Goal: Transaction & Acquisition: Purchase product/service

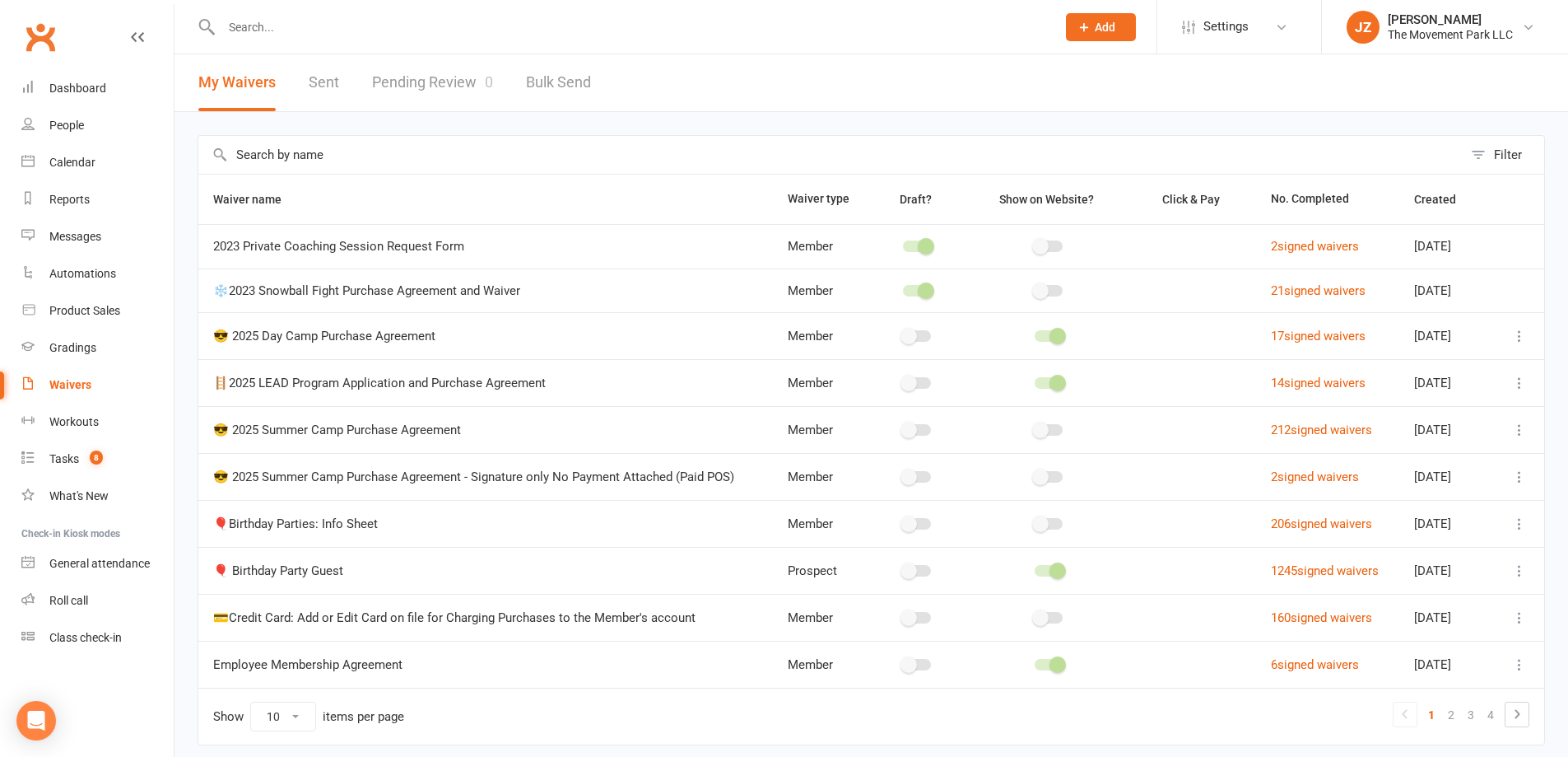
click at [410, 38] on input "text" at bounding box center [631, 27] width 828 height 23
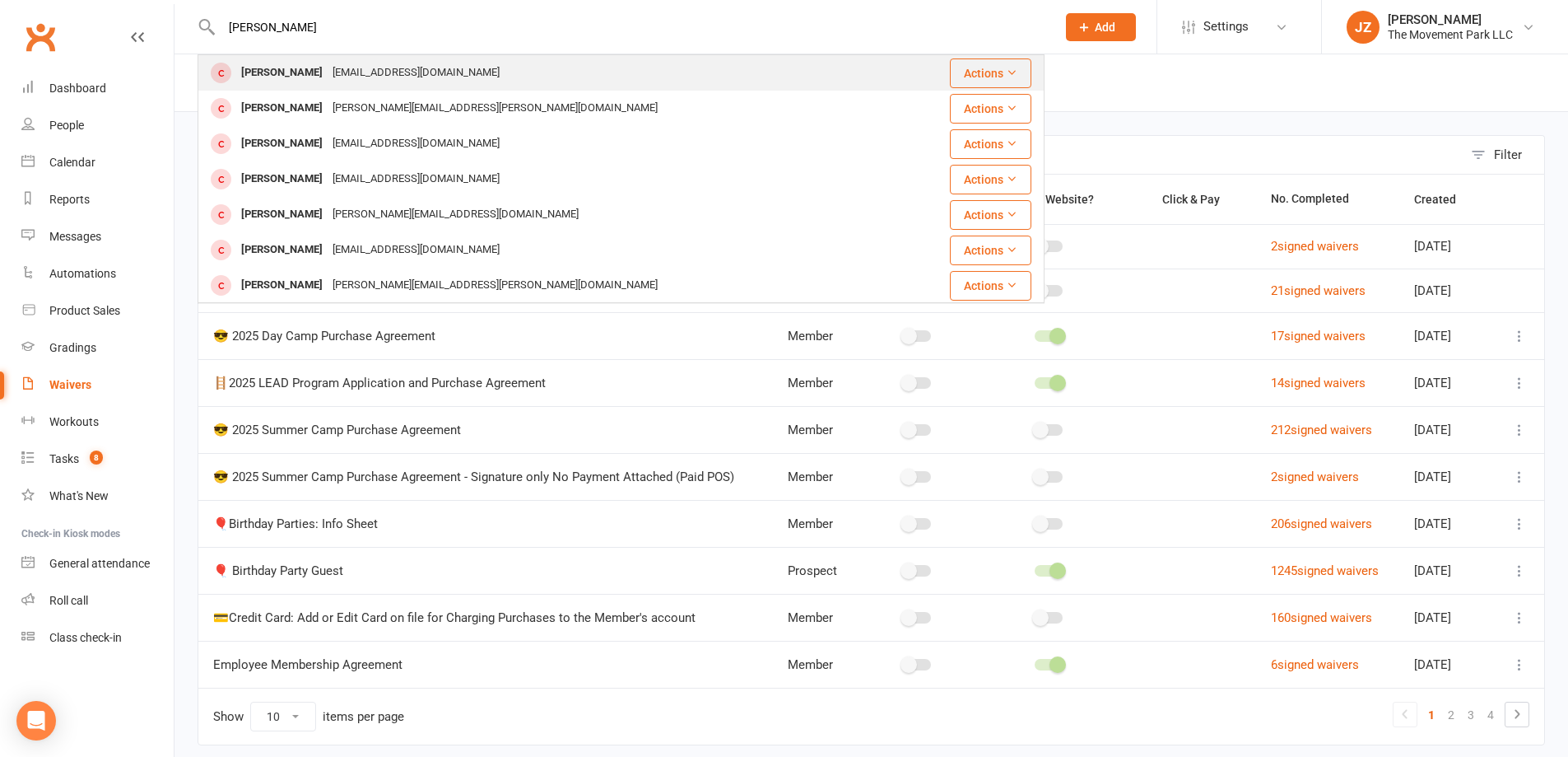
type input "[PERSON_NAME]"
click at [403, 97] on div "[PERSON_NAME][EMAIL_ADDRESS][PERSON_NAME][DOMAIN_NAME]" at bounding box center [495, 108] width 335 height 24
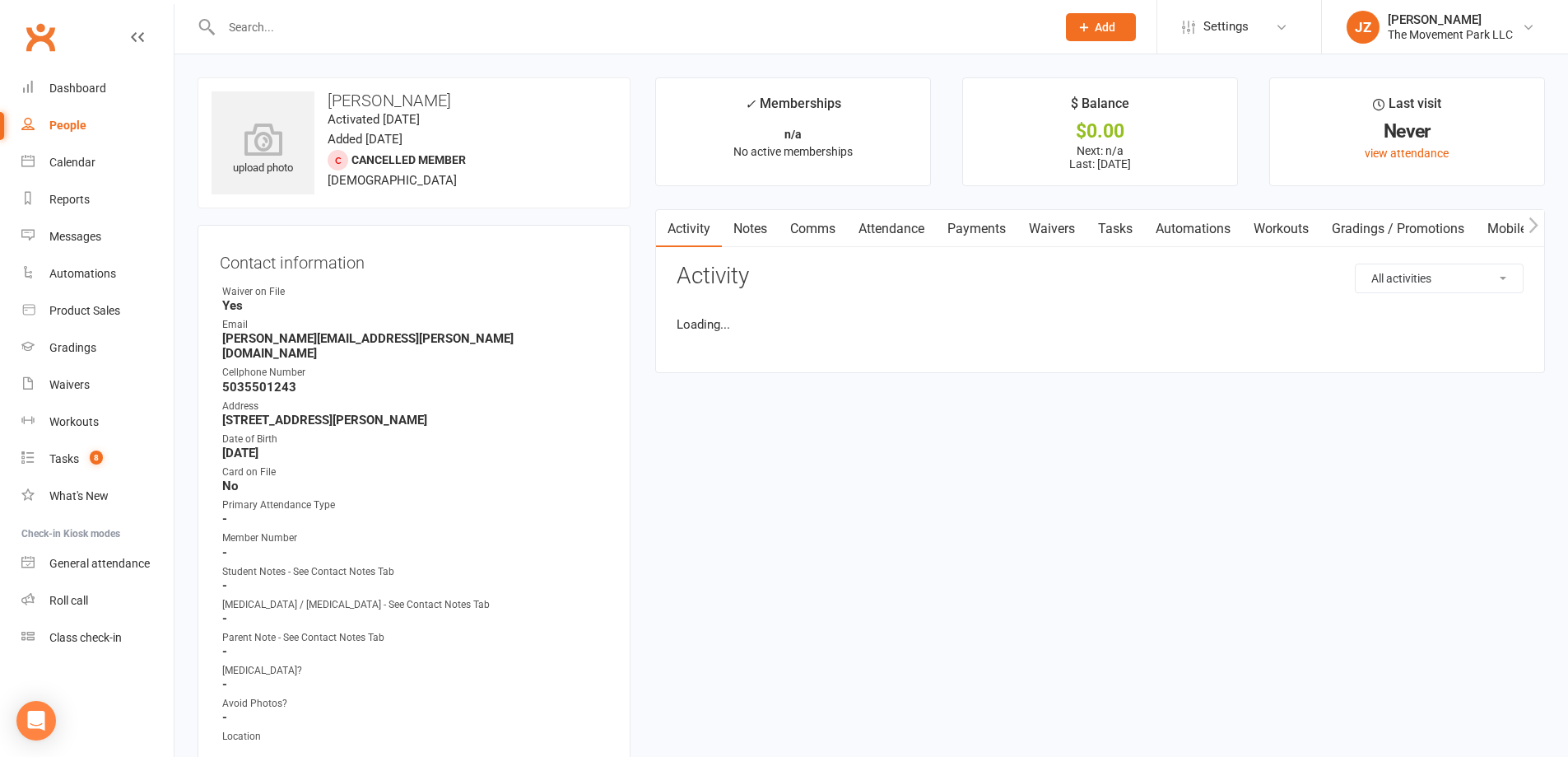
click at [405, 17] on input "text" at bounding box center [631, 27] width 828 height 23
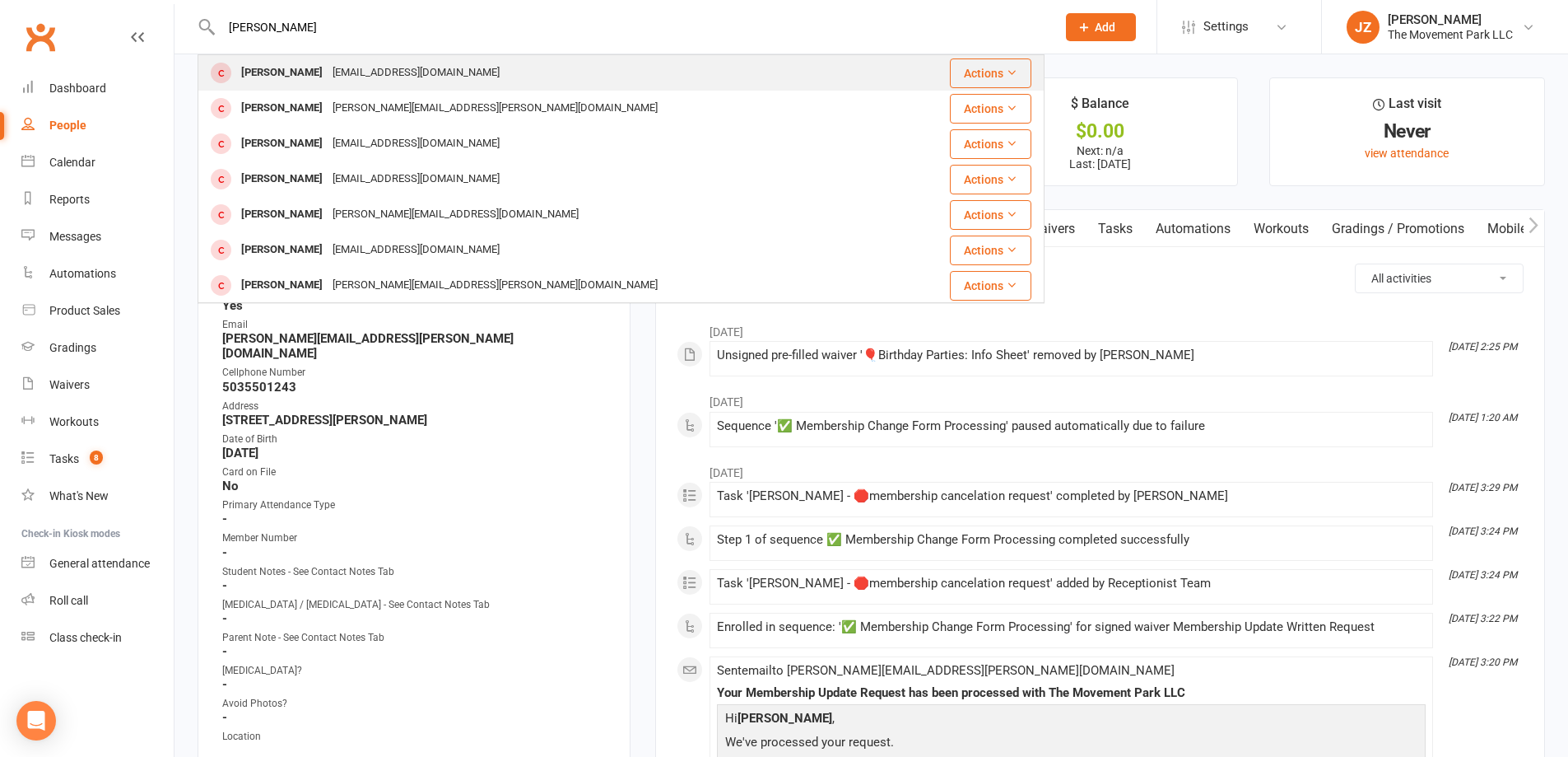
type input "[PERSON_NAME]"
click at [276, 79] on div "[PERSON_NAME]" at bounding box center [282, 73] width 91 height 24
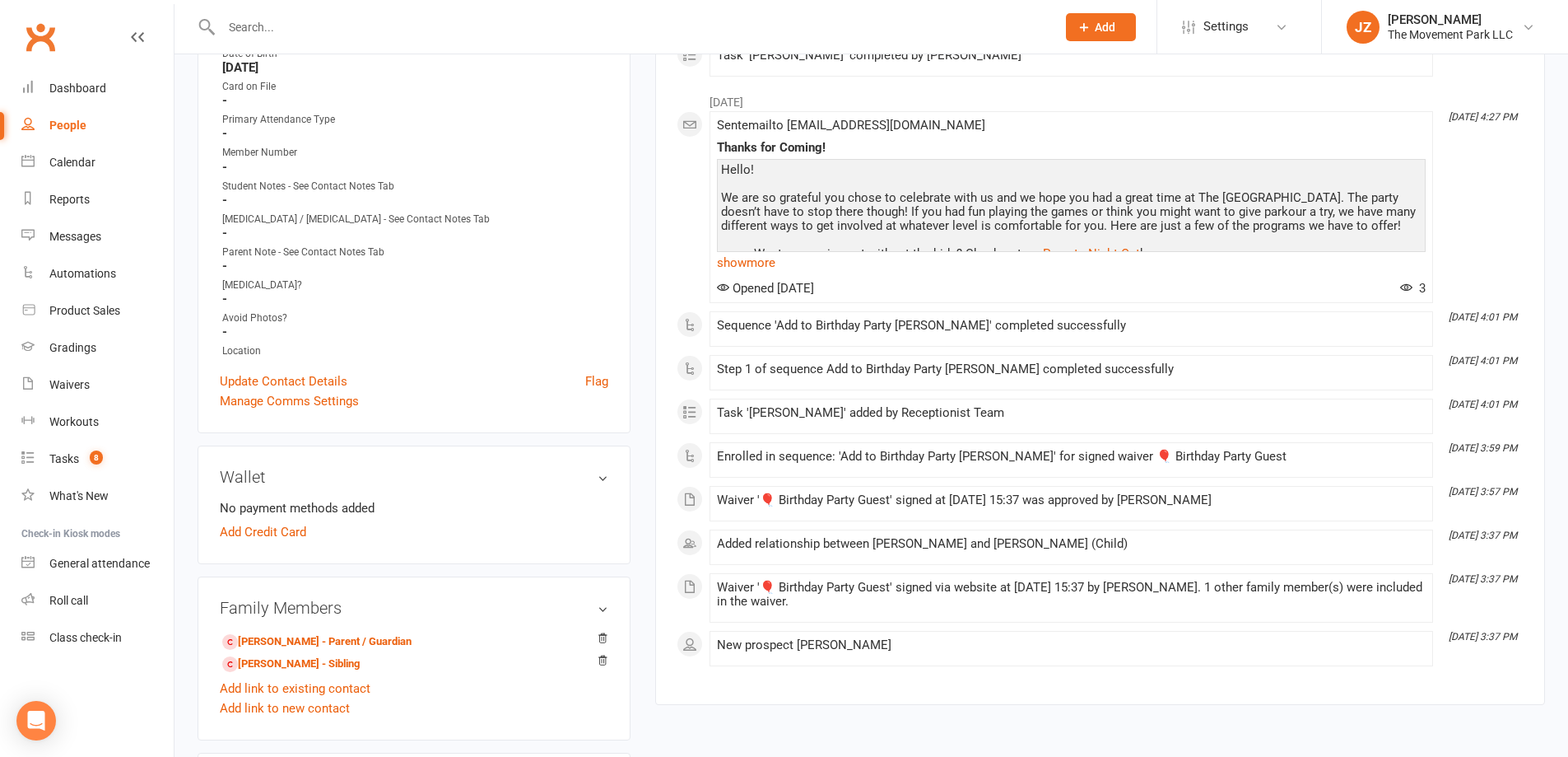
scroll to position [494, 0]
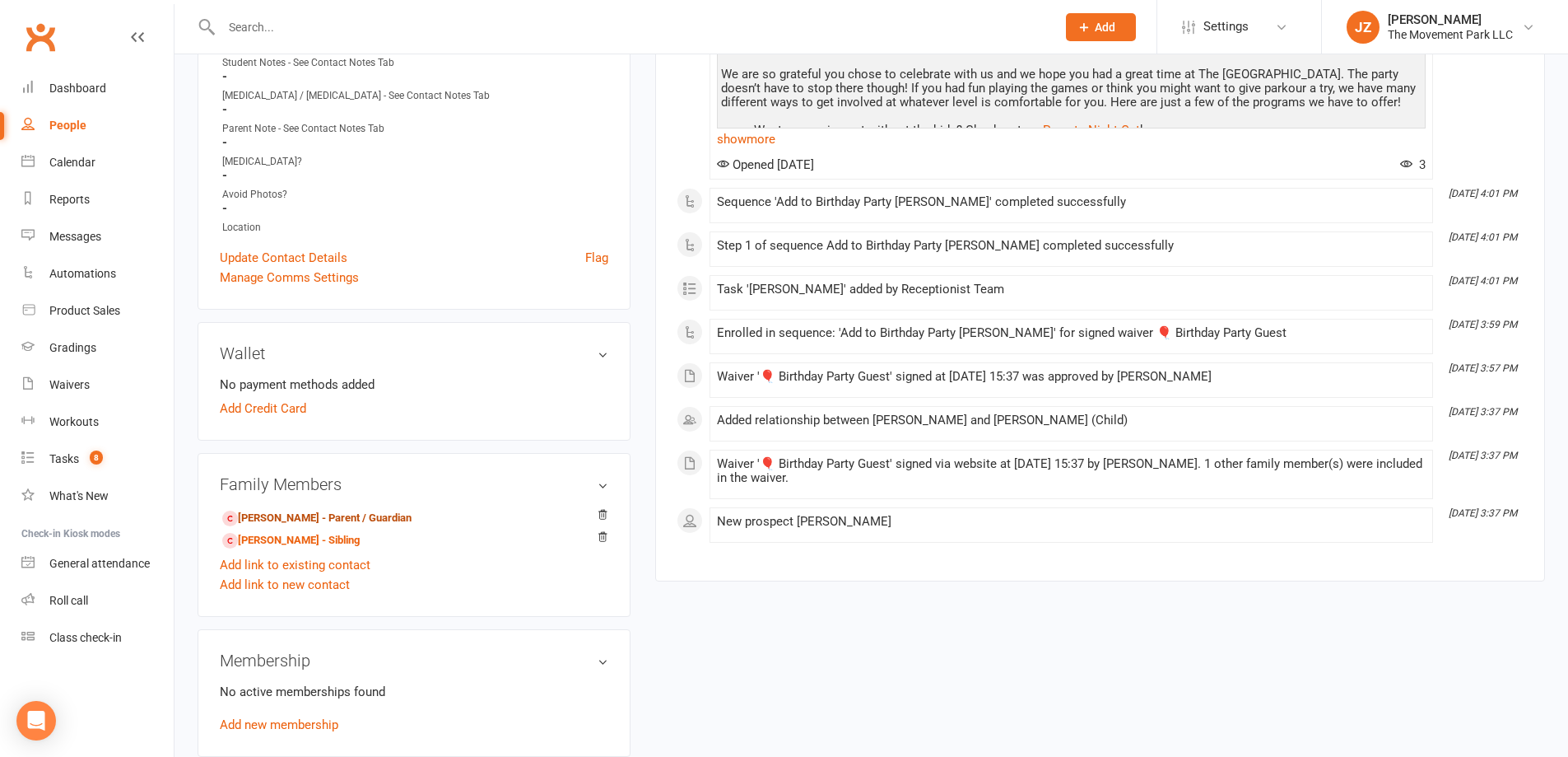
drag, startPoint x: 348, startPoint y: 522, endPoint x: 374, endPoint y: 511, distance: 28.2
click at [349, 522] on link "[PERSON_NAME] - Parent / Guardian" at bounding box center [317, 518] width 190 height 17
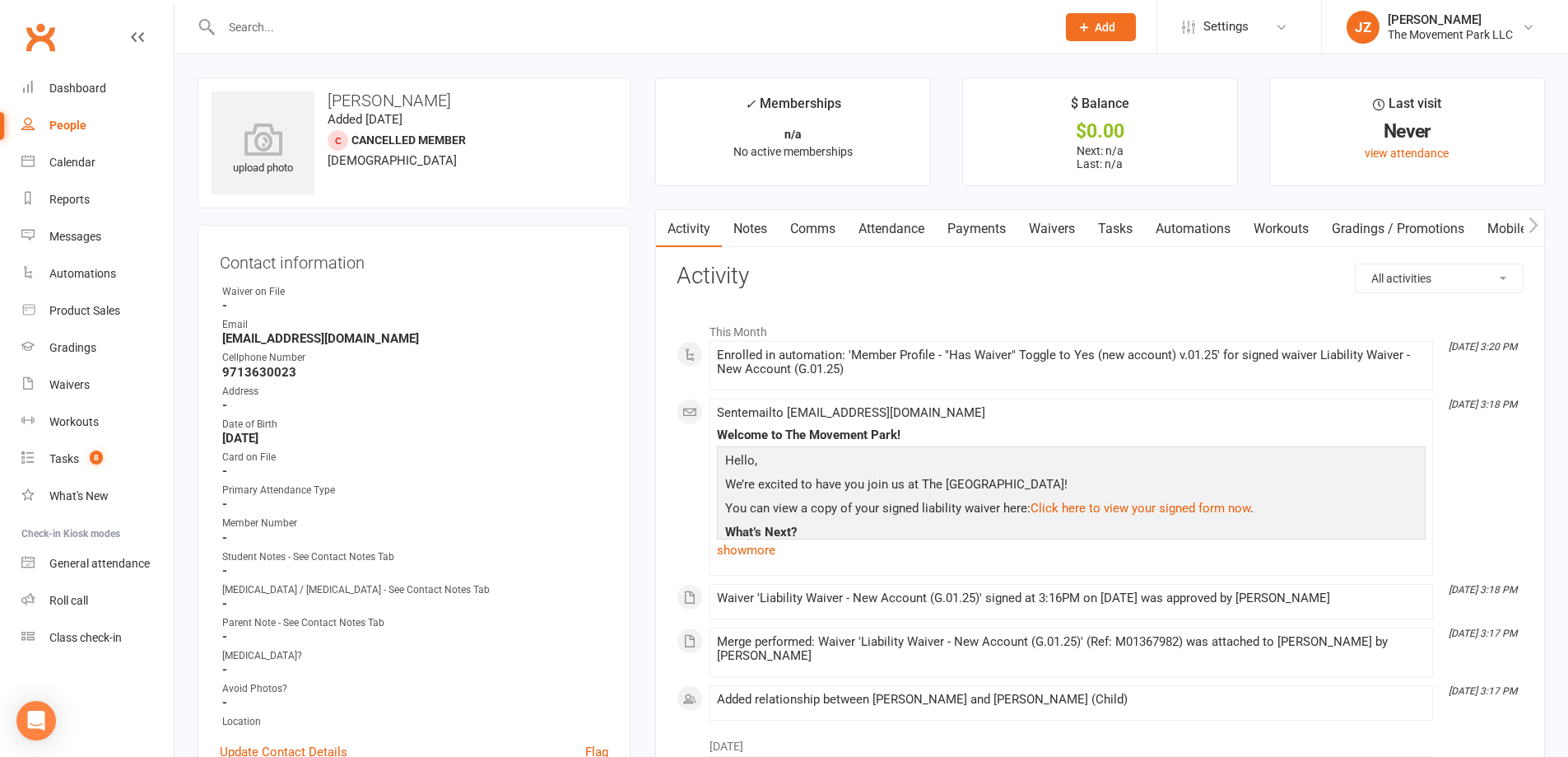
click at [332, 25] on input "text" at bounding box center [631, 27] width 828 height 23
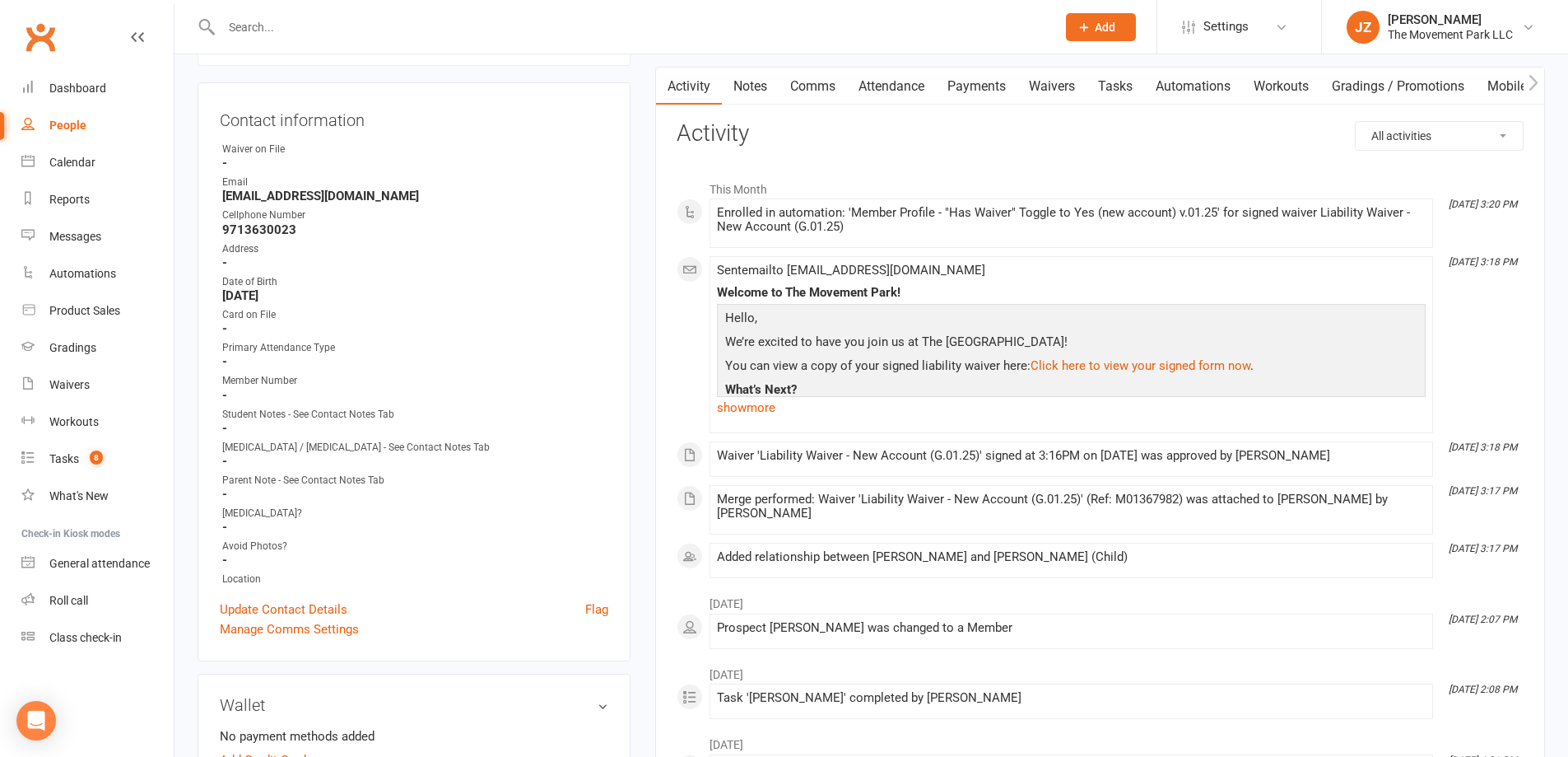
scroll to position [165, 0]
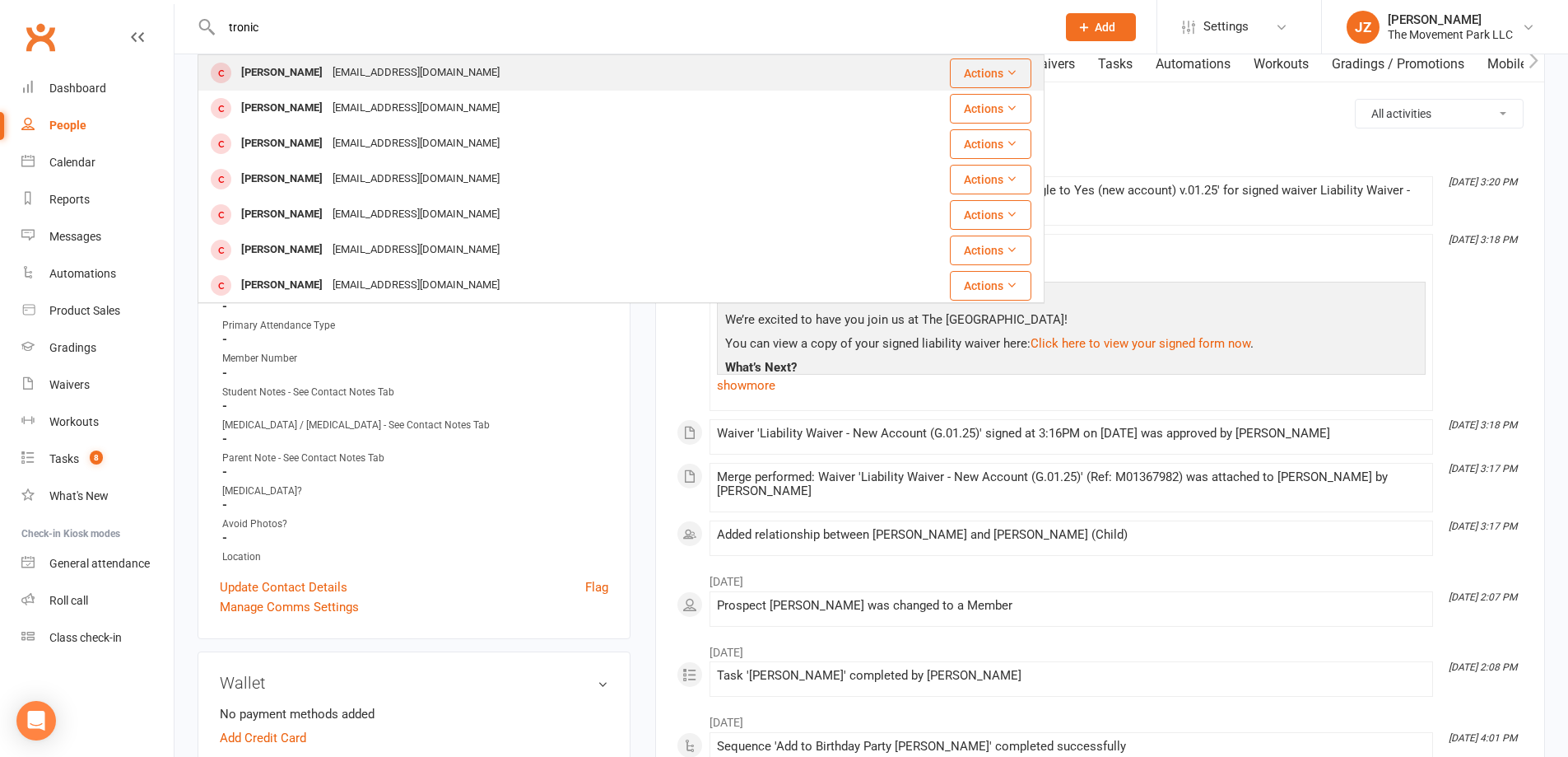
type input "tronic"
click at [362, 68] on div "[EMAIL_ADDRESS][DOMAIN_NAME]" at bounding box center [416, 73] width 177 height 24
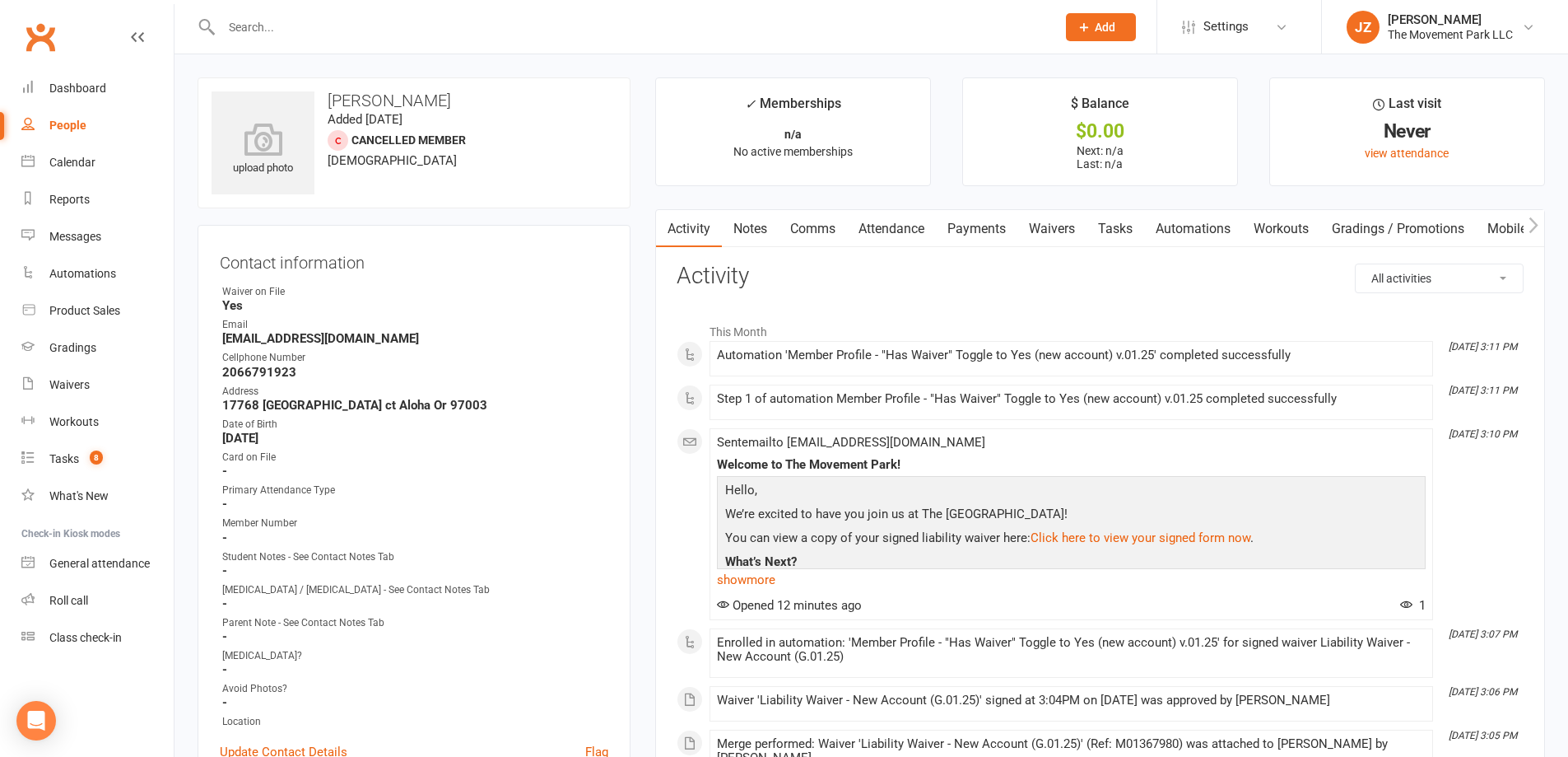
click at [571, 33] on input "text" at bounding box center [631, 27] width 828 height 23
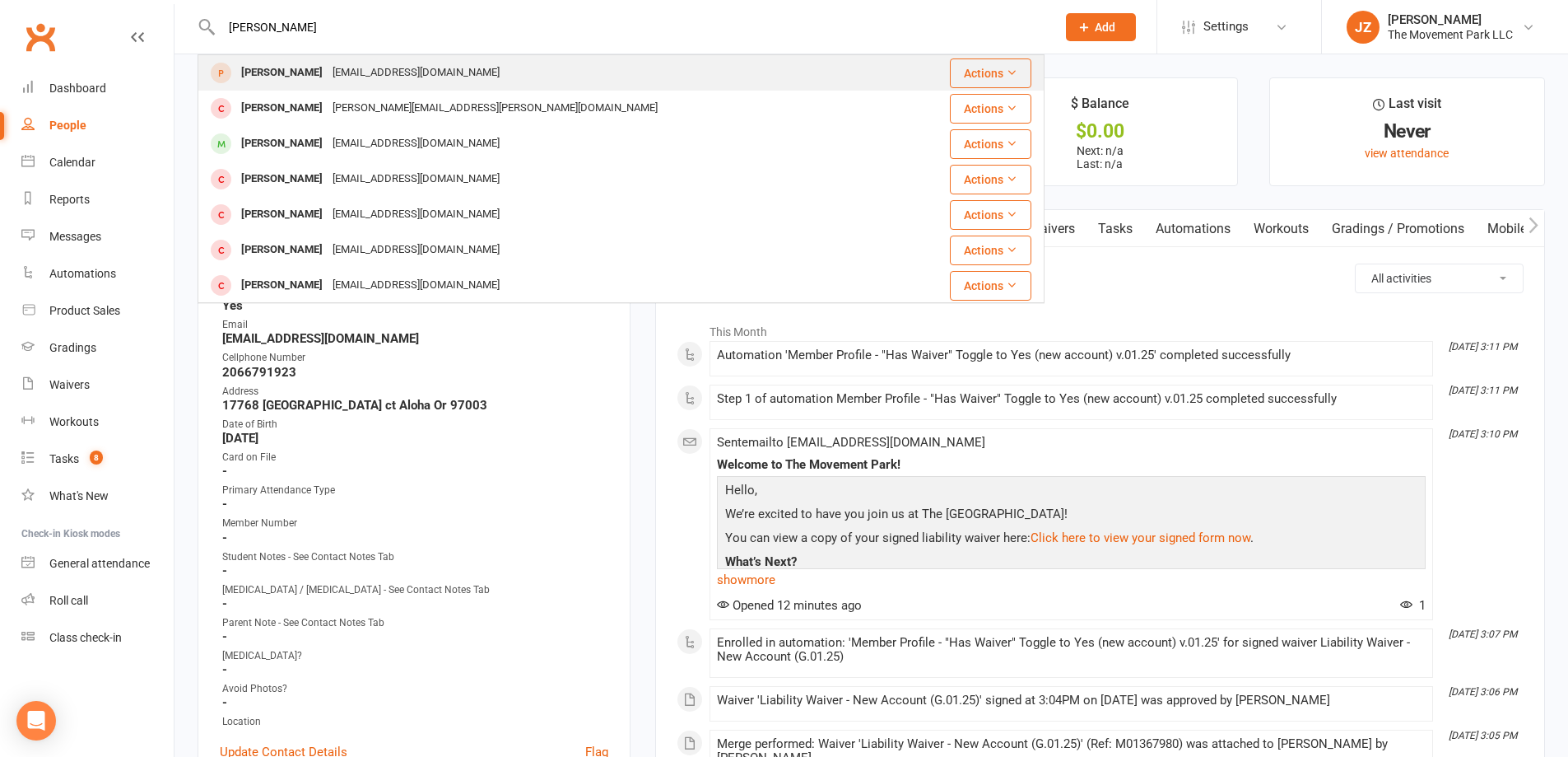
type input "[PERSON_NAME]"
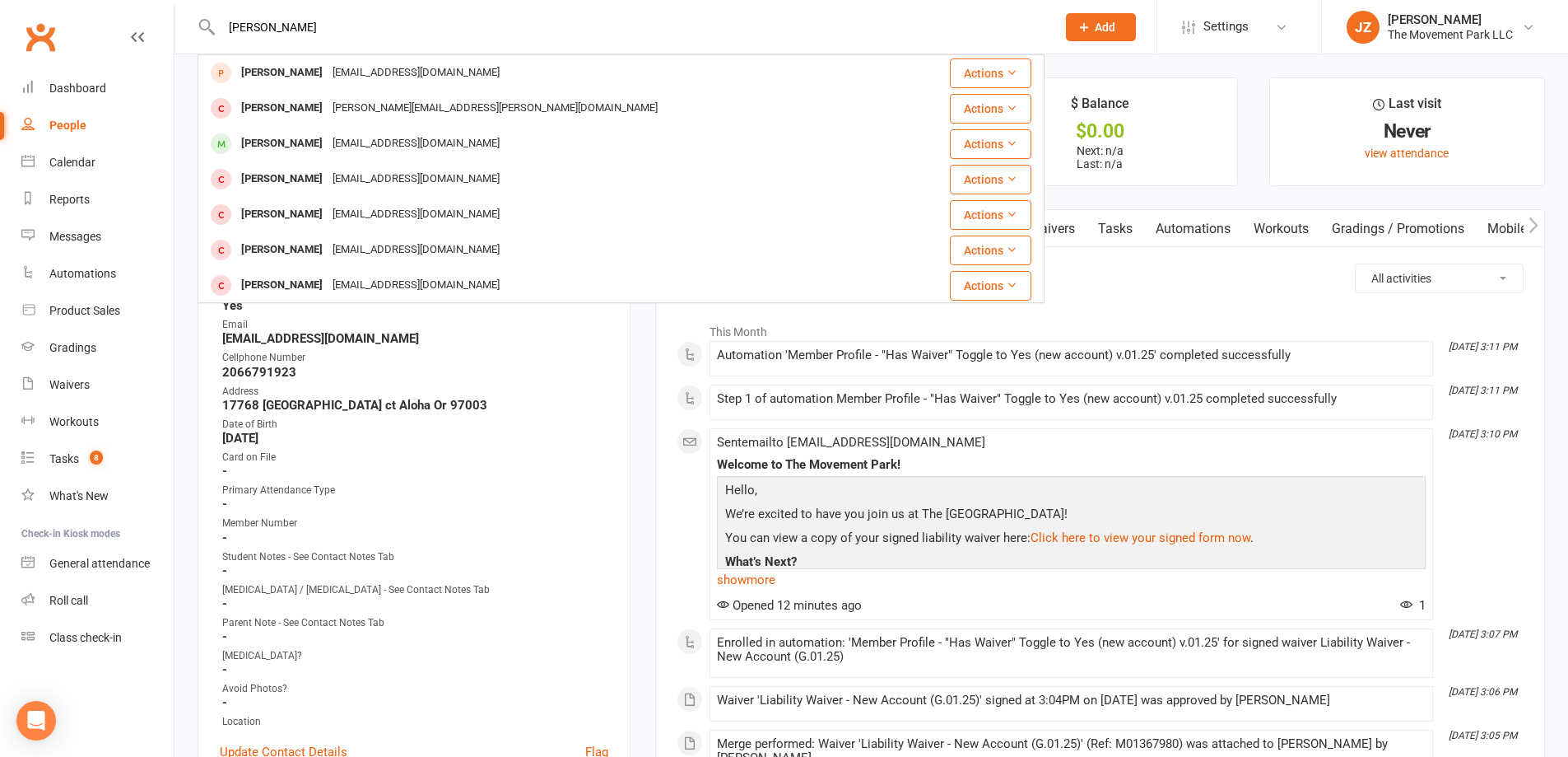
click at [545, 76] on div "[PERSON_NAME] [EMAIL_ADDRESS][DOMAIN_NAME]" at bounding box center [550, 73] width 702 height 34
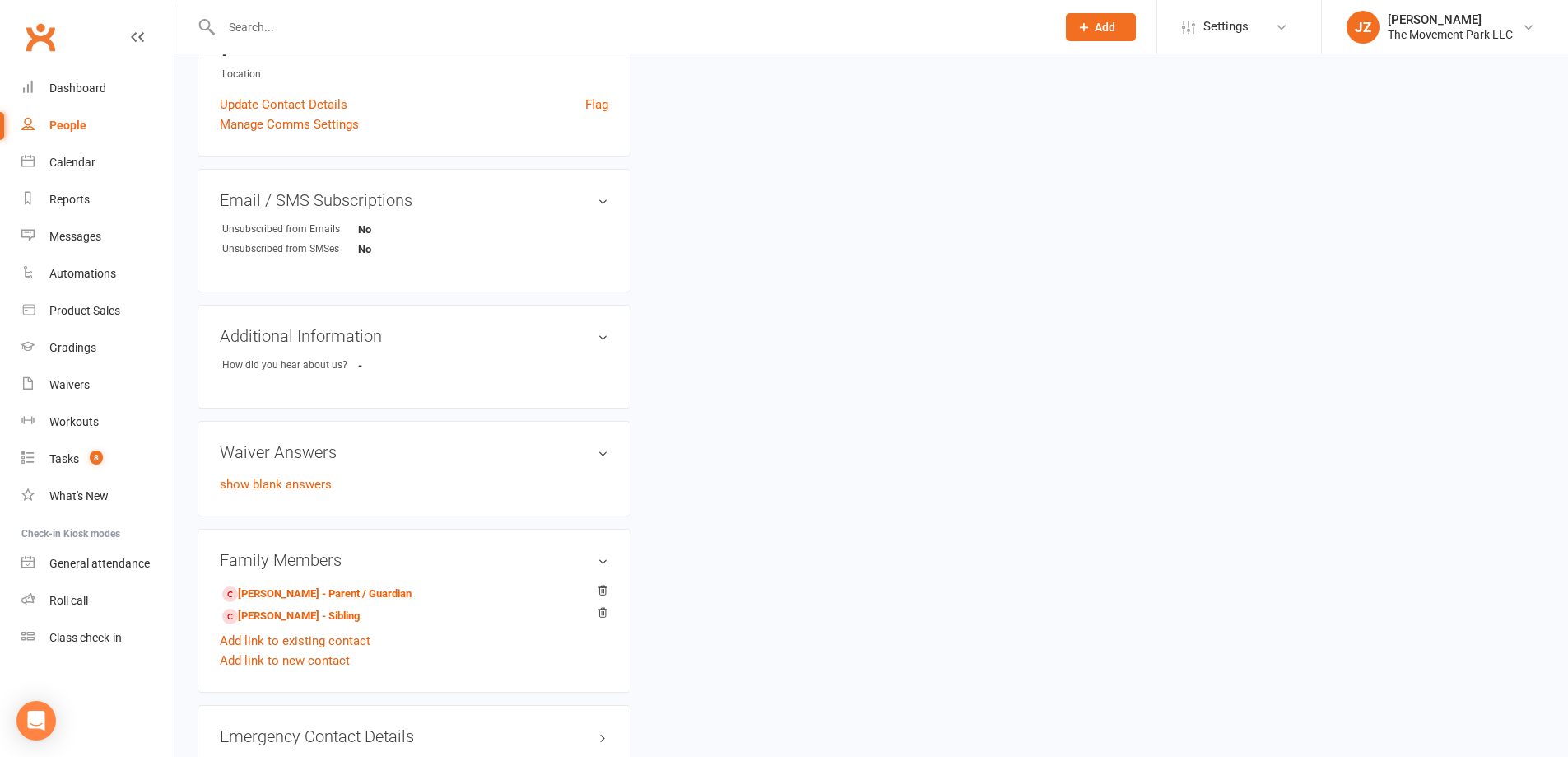
scroll to position [850, 0]
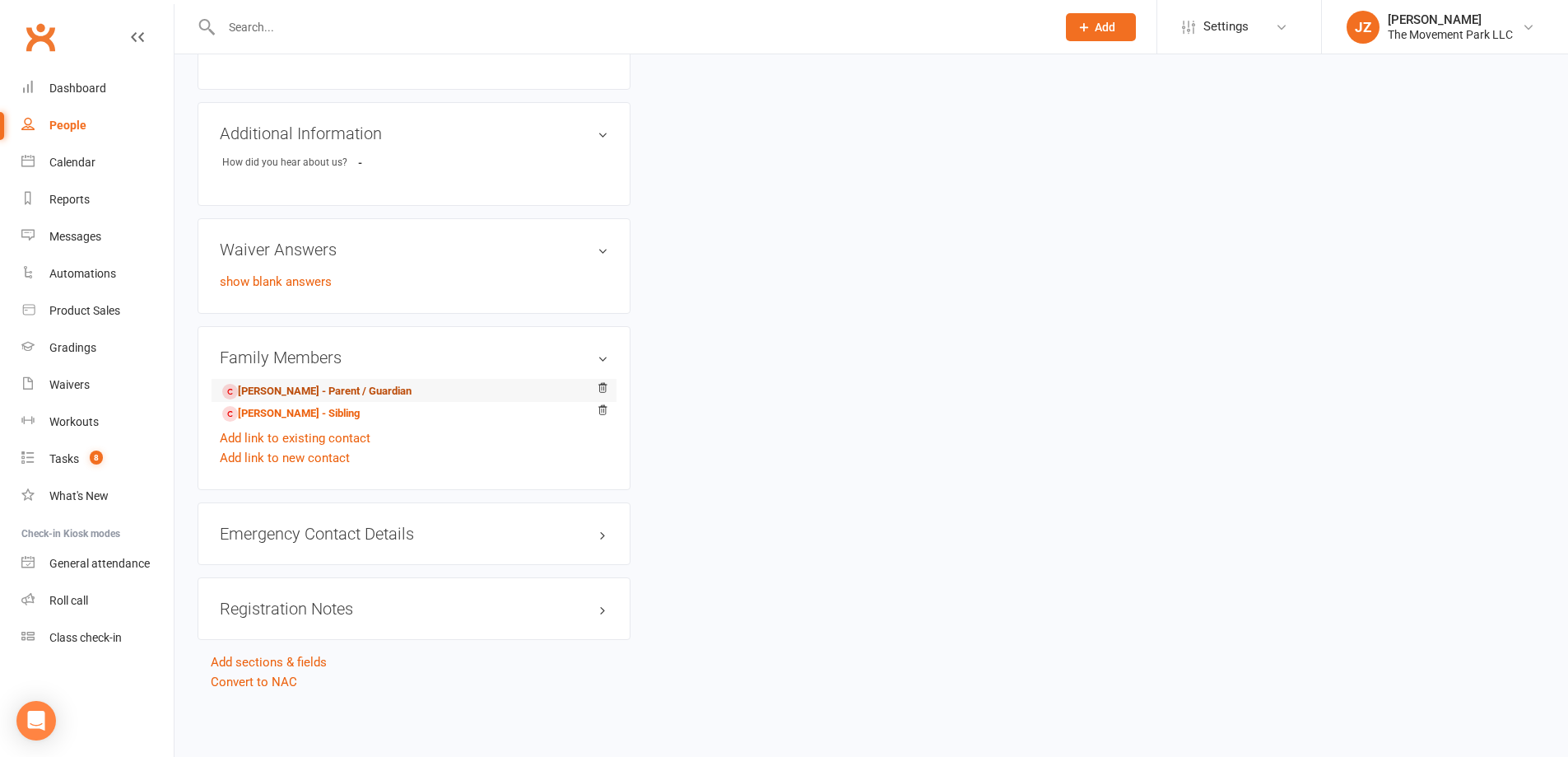
click at [381, 382] on link "[PERSON_NAME] - Parent / Guardian" at bounding box center [317, 390] width 190 height 17
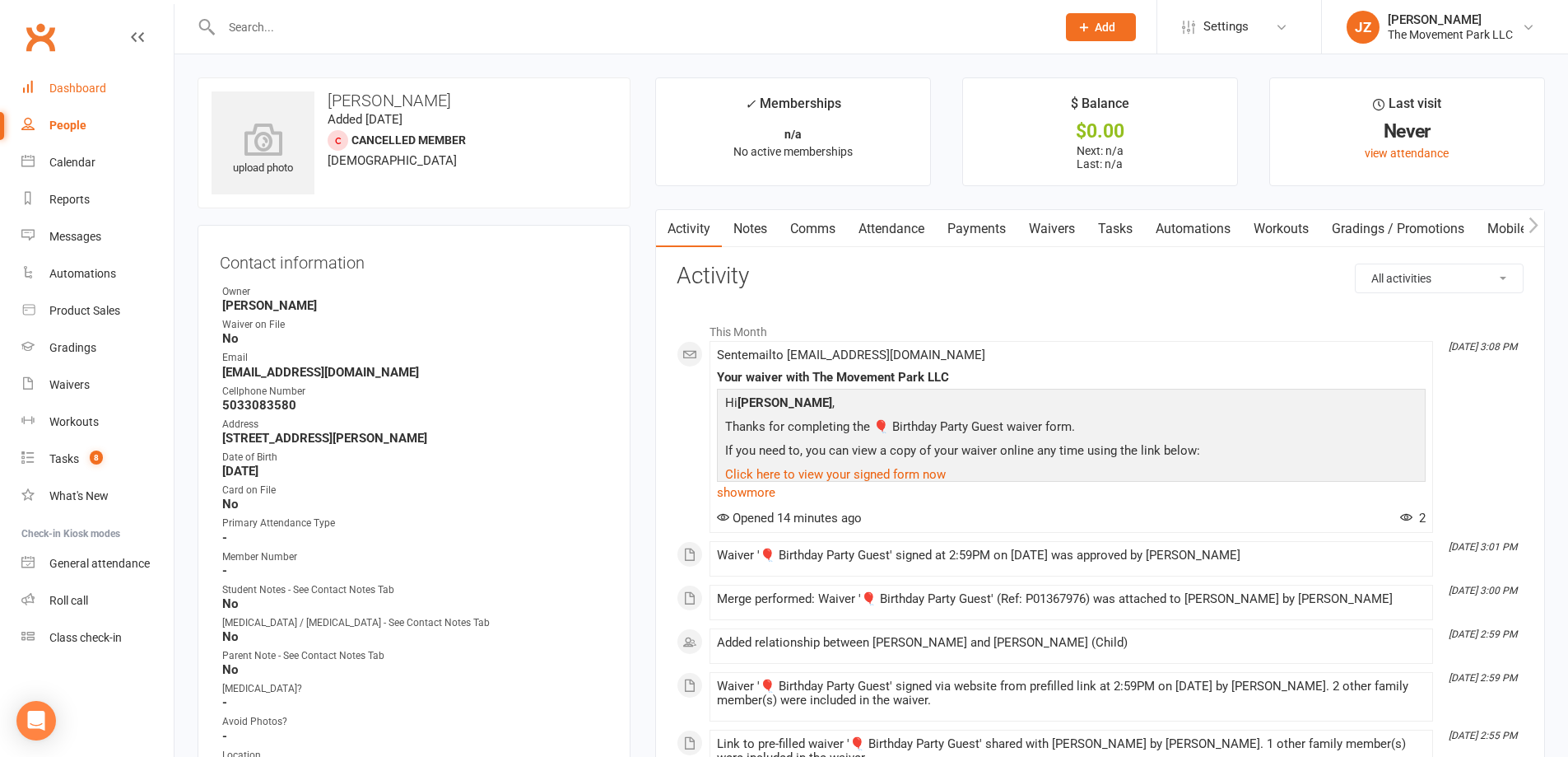
click at [65, 95] on link "Dashboard" at bounding box center [97, 87] width 152 height 37
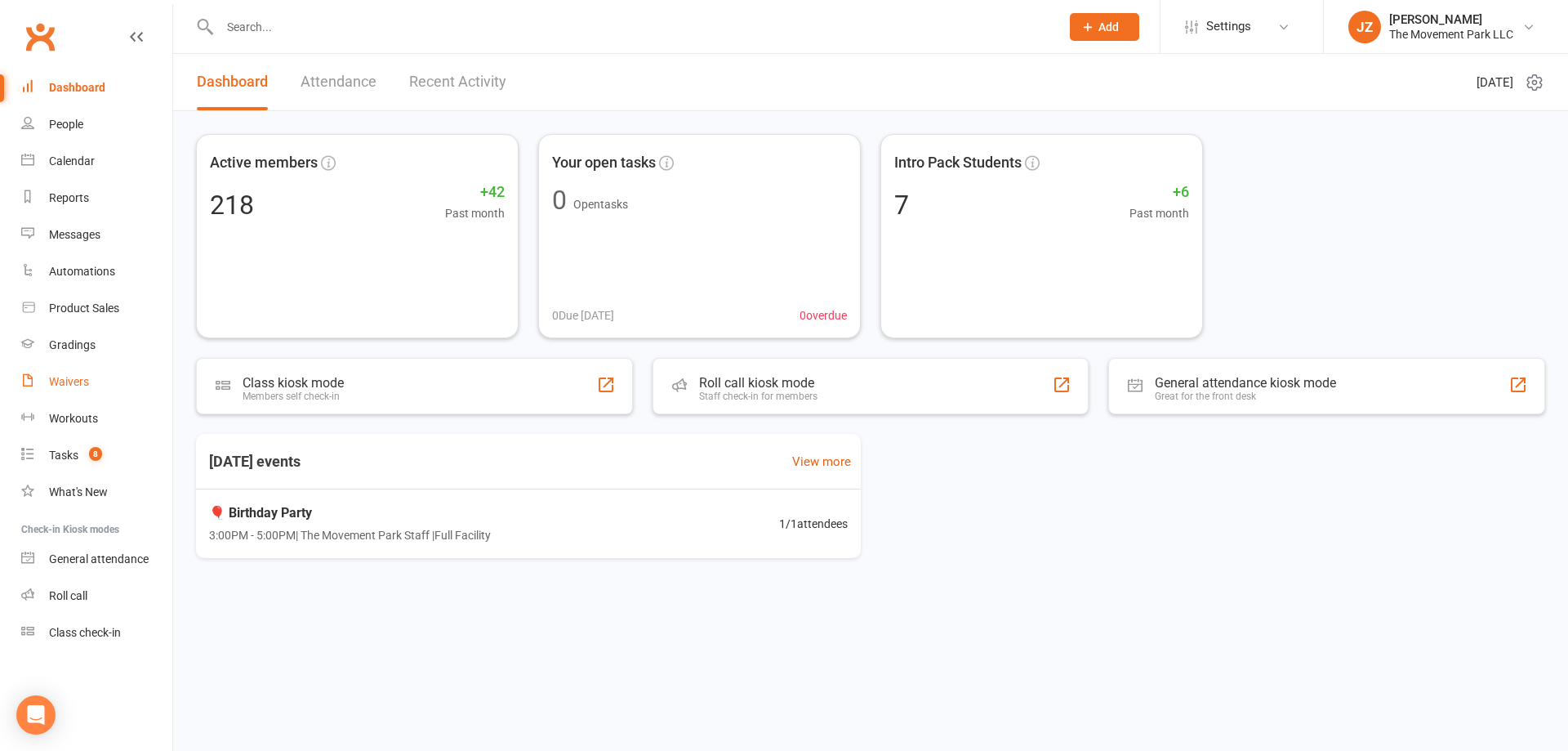
click at [84, 395] on link "Waivers" at bounding box center [97, 381] width 151 height 36
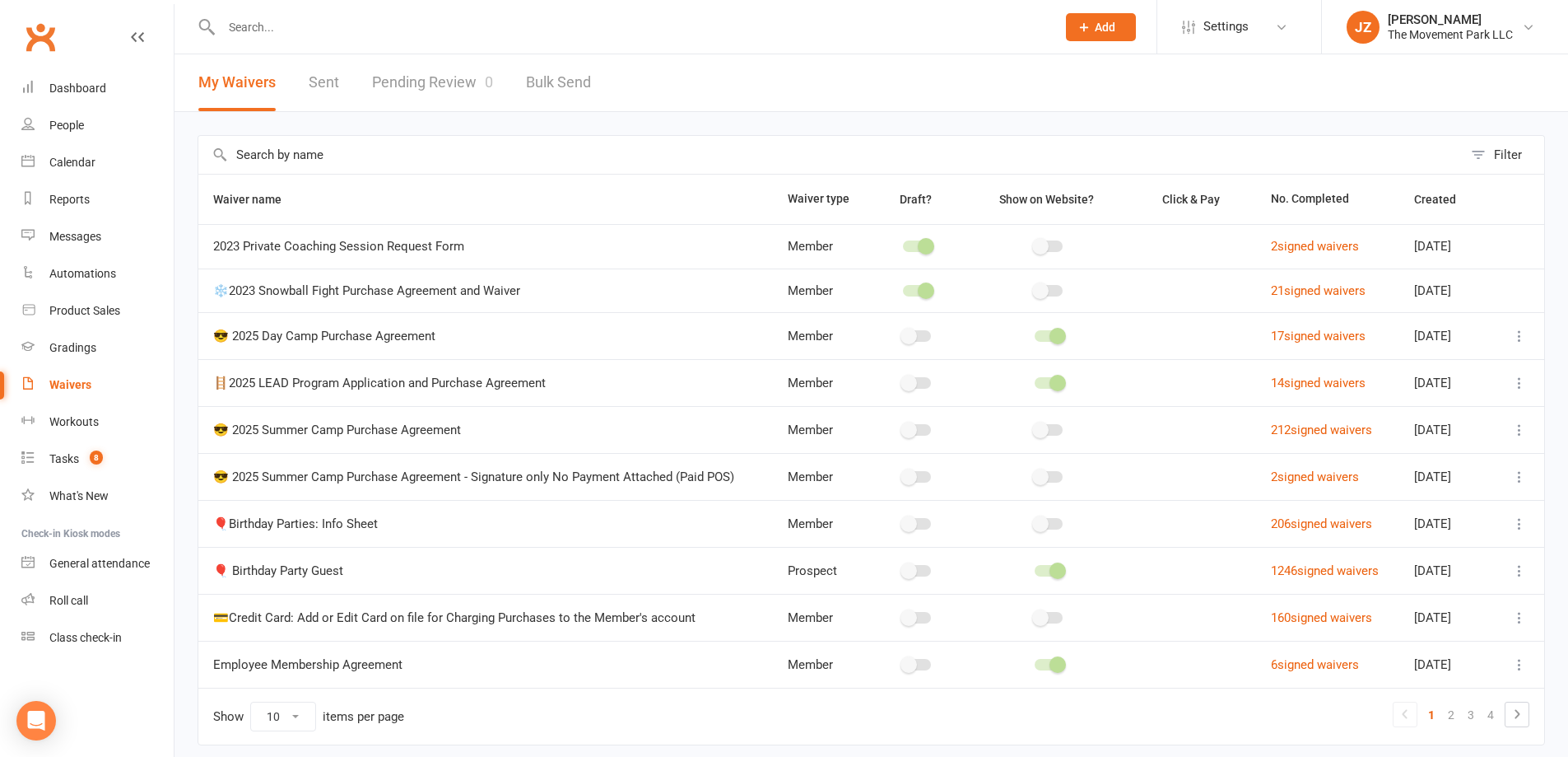
click at [464, 89] on link "Pending Review 0" at bounding box center [433, 82] width 121 height 57
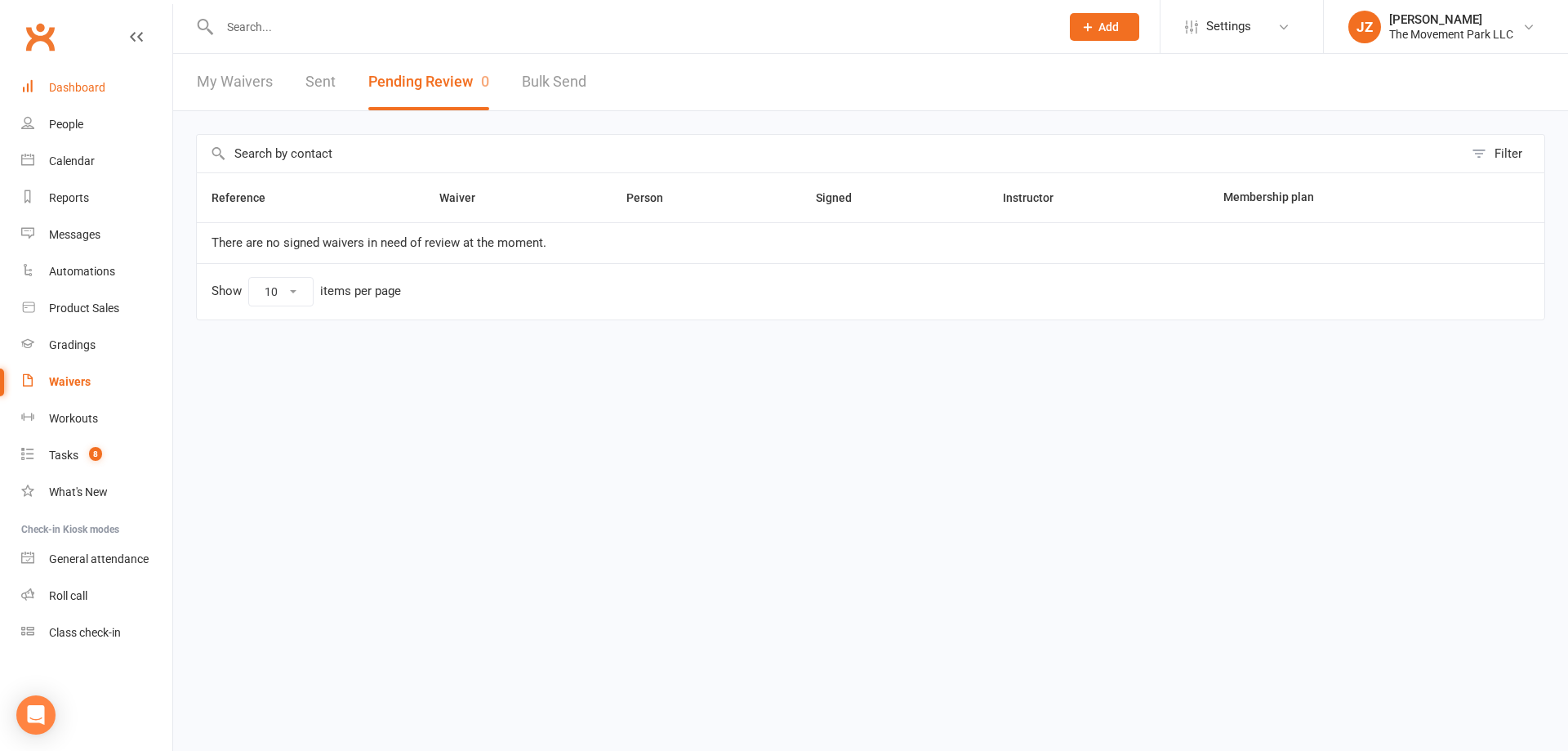
click at [81, 83] on div "Dashboard" at bounding box center [77, 87] width 56 height 13
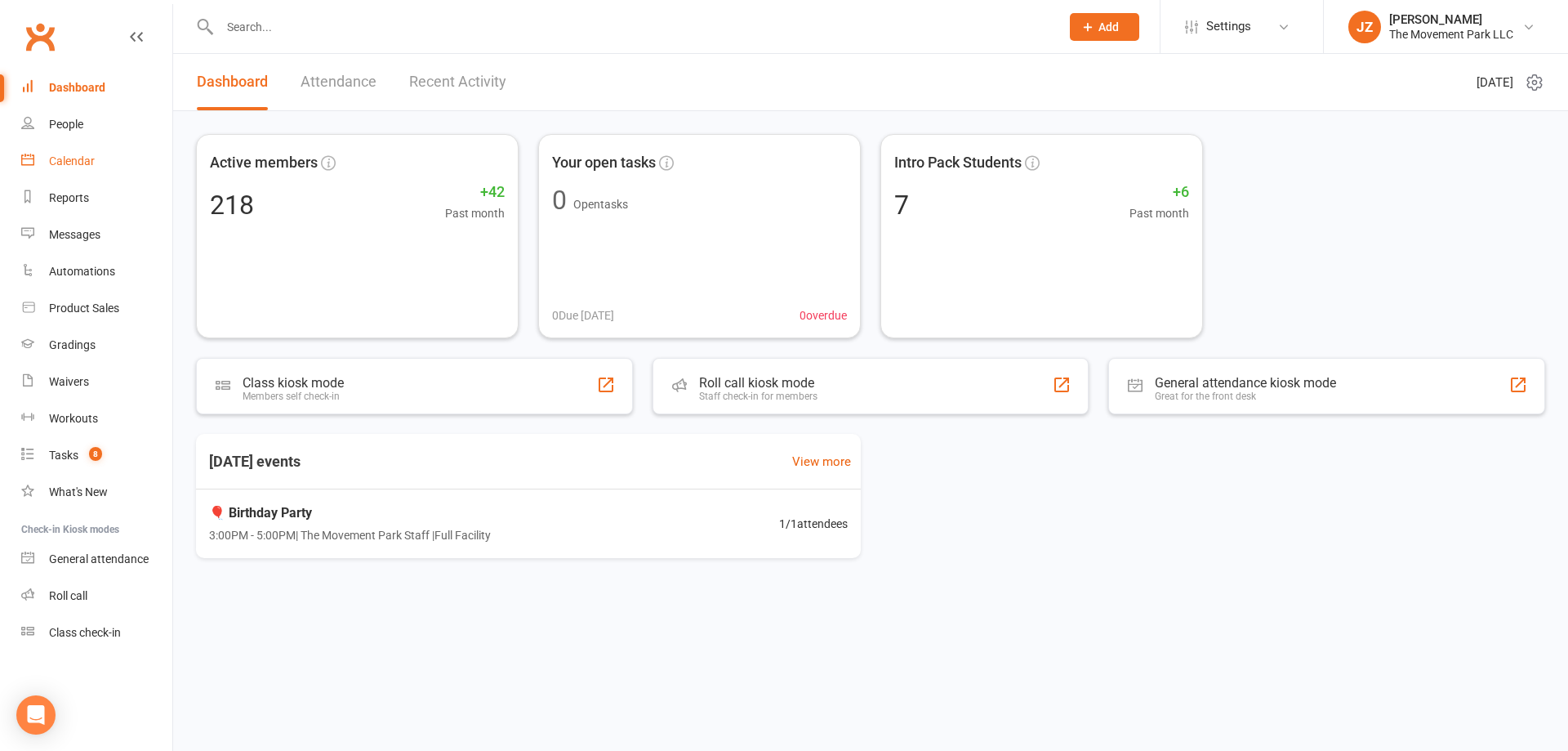
click at [101, 159] on link "Calendar" at bounding box center [97, 161] width 151 height 36
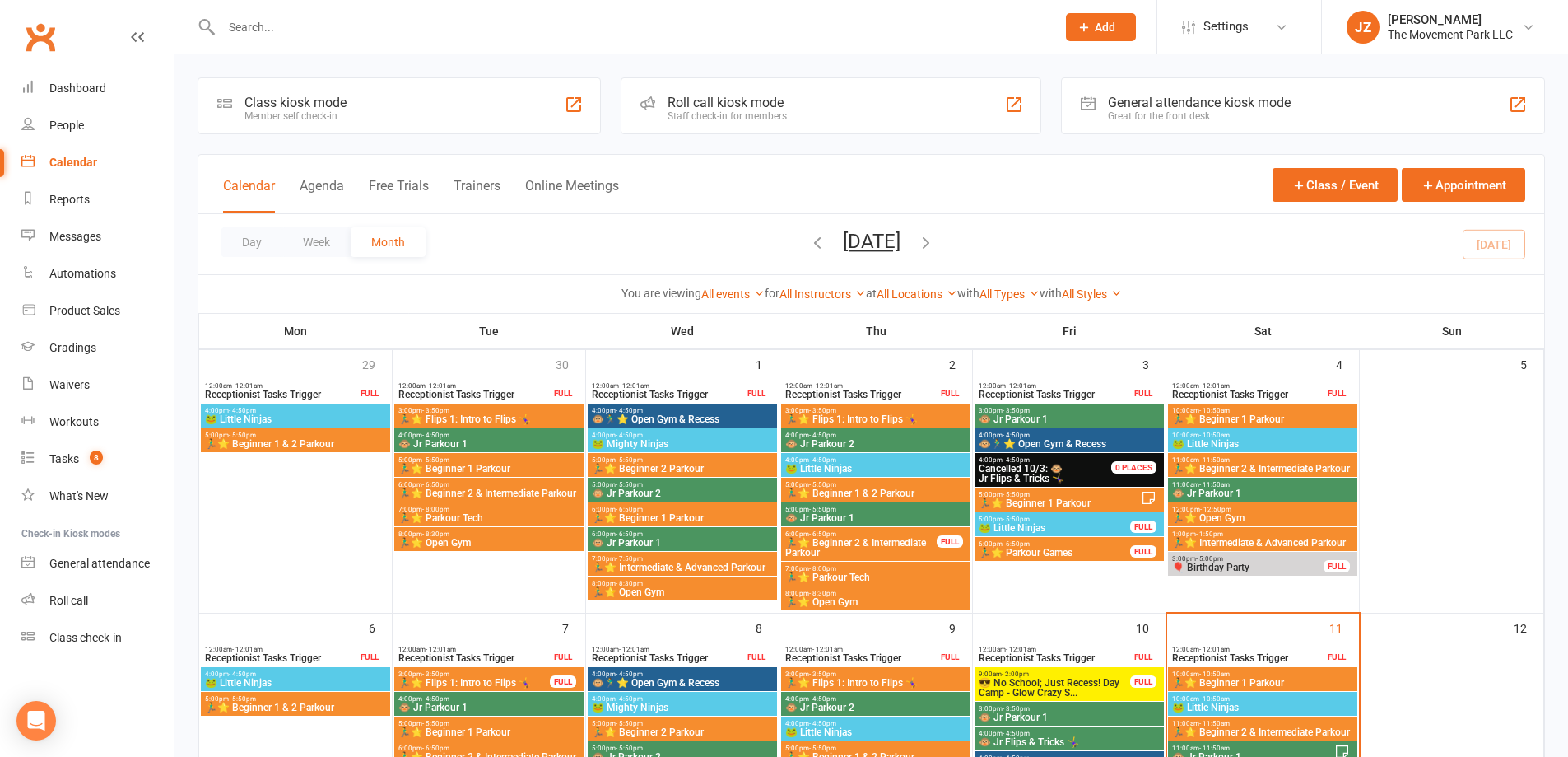
click at [934, 240] on icon "button" at bounding box center [926, 242] width 18 height 18
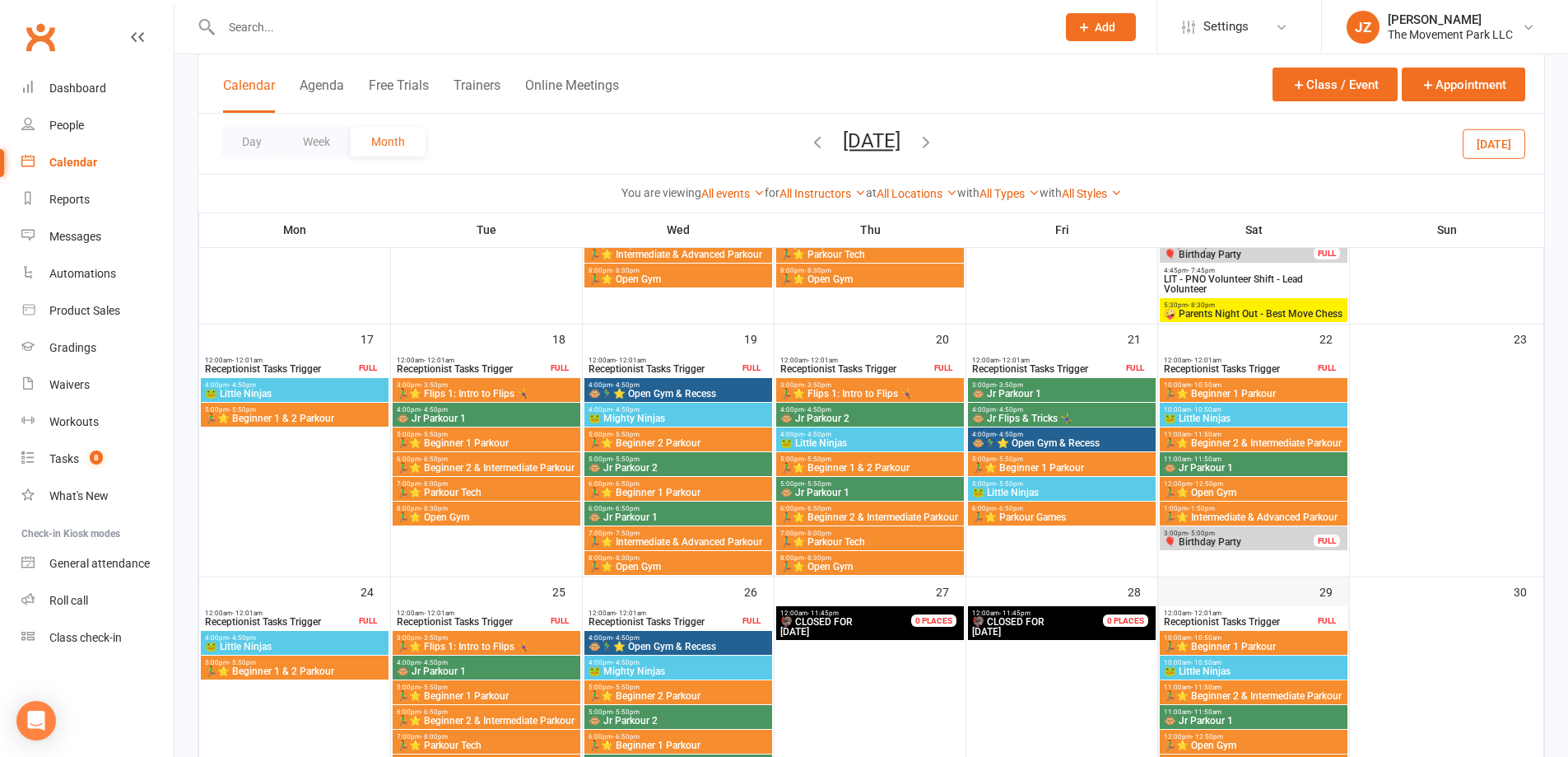
scroll to position [781, 0]
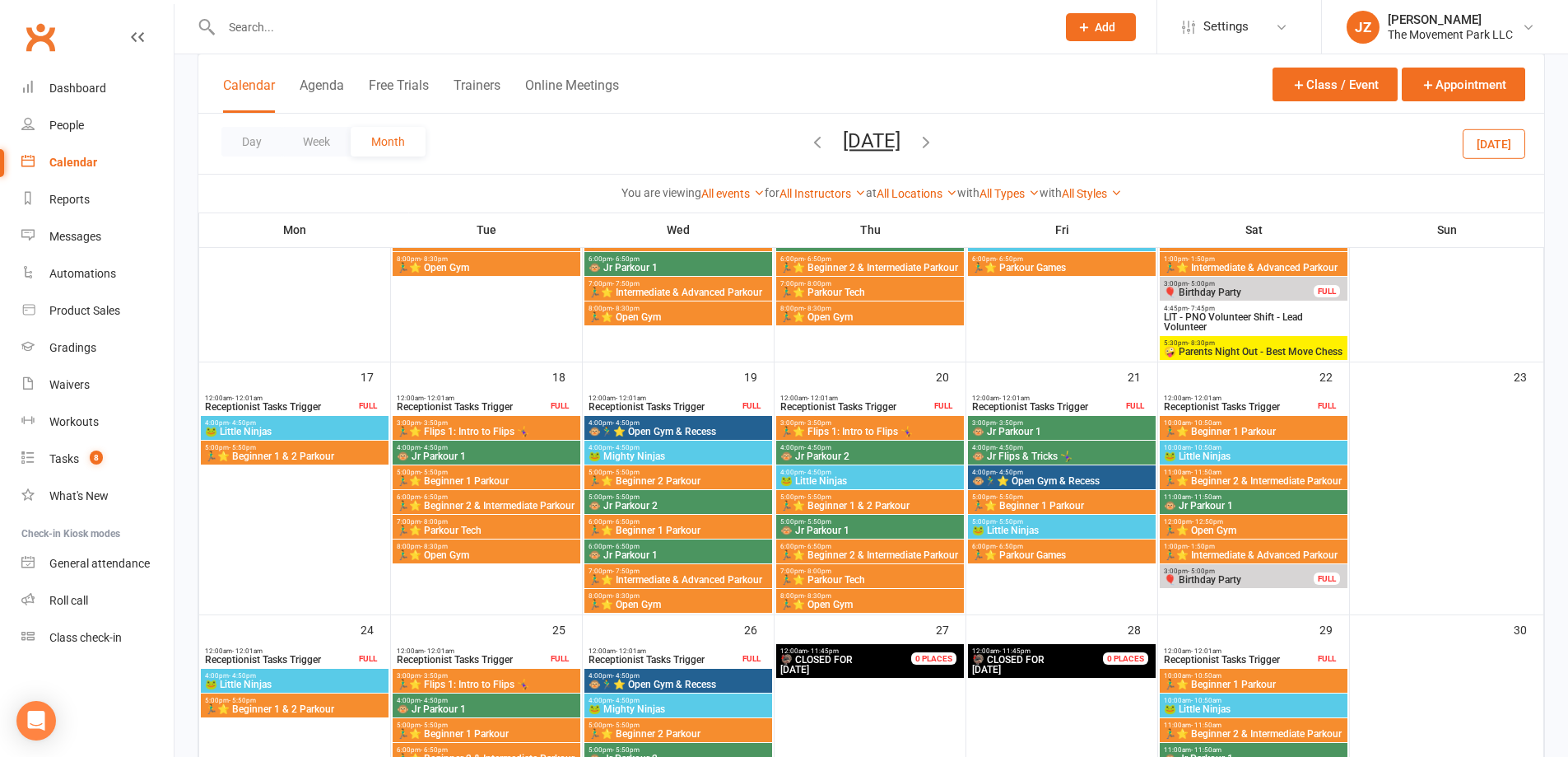
click at [808, 143] on icon "button" at bounding box center [817, 141] width 18 height 18
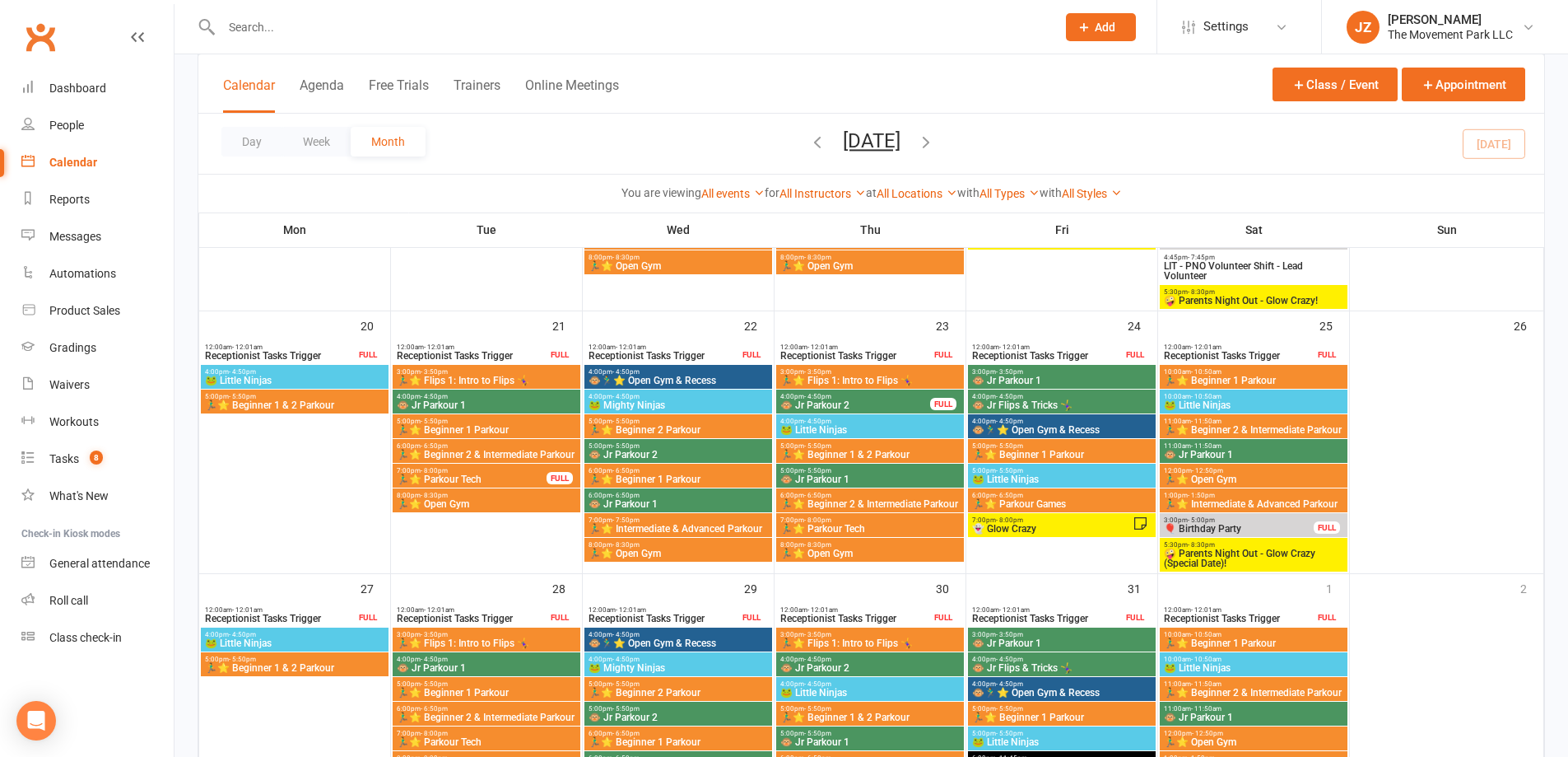
scroll to position [812, 0]
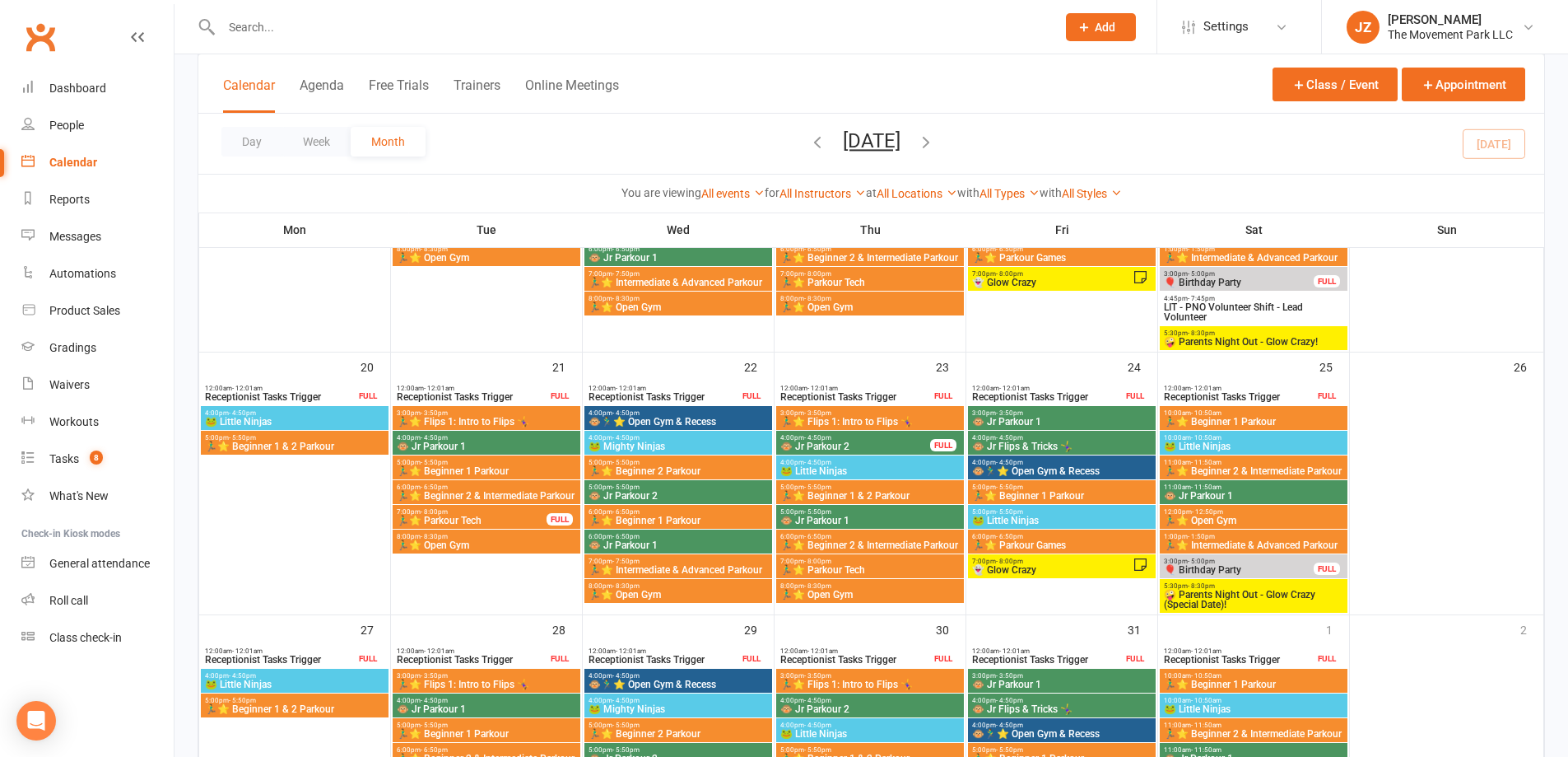
click at [1118, 573] on span "👻 Glow Crazy" at bounding box center [1052, 569] width 161 height 10
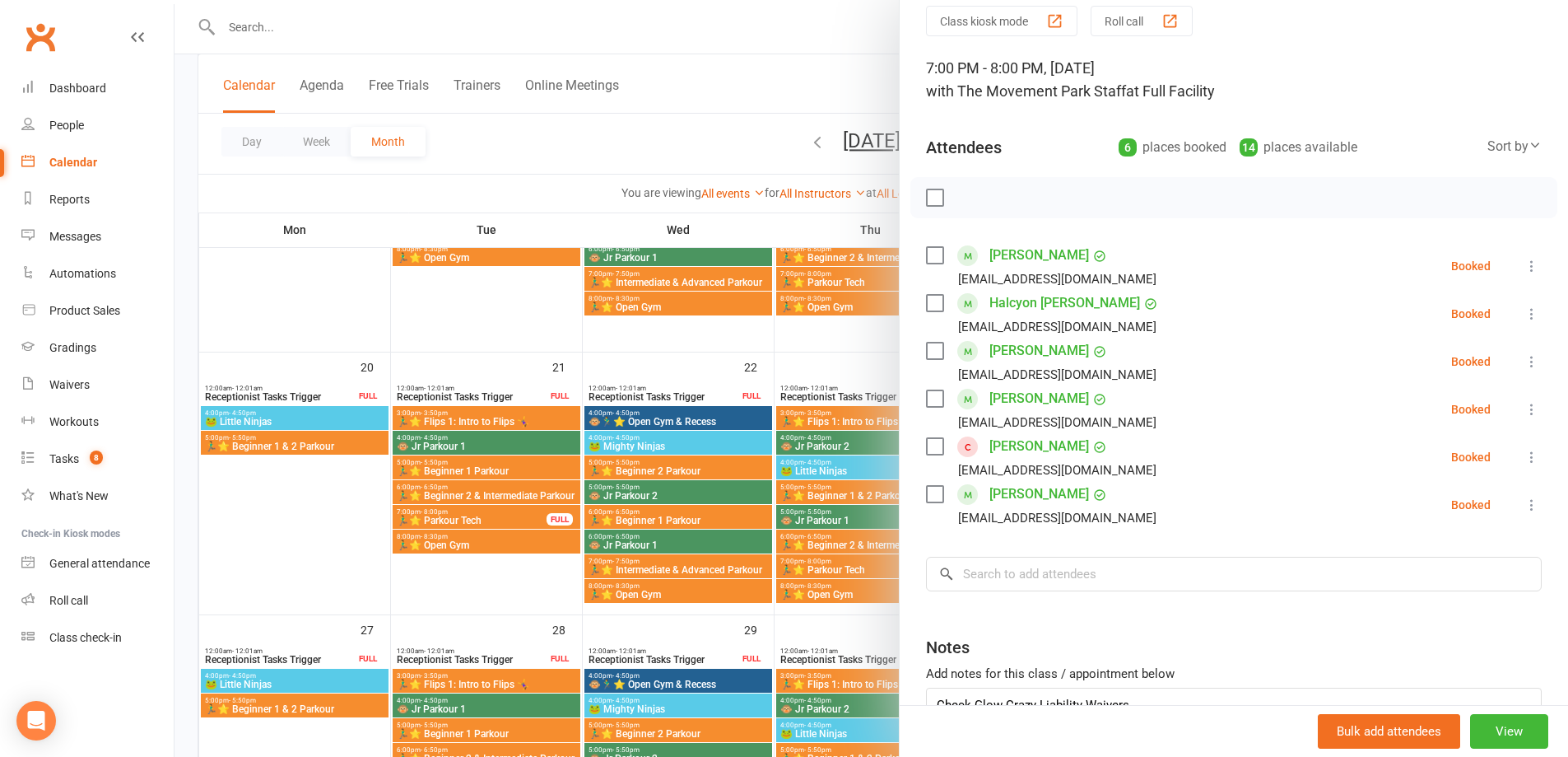
scroll to position [184, 0]
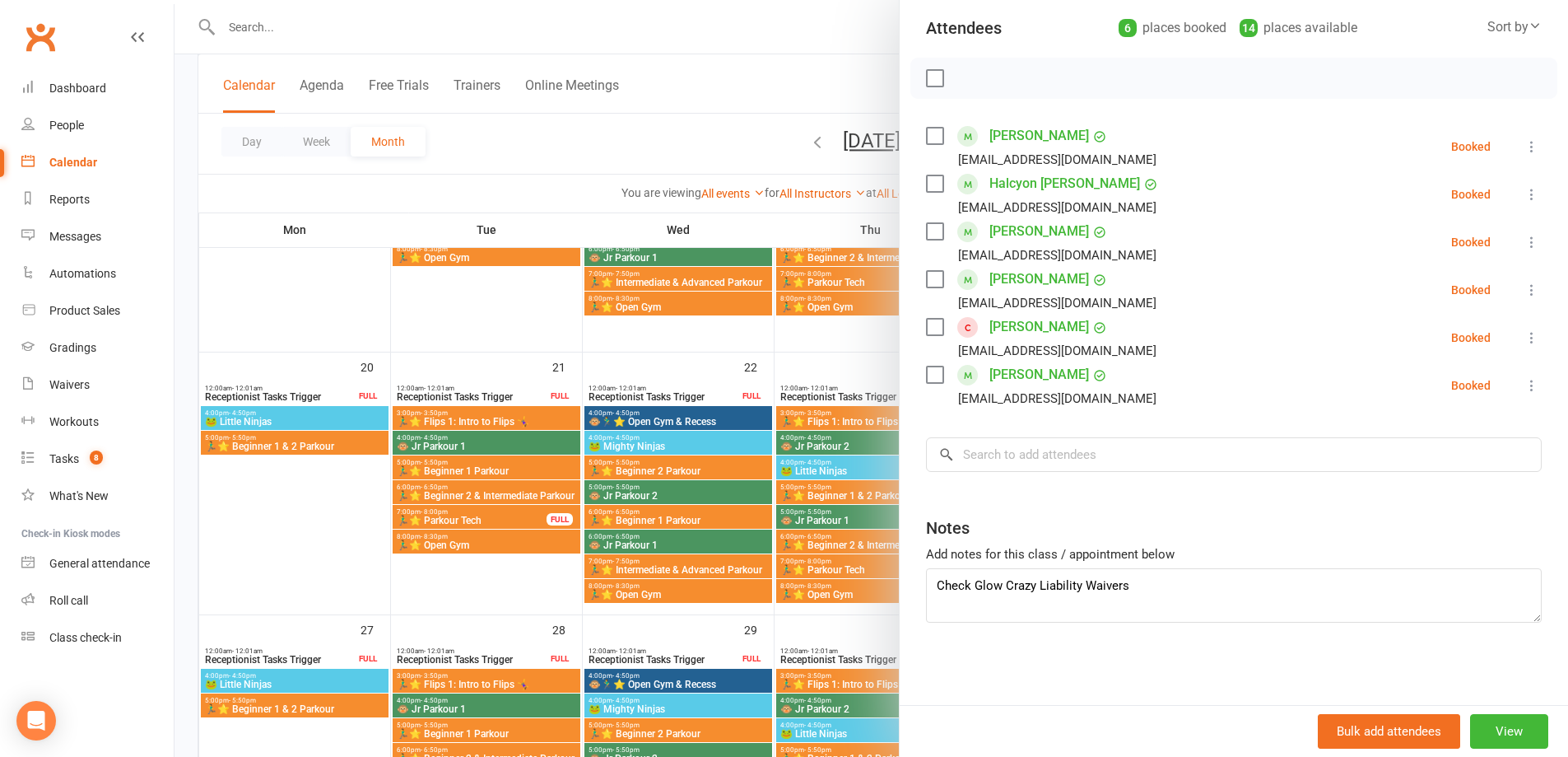
click at [844, 629] on div at bounding box center [871, 378] width 1393 height 757
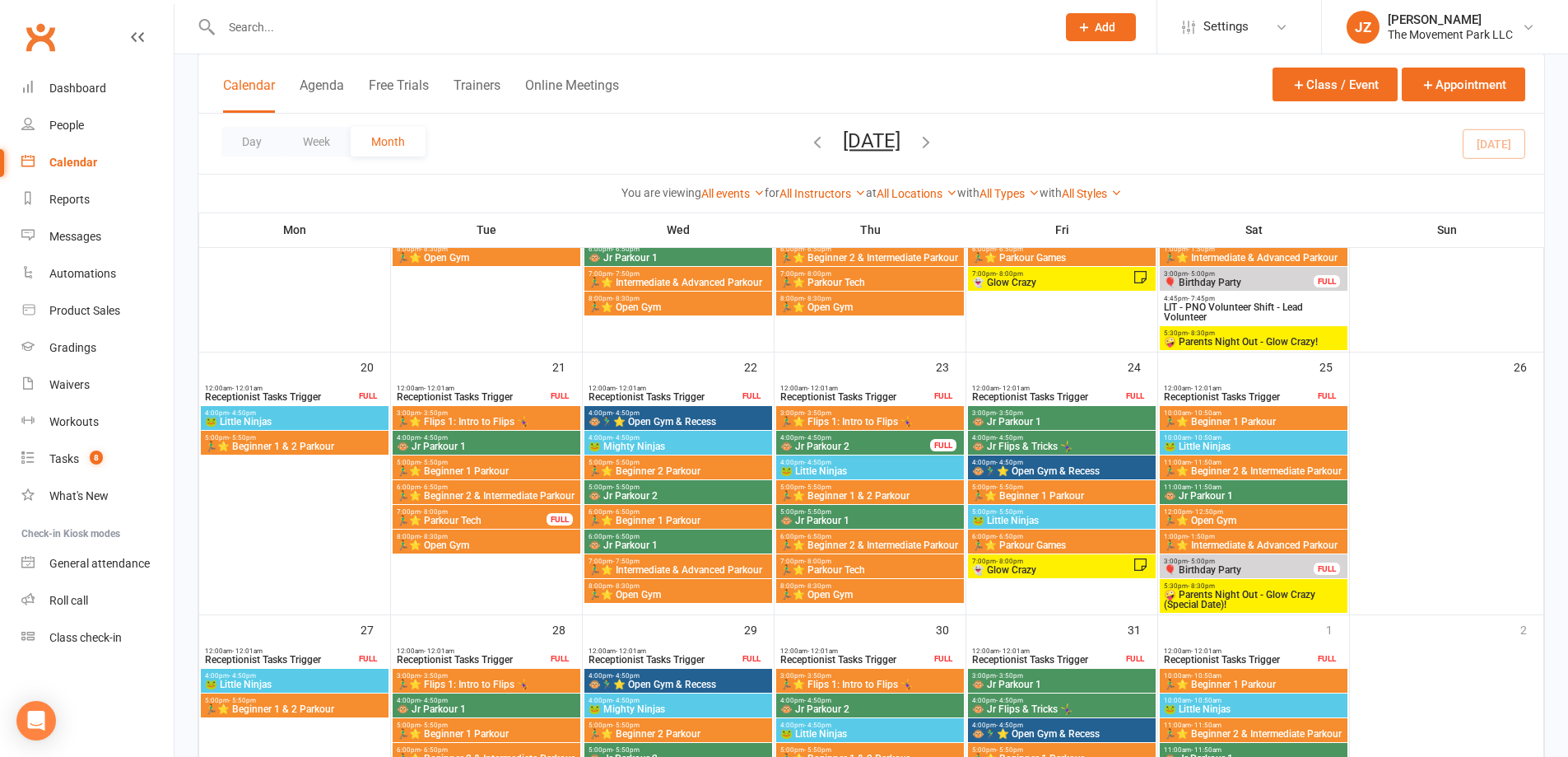
click at [1212, 587] on span "- 8:30pm" at bounding box center [1201, 585] width 27 height 7
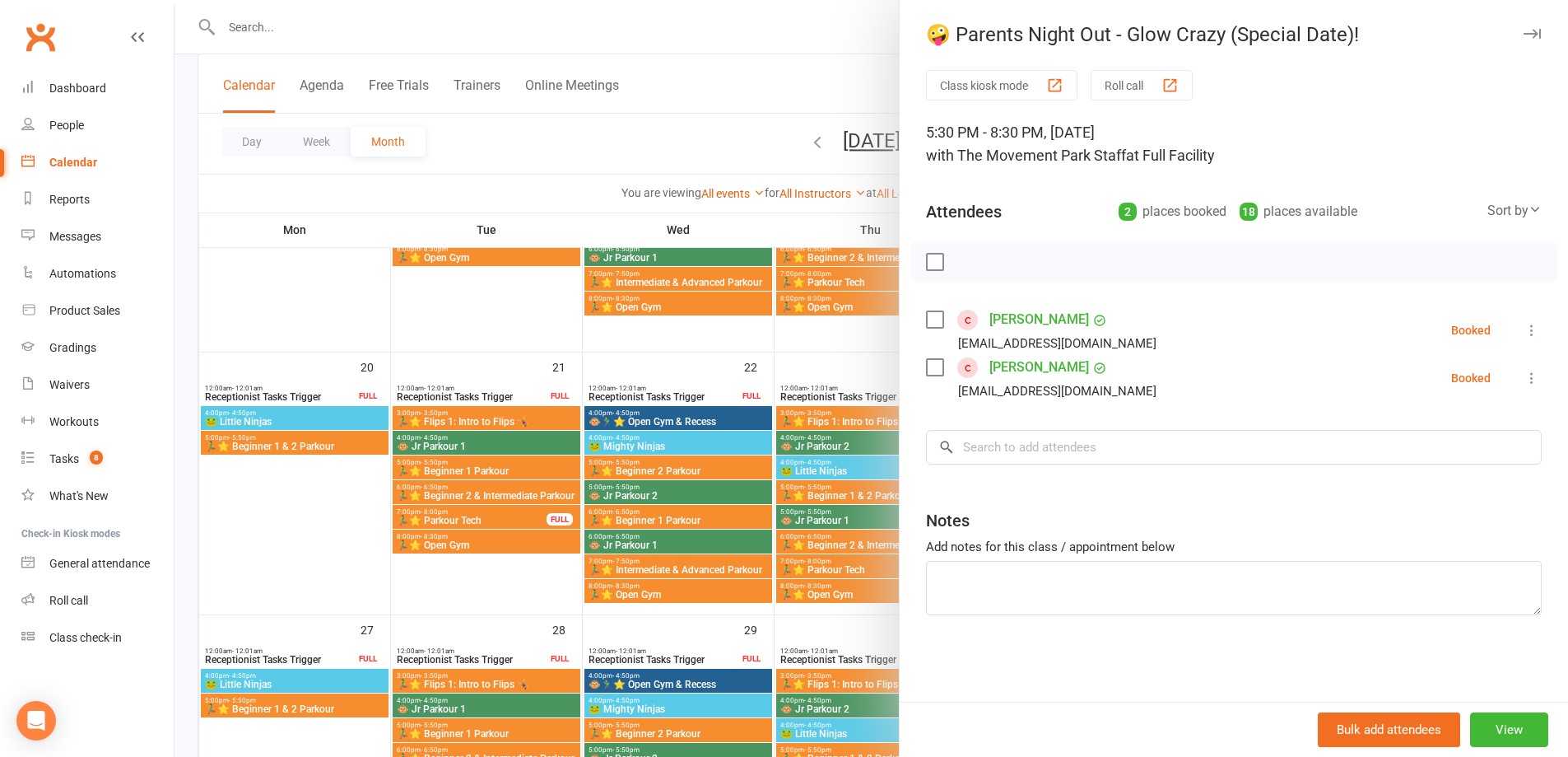
click at [676, 607] on div at bounding box center [871, 378] width 1393 height 757
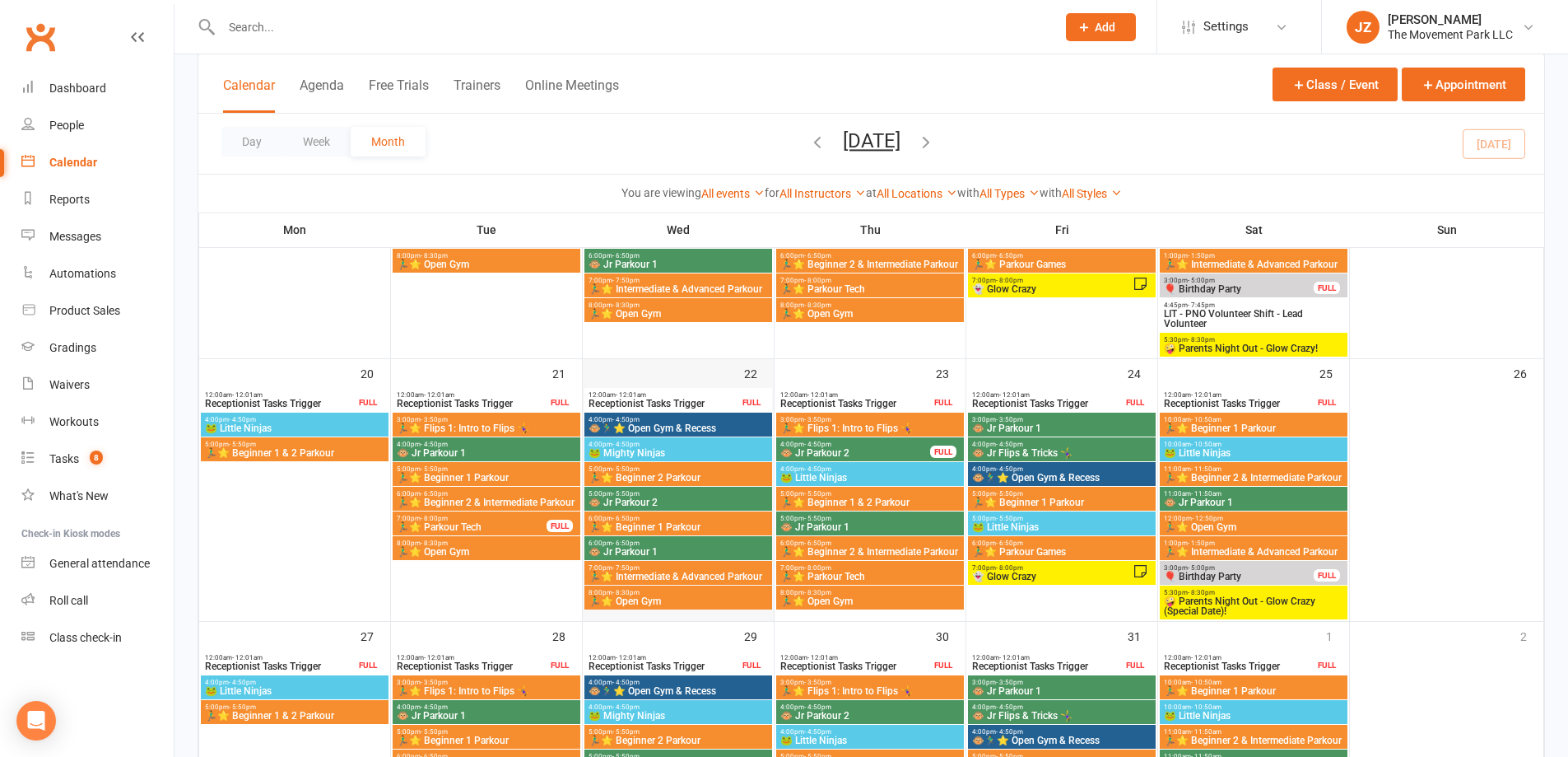
scroll to position [812, 0]
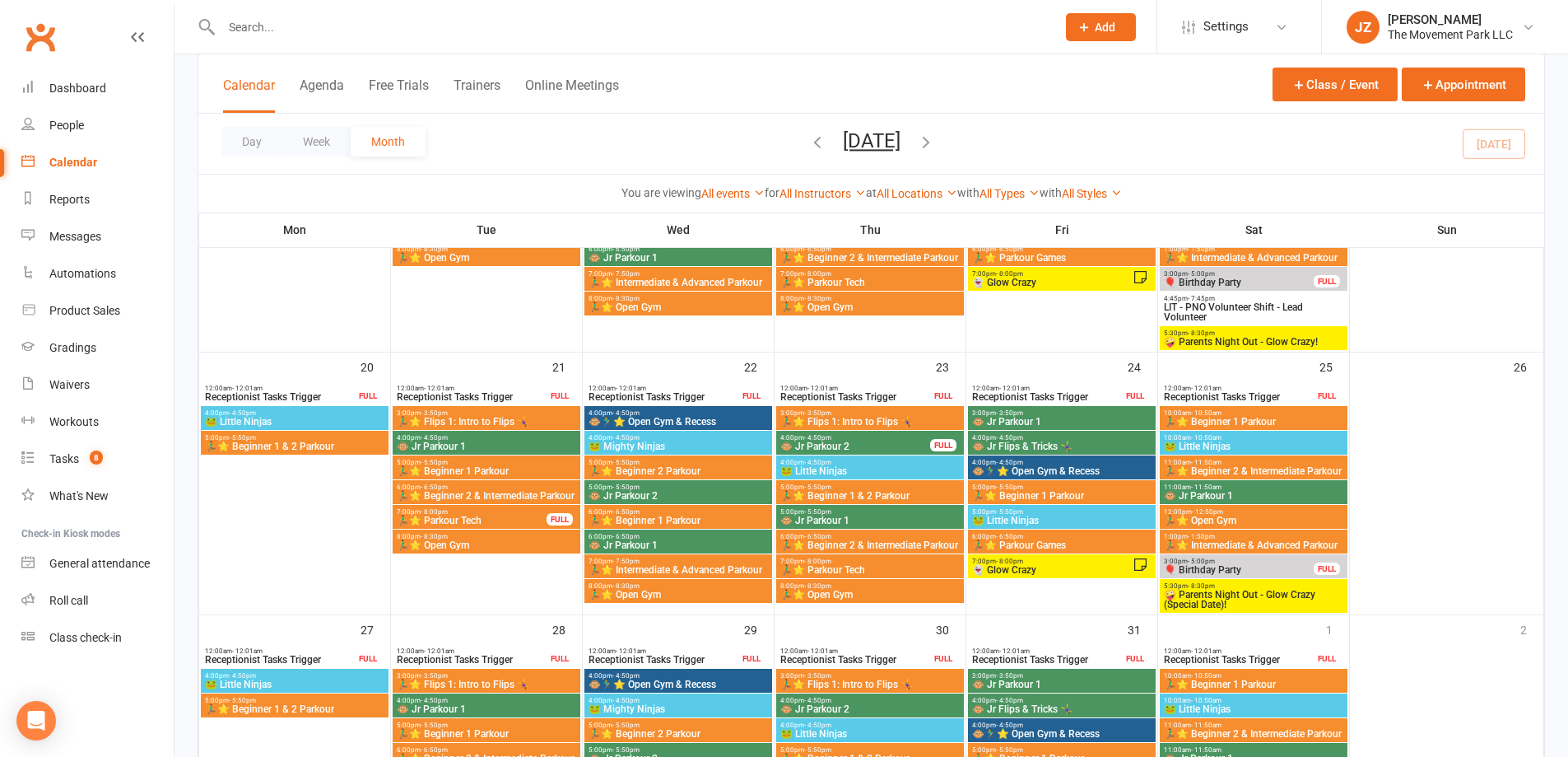
click at [1279, 589] on span "🤪 Parents Night Out - Glow Crazy (Special Date)!" at bounding box center [1253, 599] width 181 height 20
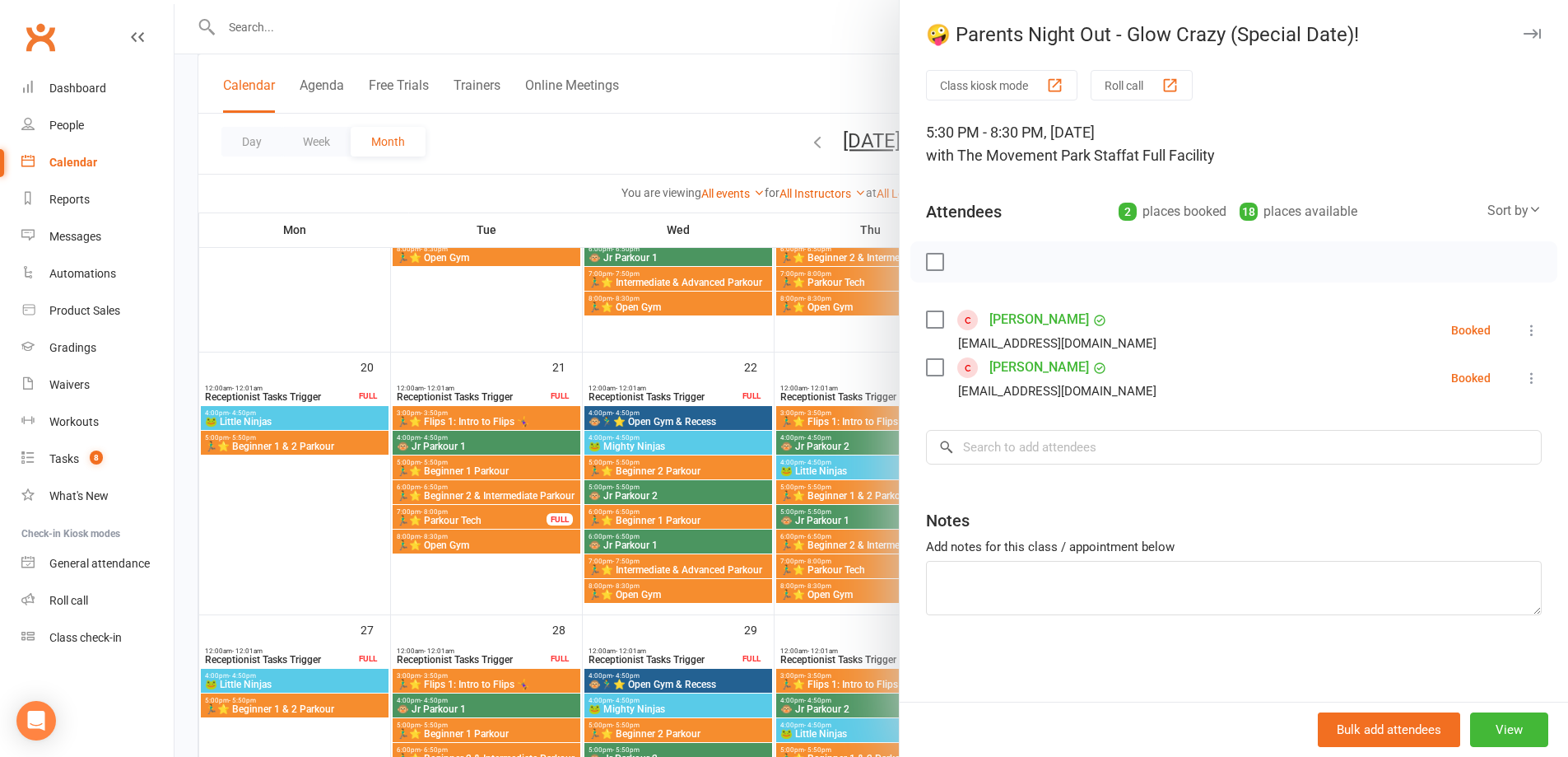
click at [840, 477] on div at bounding box center [871, 378] width 1393 height 757
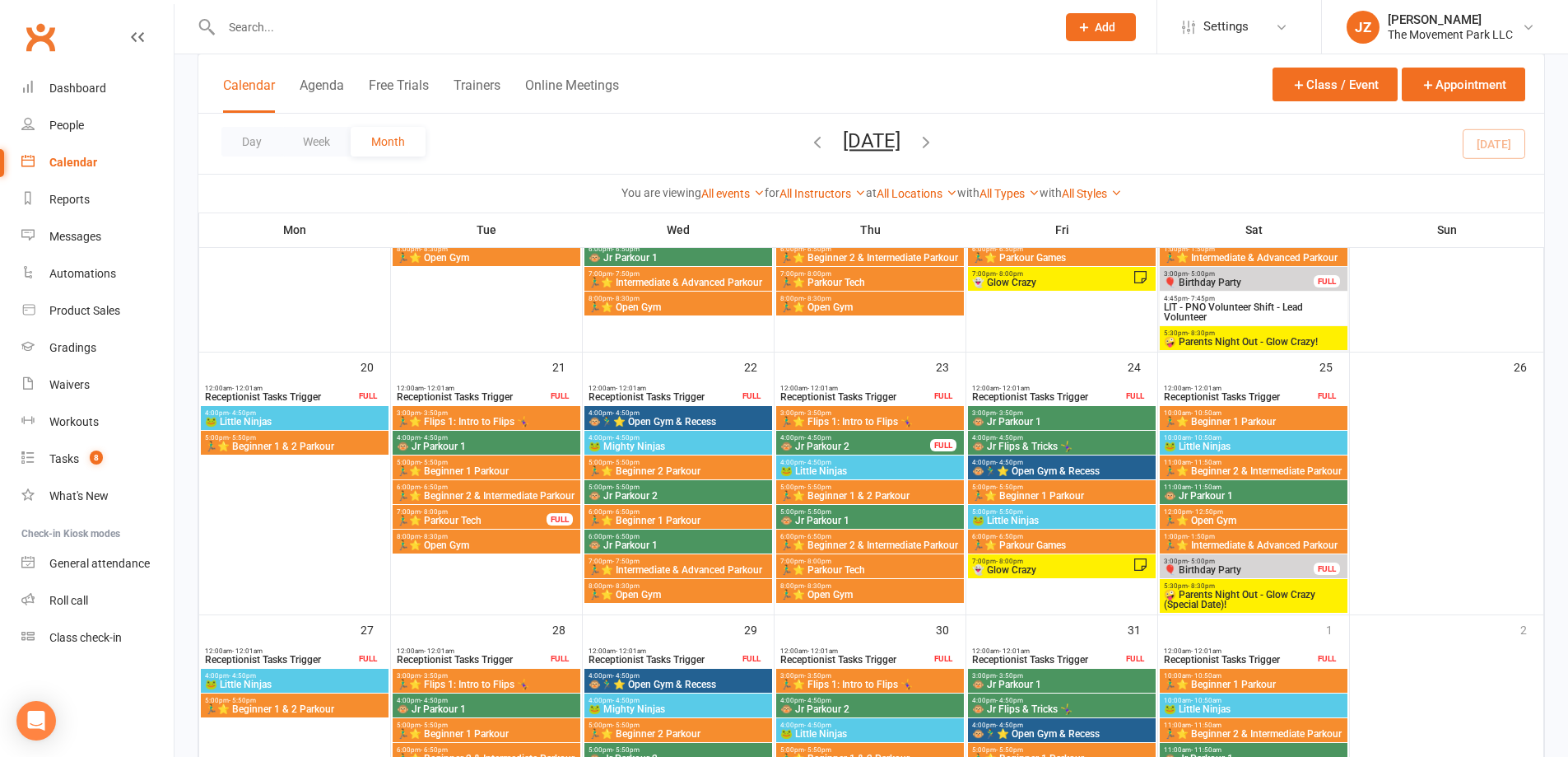
click at [1196, 350] on div at bounding box center [1253, 222] width 188 height 257
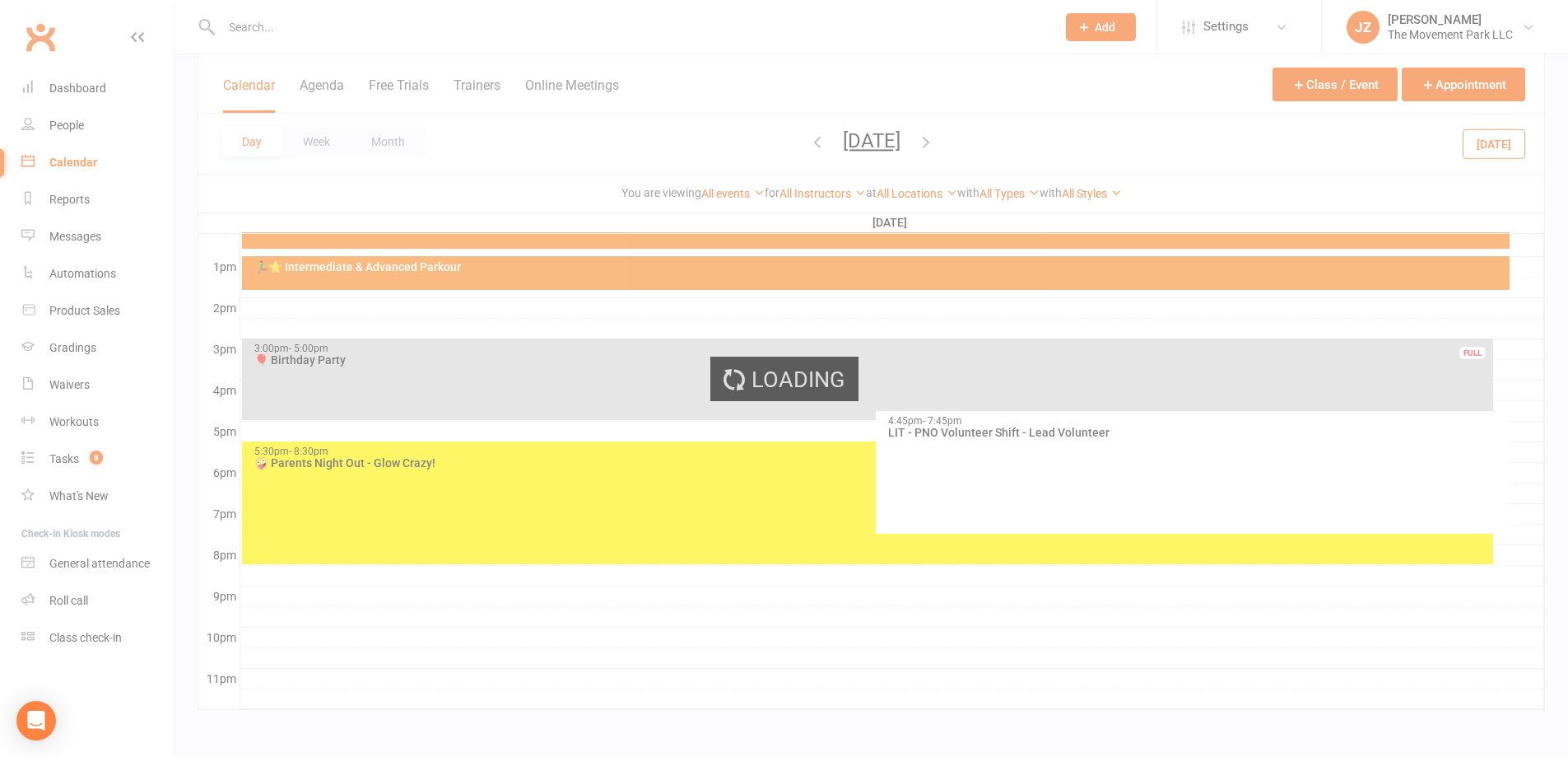
scroll to position [611, 0]
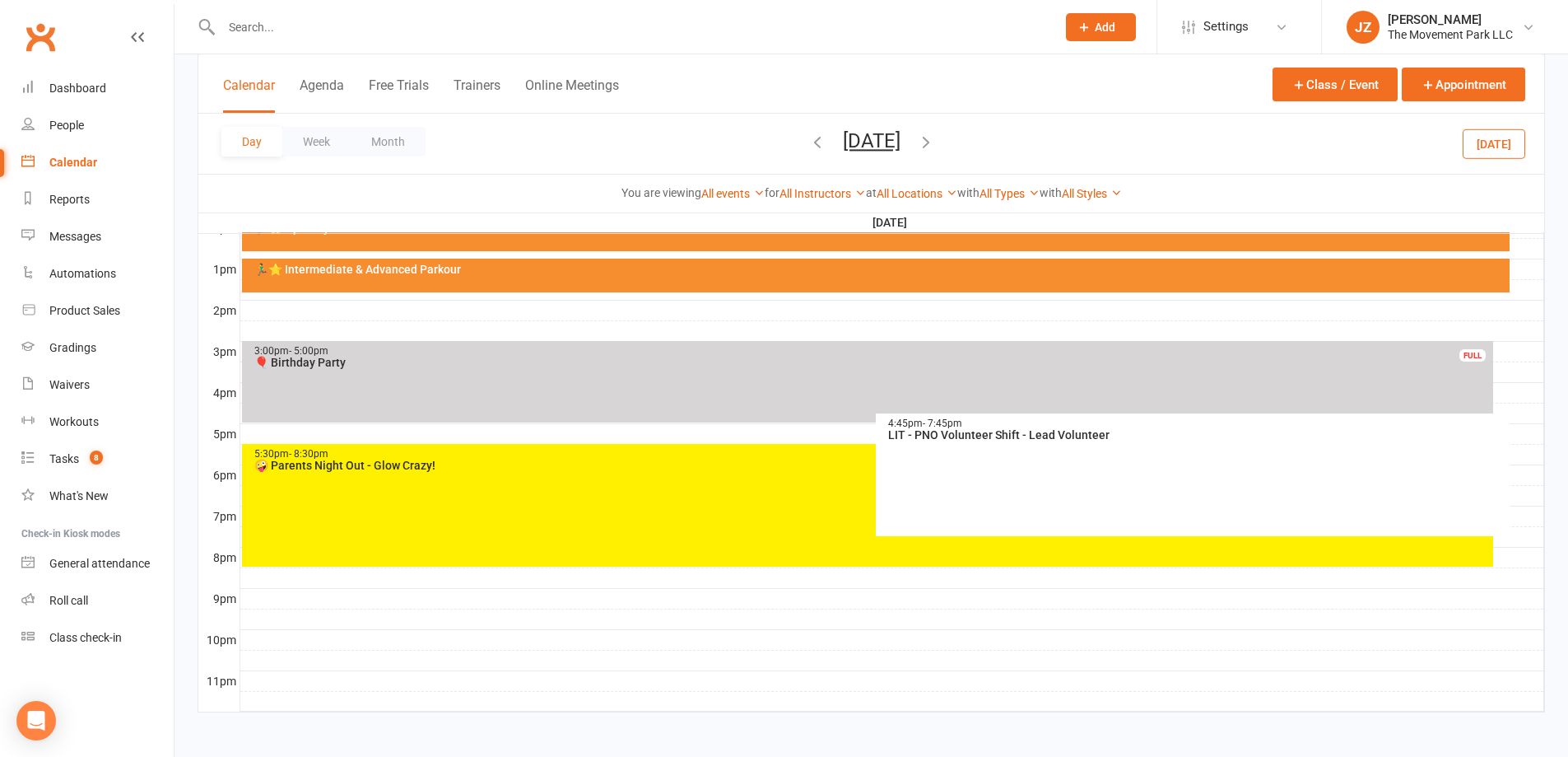
click at [524, 527] on div "5:30pm - 8:30pm 🤪 Parents Night Out - Glow Crazy!" at bounding box center [868, 505] width 1251 height 122
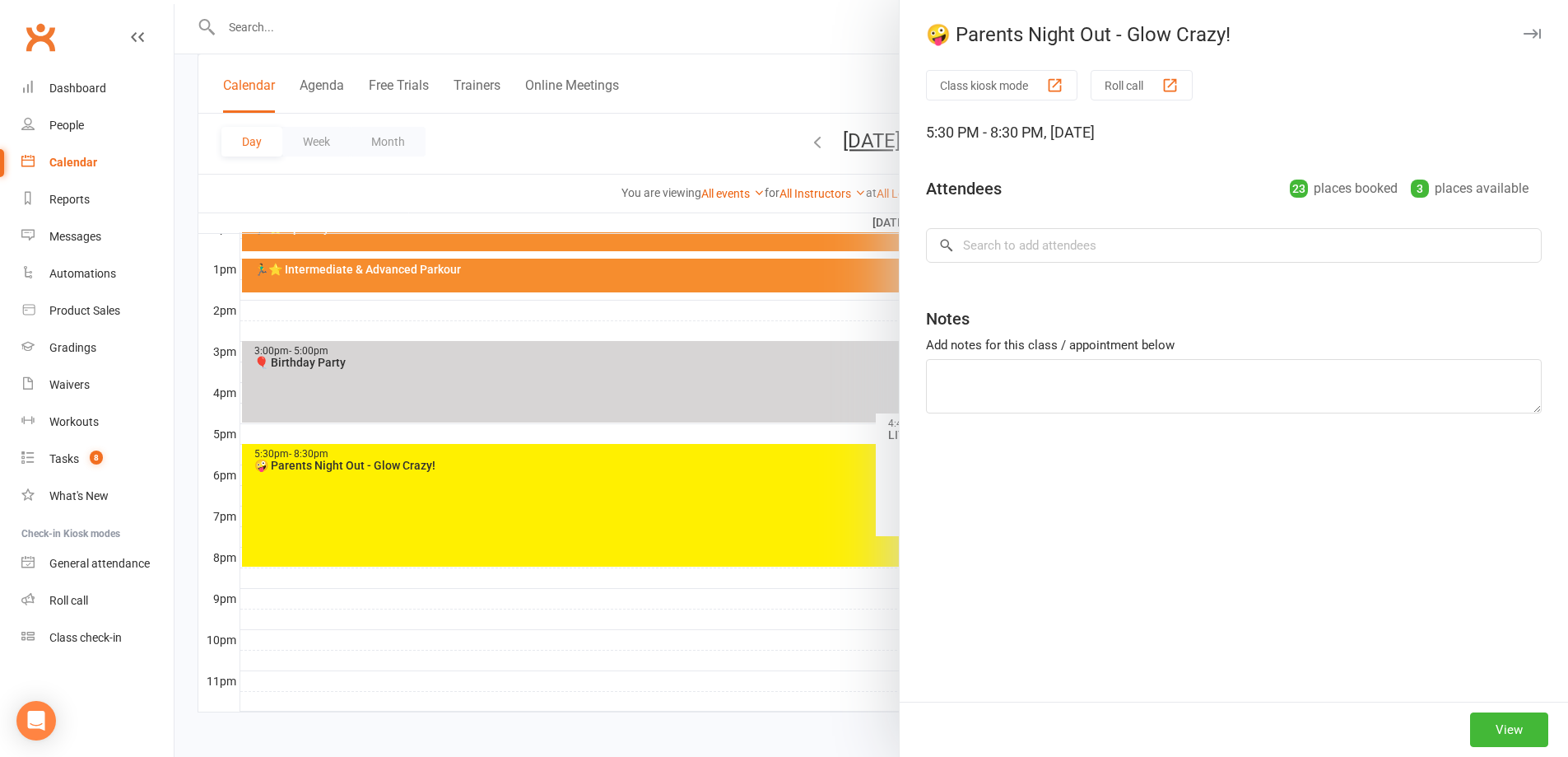
click at [559, 488] on div at bounding box center [871, 378] width 1393 height 757
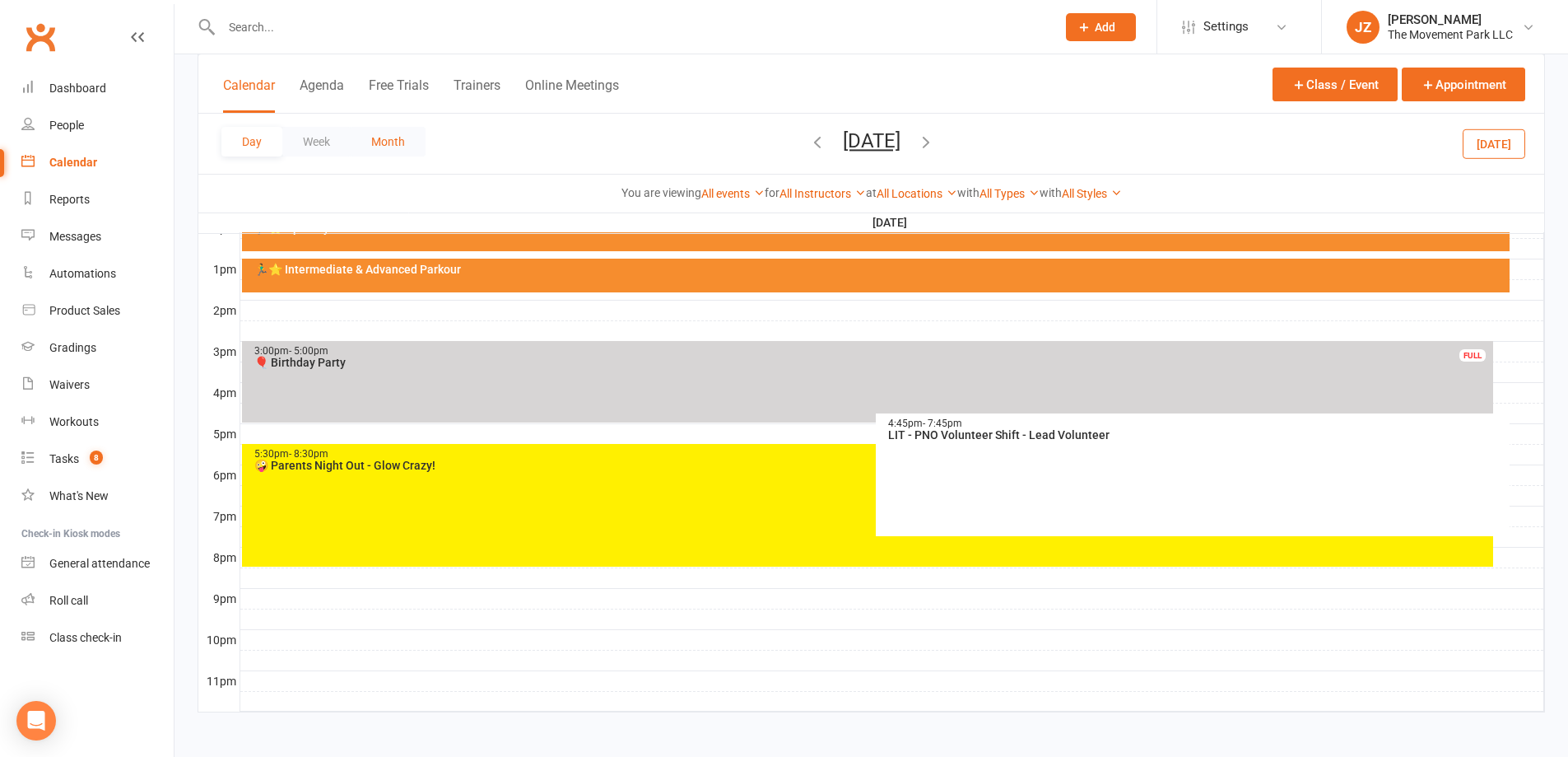
click at [396, 129] on button "Month" at bounding box center [387, 142] width 74 height 30
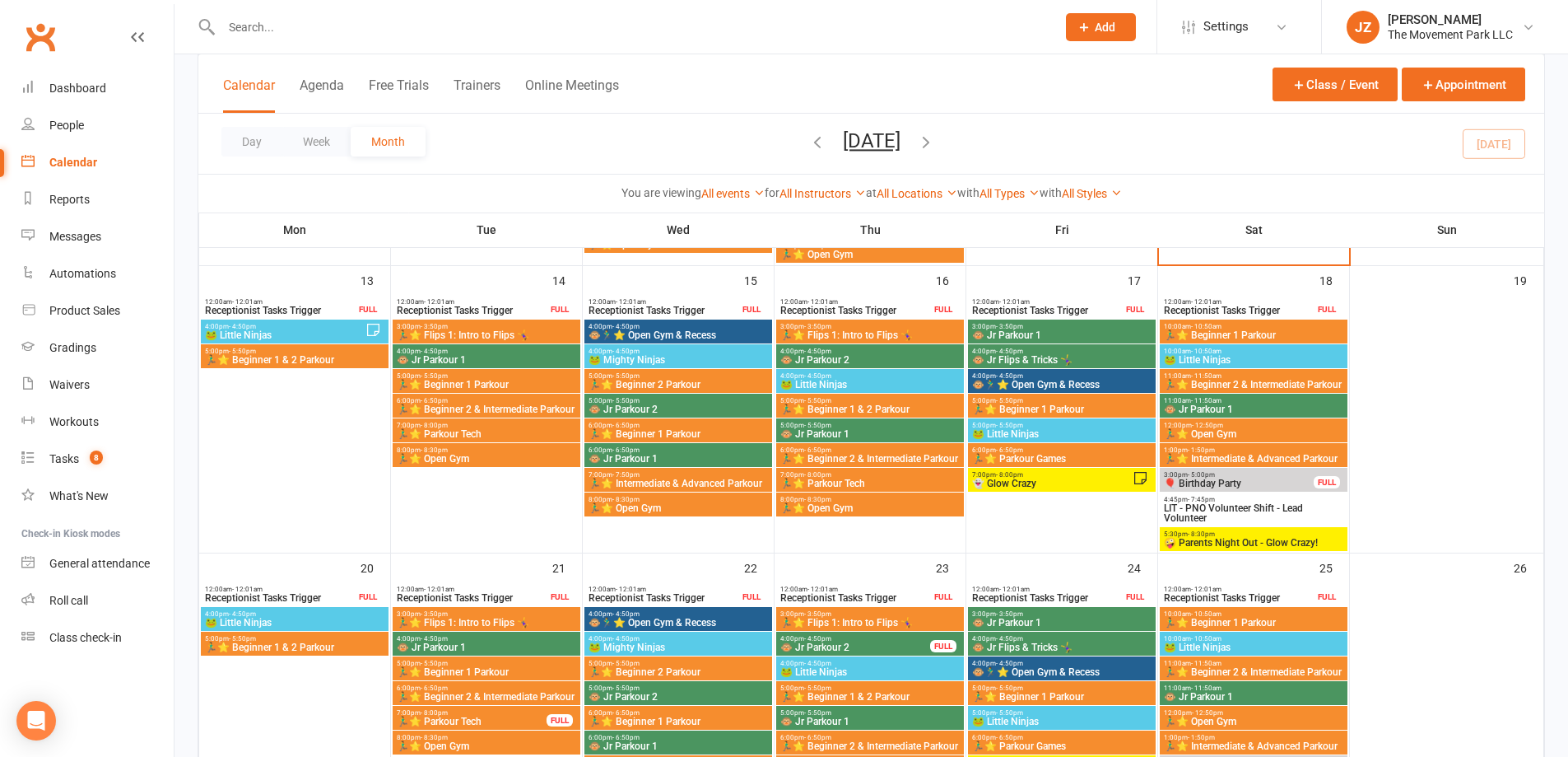
click at [1177, 534] on span "5:30pm - 8:30pm" at bounding box center [1253, 533] width 181 height 7
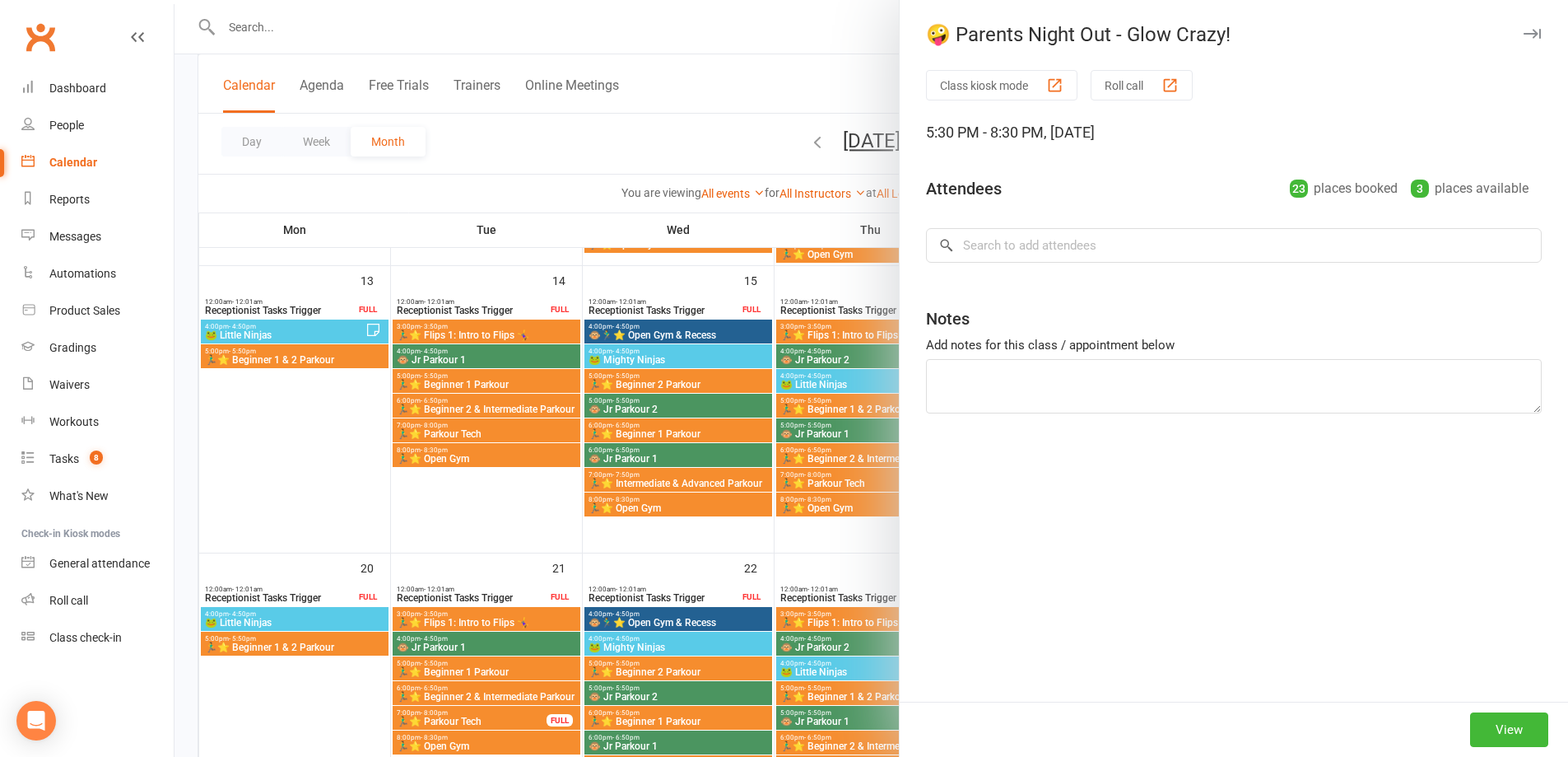
click at [674, 569] on div at bounding box center [871, 378] width 1393 height 757
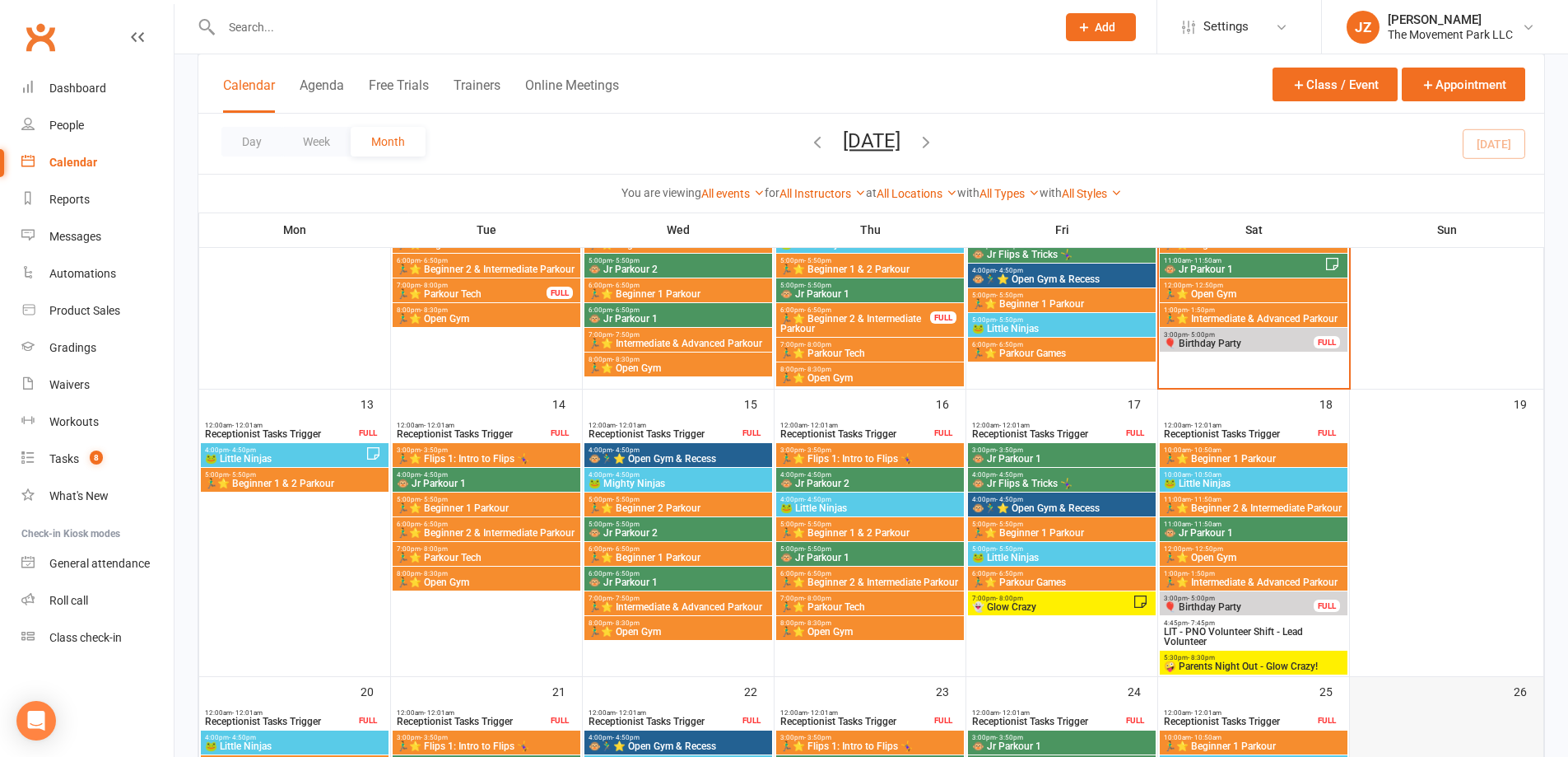
scroll to position [529, 0]
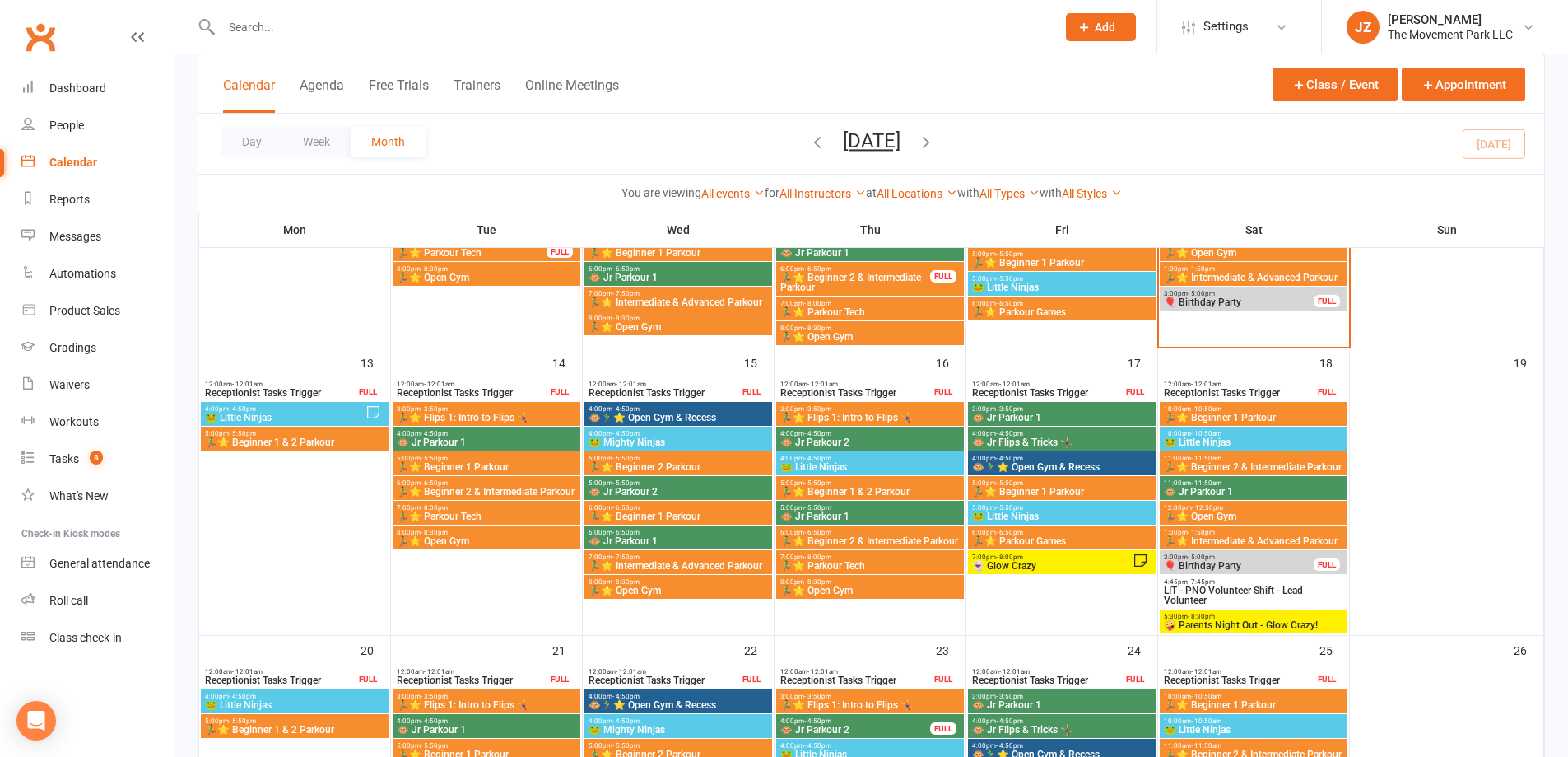
click at [1281, 622] on span "🤪 Parents Night Out - Glow Crazy!" at bounding box center [1253, 625] width 181 height 10
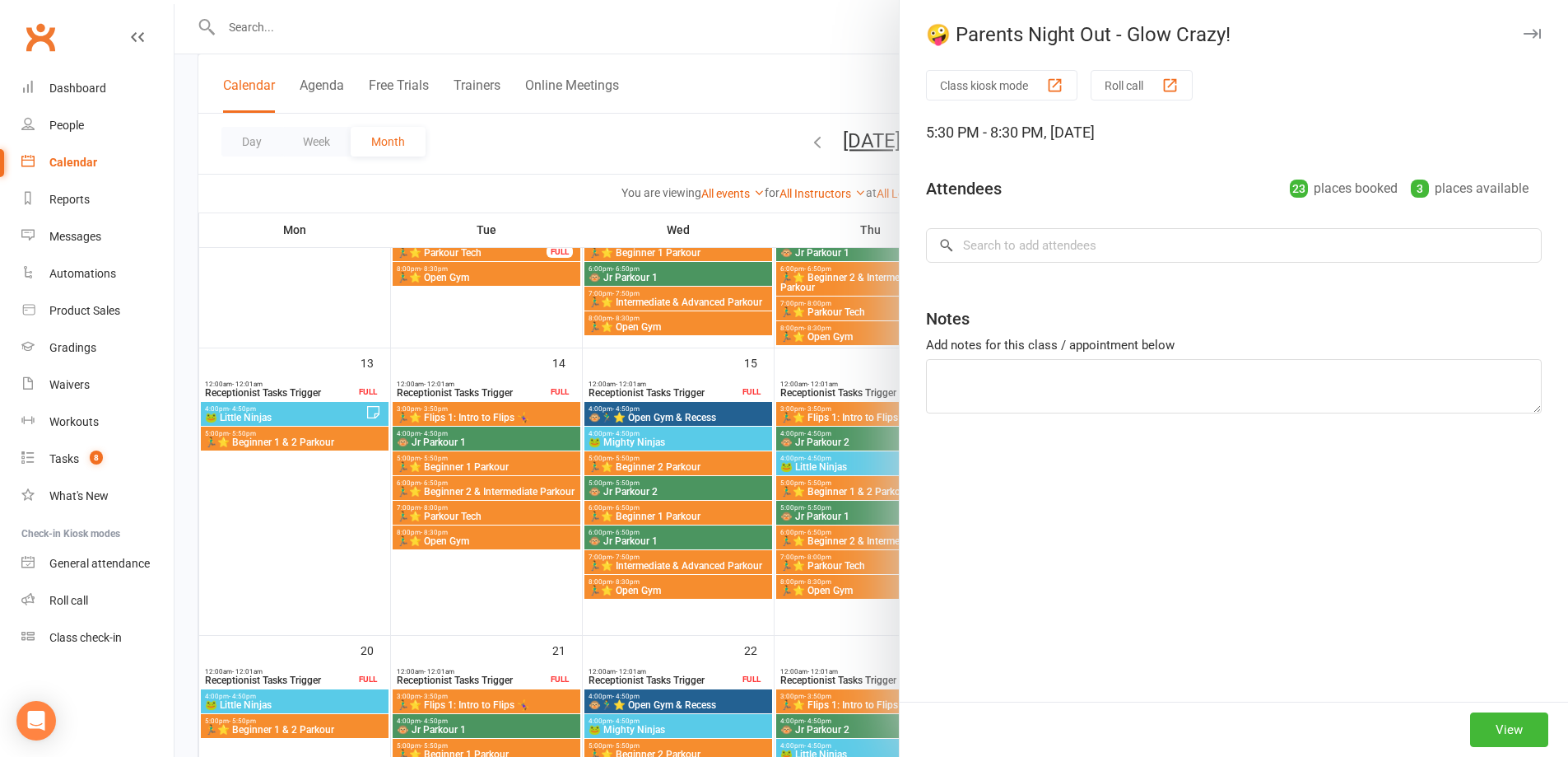
click at [1172, 585] on div "Class kiosk mode Roll call 5:30 PM - 8:30 PM, [DATE] Attendees 23 places booked…" at bounding box center [1233, 385] width 668 height 632
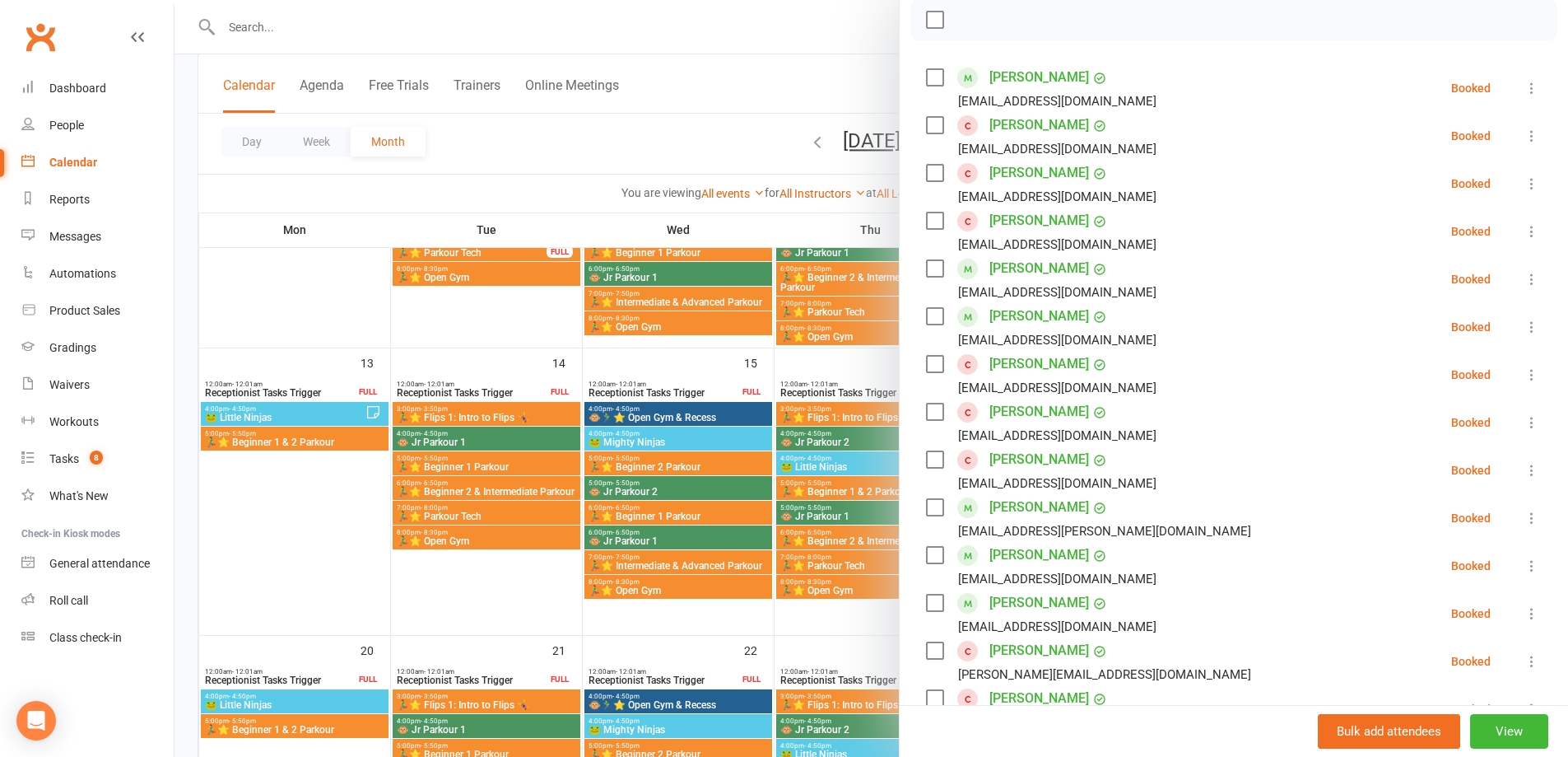
scroll to position [165, 0]
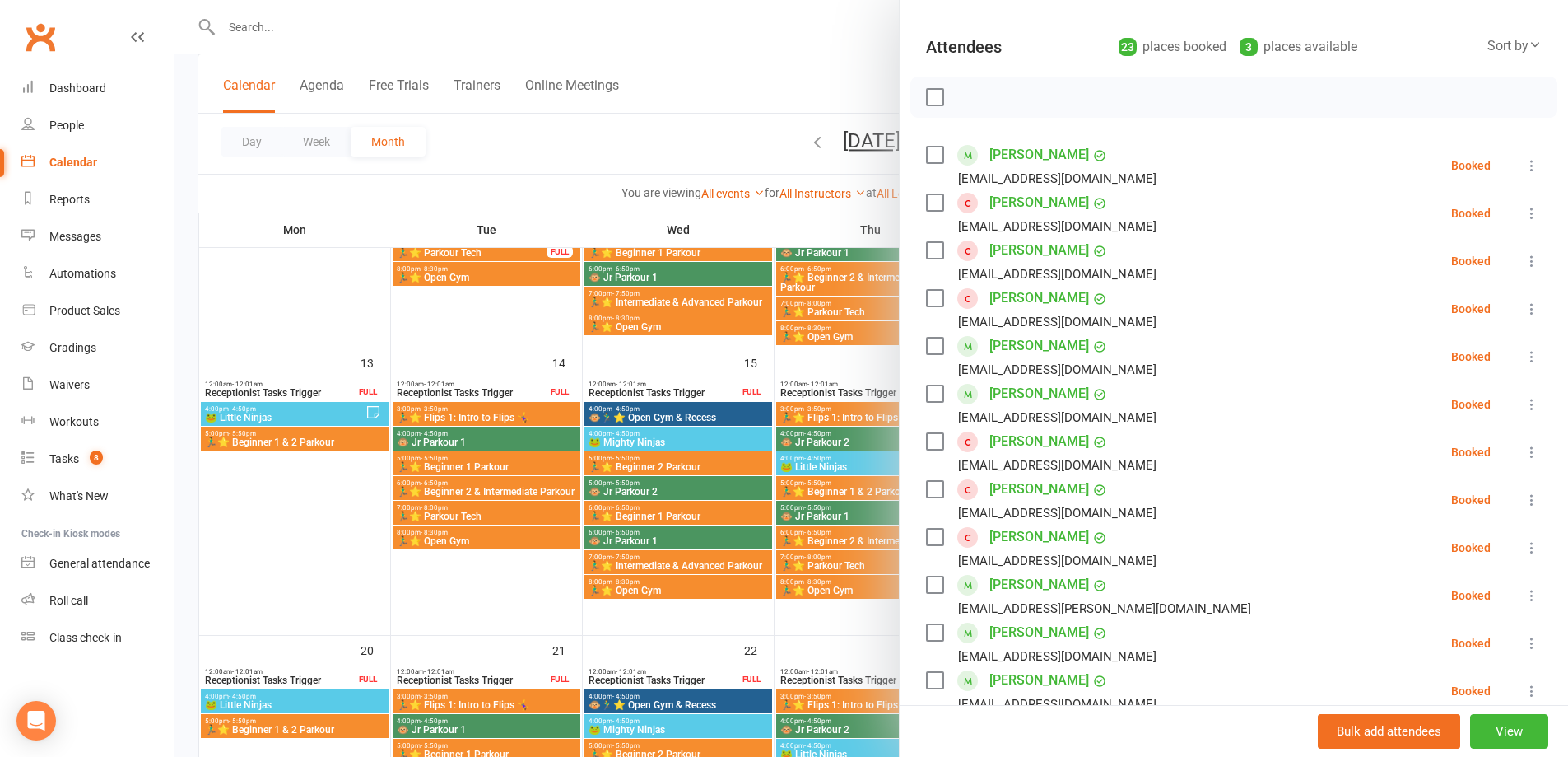
click at [783, 622] on div at bounding box center [871, 378] width 1393 height 757
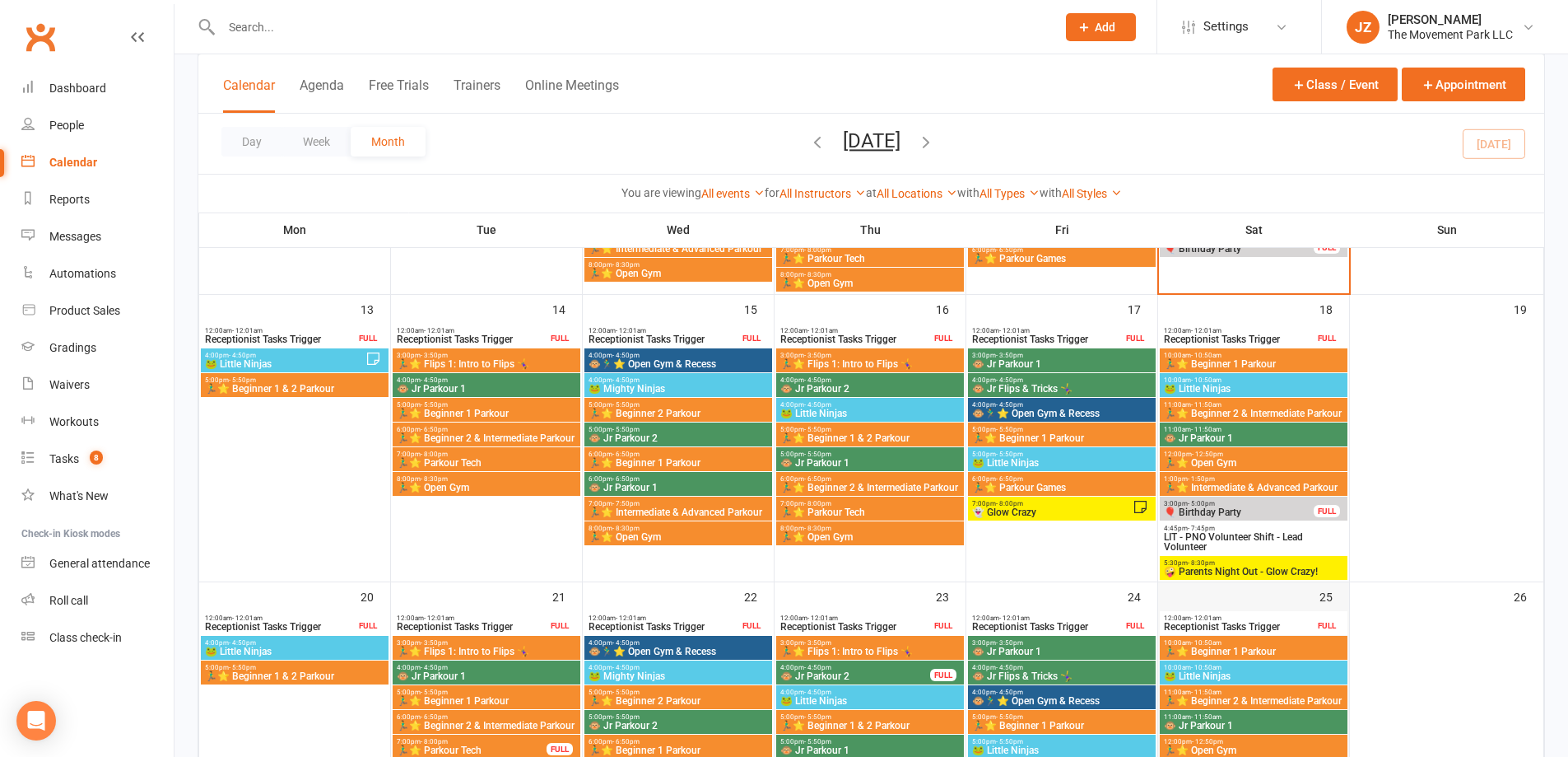
scroll to position [611, 0]
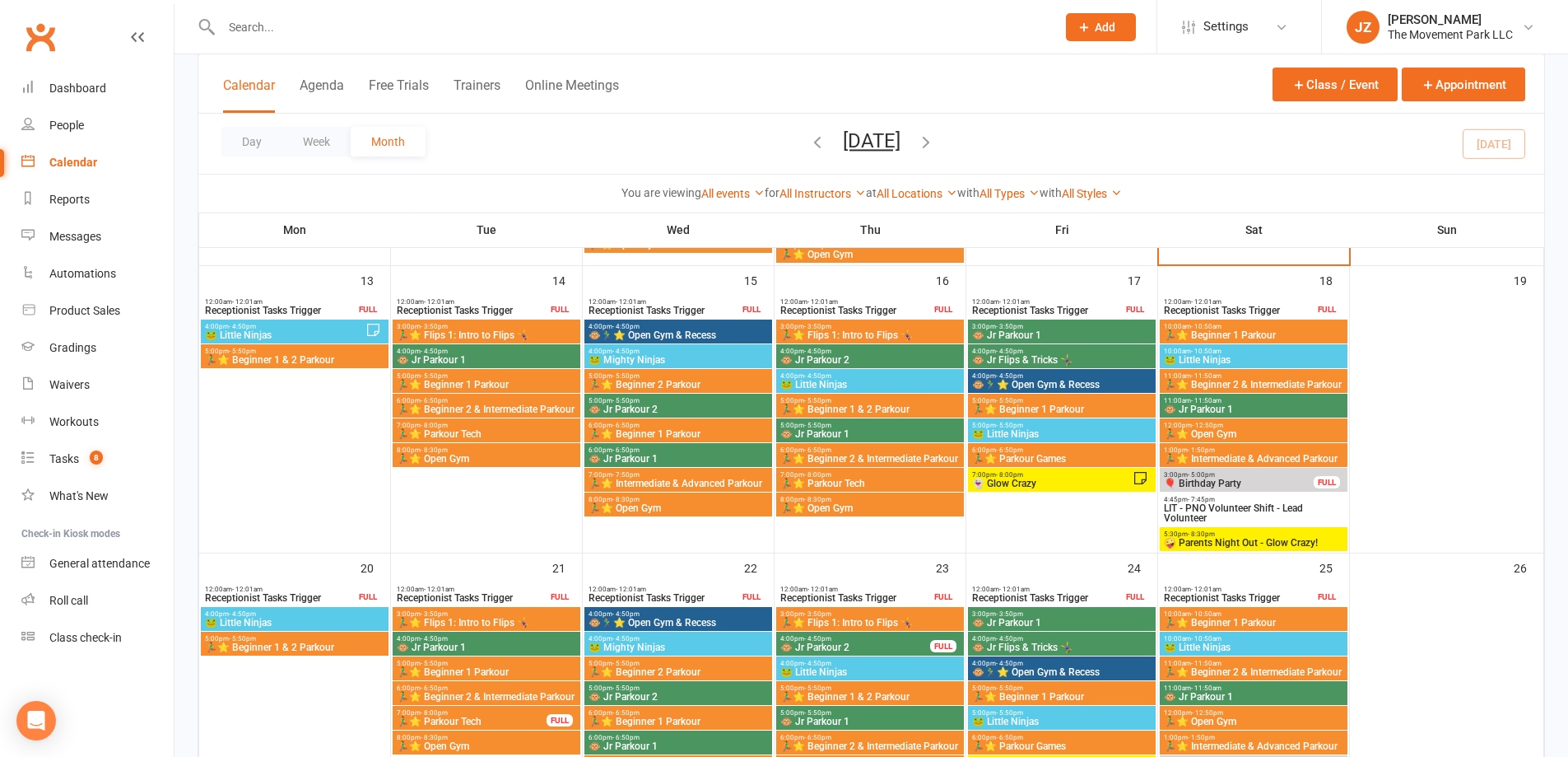
click at [1131, 473] on span "7:00pm - 8:00pm" at bounding box center [1052, 474] width 161 height 7
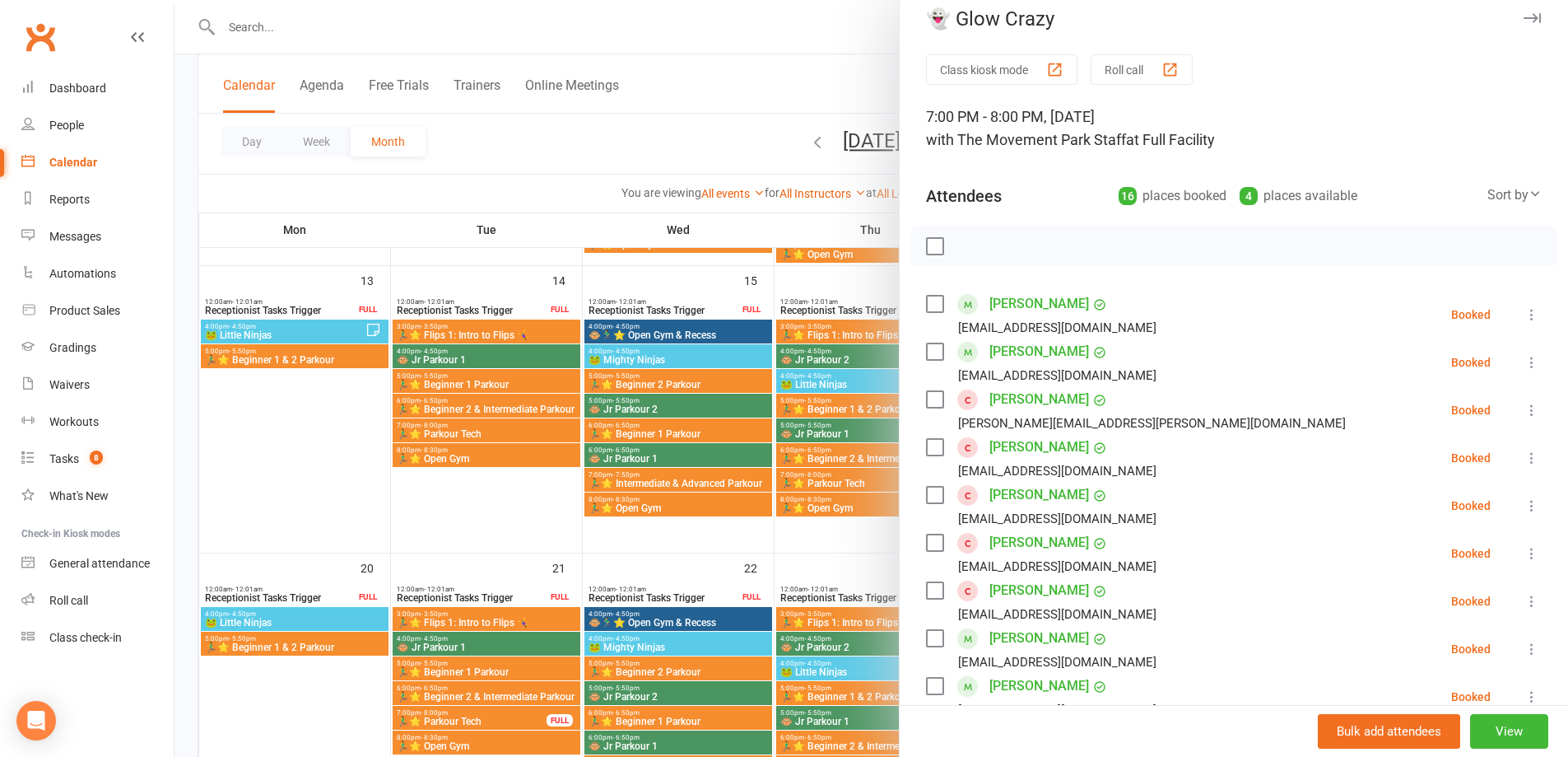
scroll to position [0, 0]
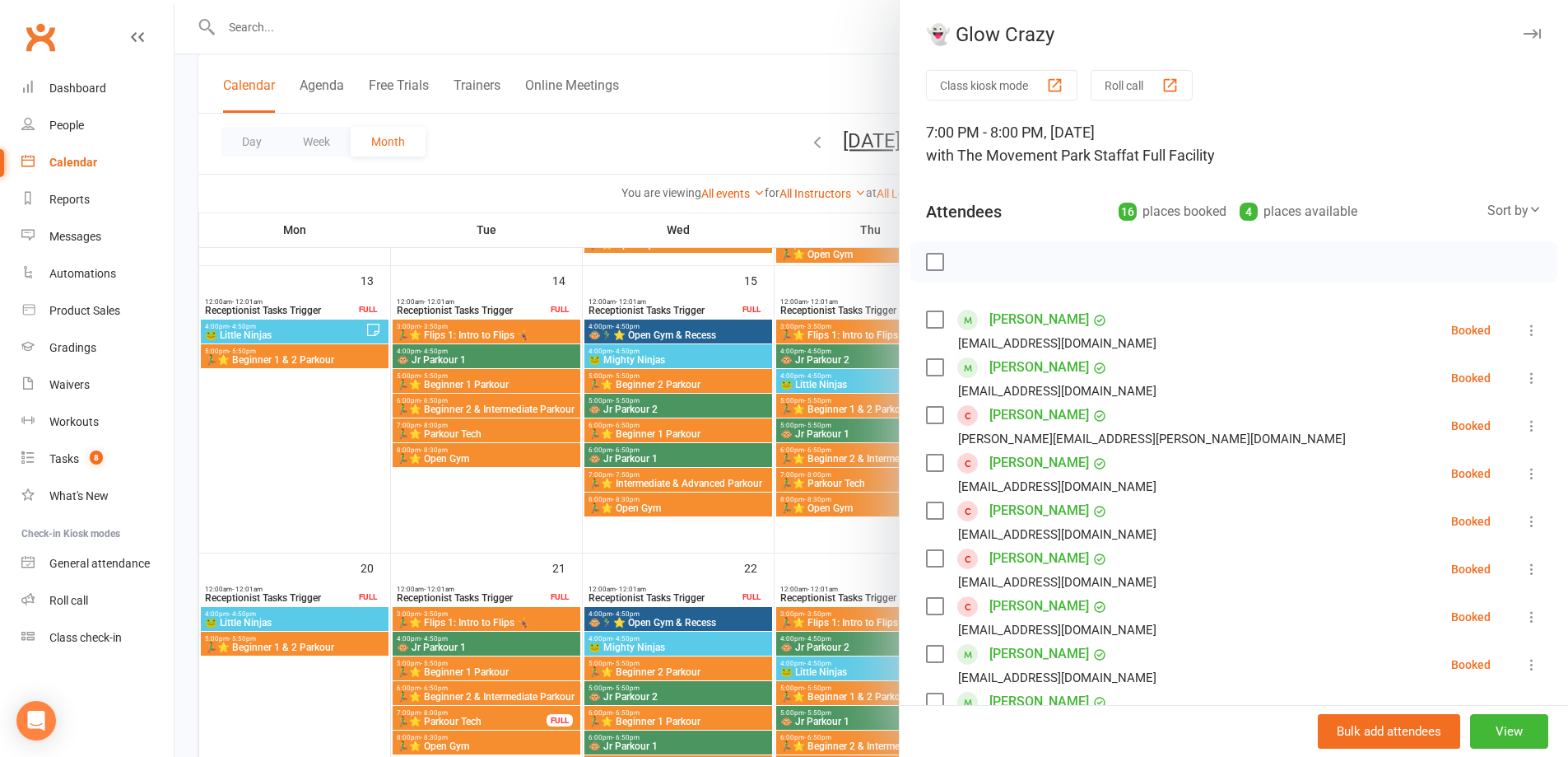
click at [619, 122] on div at bounding box center [871, 378] width 1393 height 757
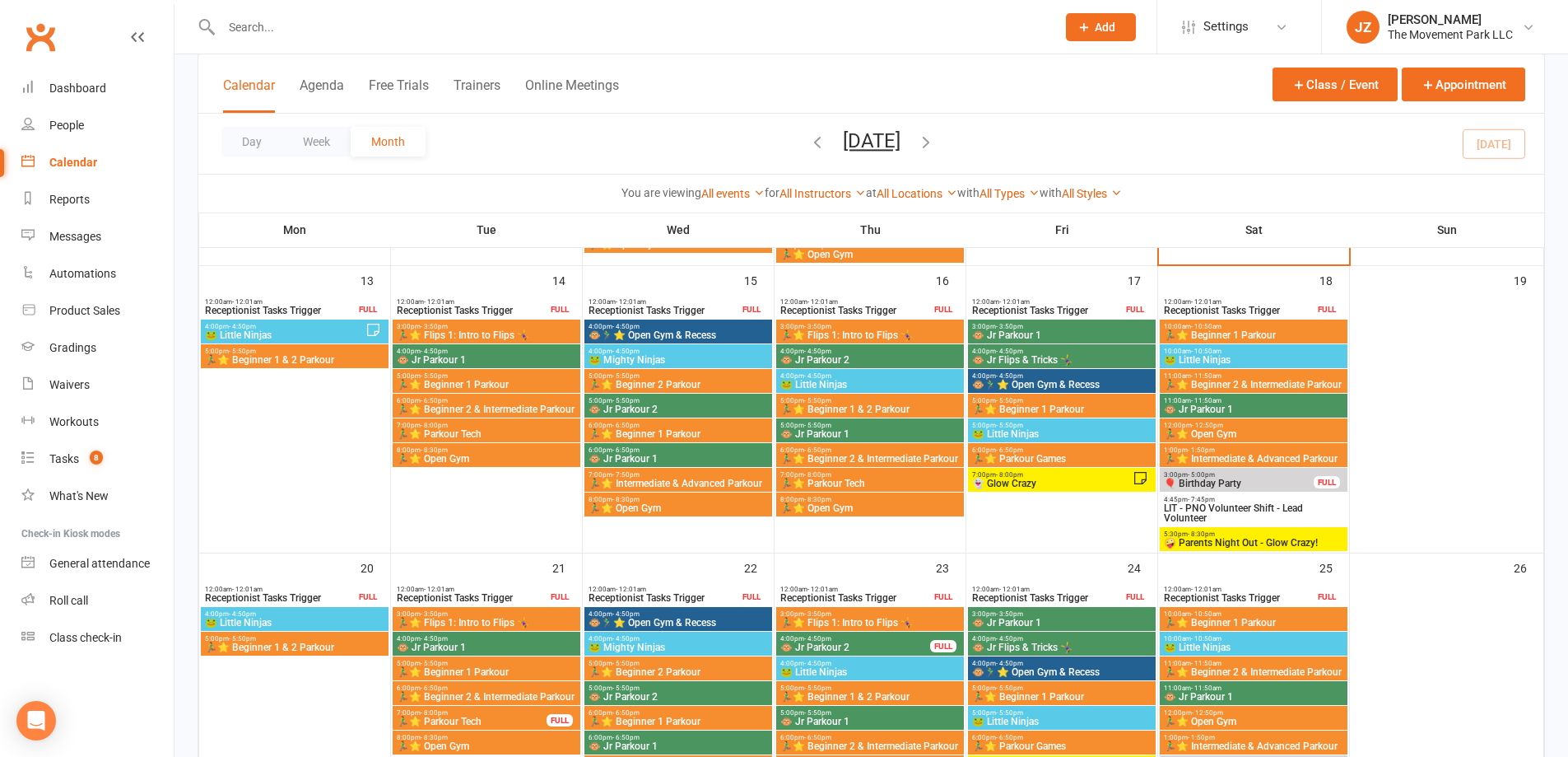
click at [342, 16] on input "text" at bounding box center [631, 27] width 828 height 23
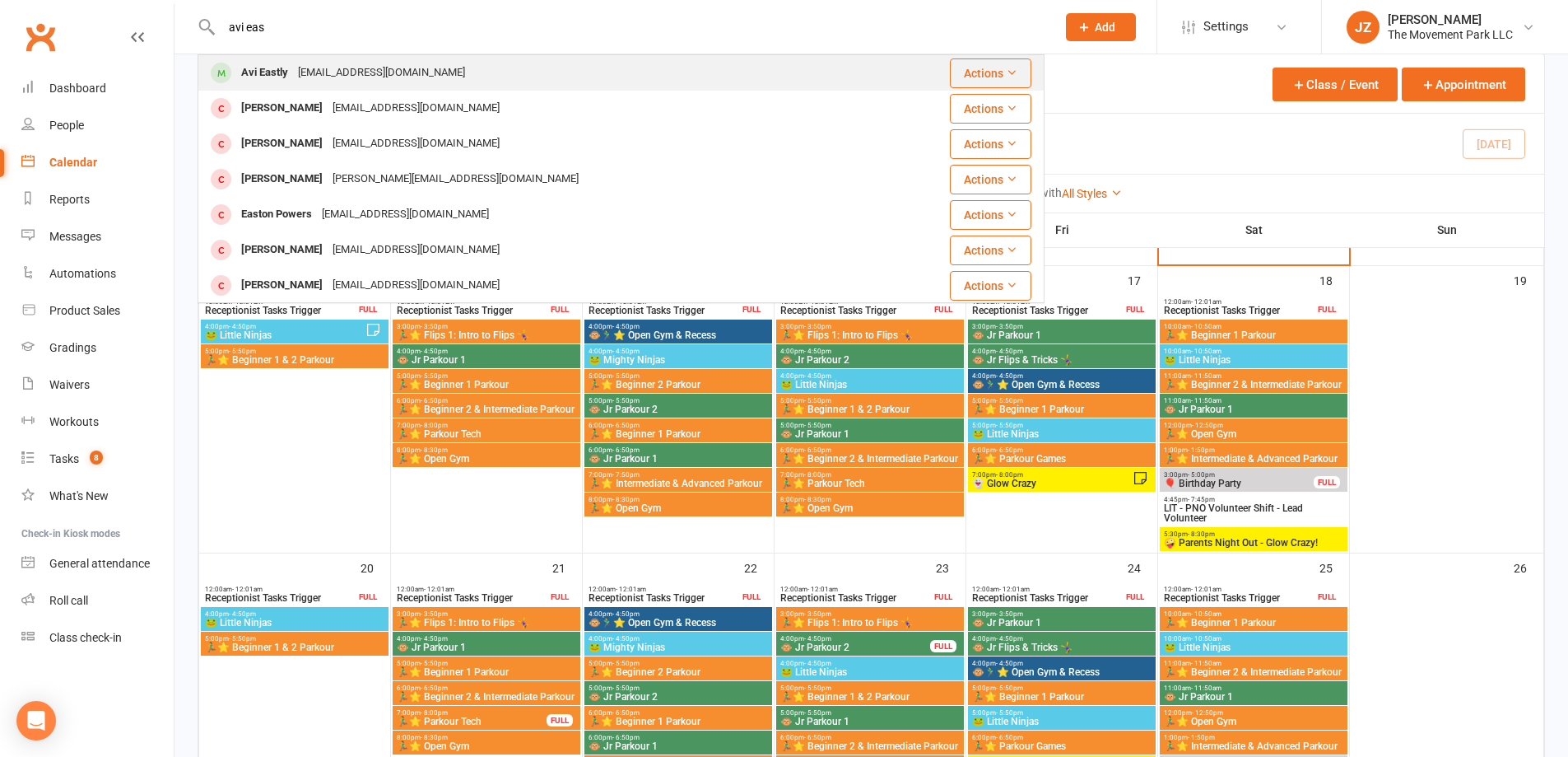
type input "avi eas"
click at [409, 82] on div "Avi Eastly [EMAIL_ADDRESS][DOMAIN_NAME]" at bounding box center [539, 73] width 679 height 34
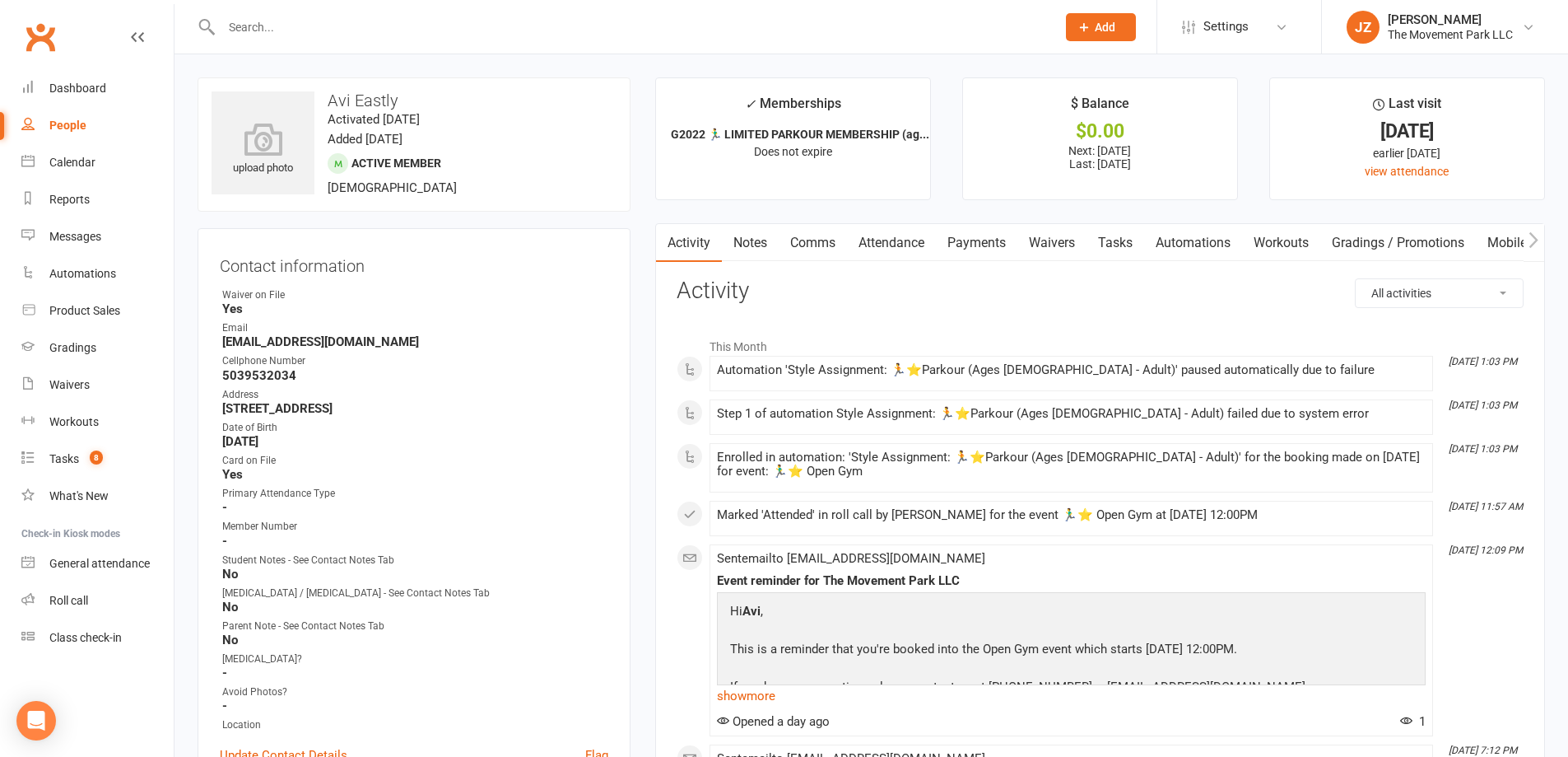
click at [898, 228] on link "Attendance" at bounding box center [891, 242] width 88 height 38
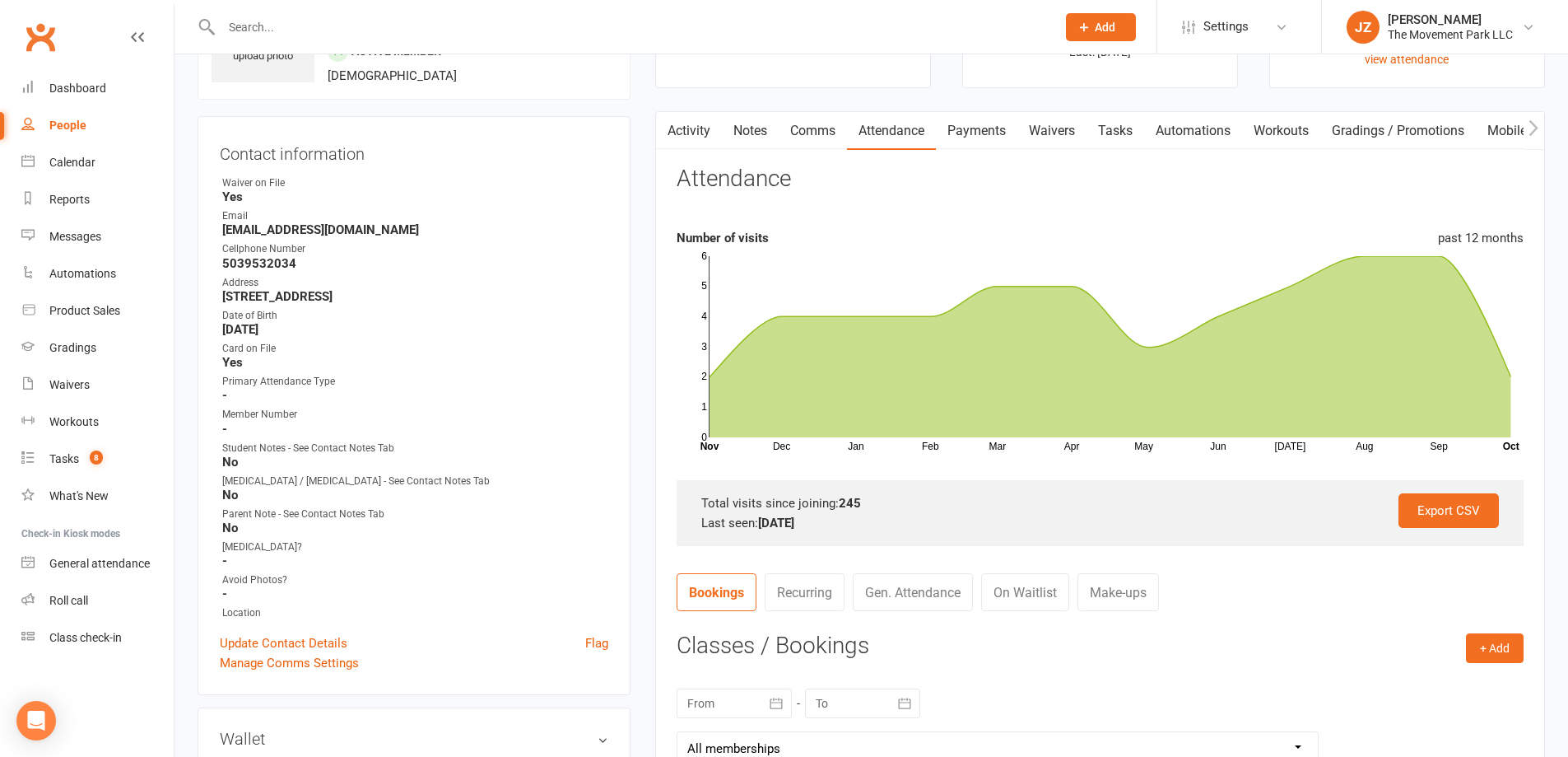
scroll to position [82, 0]
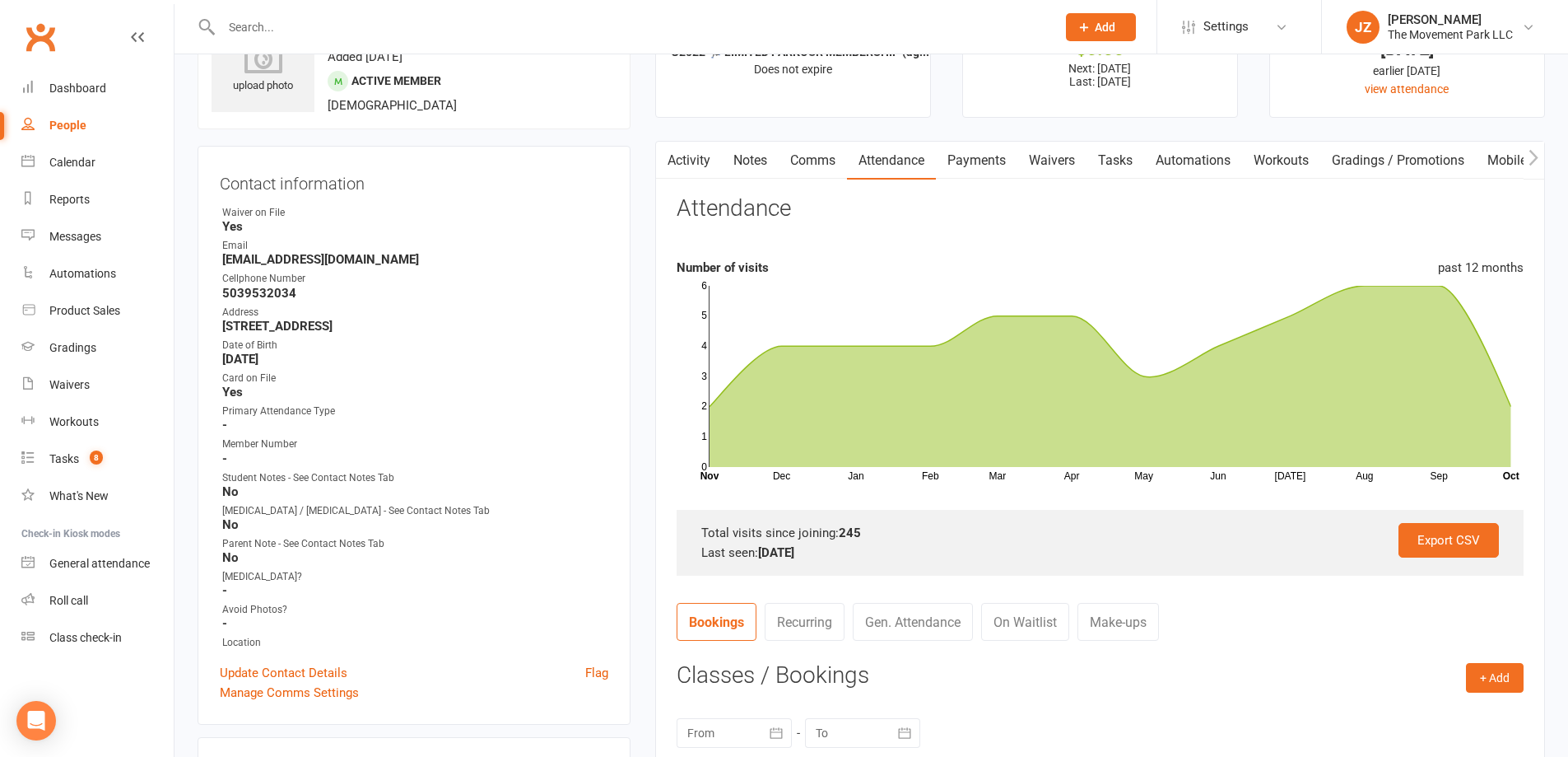
click at [697, 161] on link "Activity" at bounding box center [688, 161] width 66 height 38
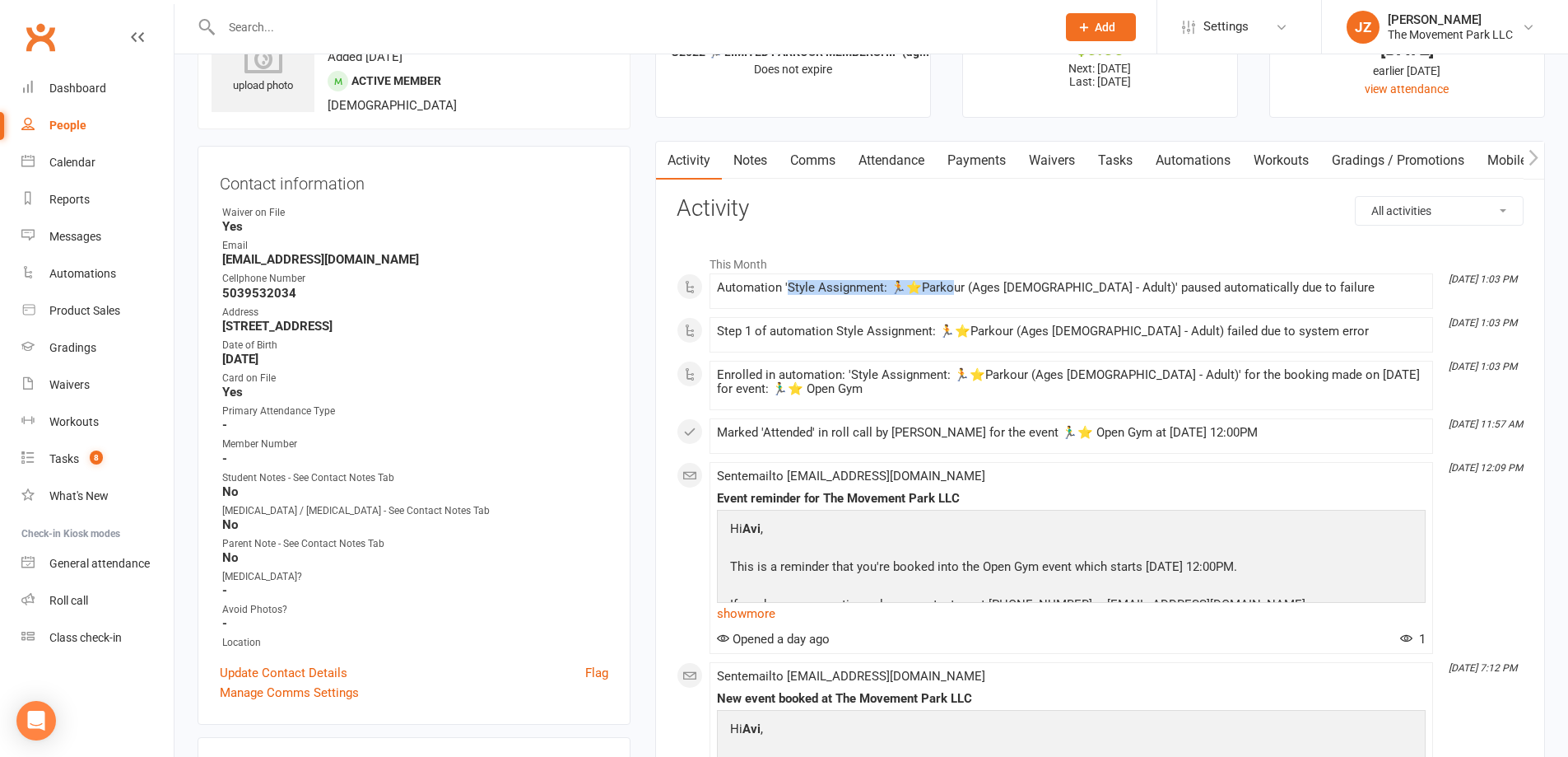
drag, startPoint x: 786, startPoint y: 281, endPoint x: 947, endPoint y: 294, distance: 161.5
click at [947, 294] on div "Automation 'Style Assignment: 🏃⭐Parkour (Ages [DEMOGRAPHIC_DATA] - Adult)' paus…" at bounding box center [1070, 288] width 708 height 14
click at [969, 298] on div "Automation 'Style Assignment: 🏃⭐Parkour (Ages [DEMOGRAPHIC_DATA] - Adult)' paus…" at bounding box center [1070, 291] width 708 height 21
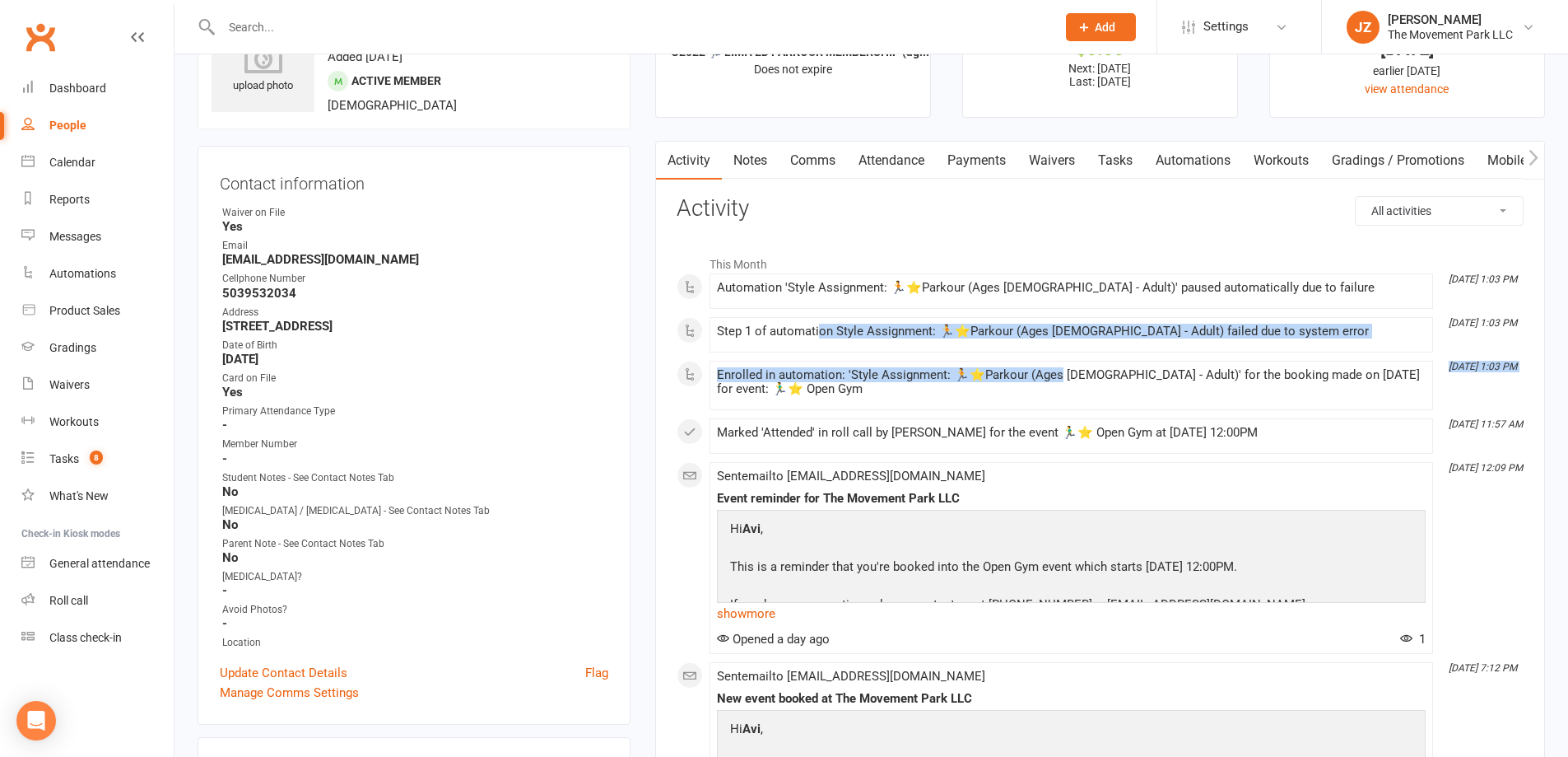
drag, startPoint x: 820, startPoint y: 335, endPoint x: 1056, endPoint y: 367, distance: 238.2
click at [1056, 367] on li "[DATE] 1:03 PM Enrolled in automation: 'Style Assignment: 🏃⭐Parkour (Ages [DEMO…" at bounding box center [1070, 385] width 723 height 50
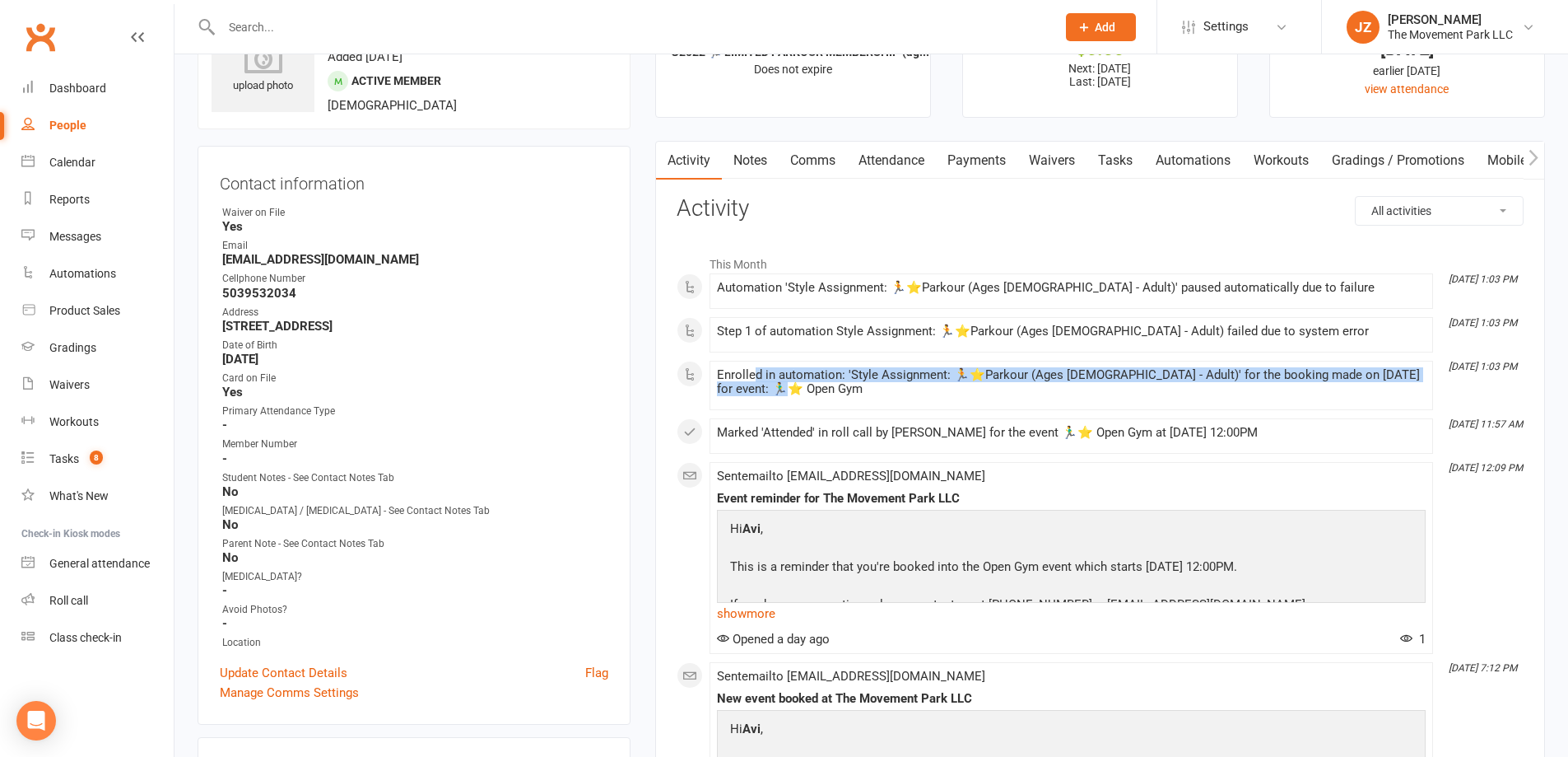
drag, startPoint x: 752, startPoint y: 368, endPoint x: 849, endPoint y: 387, distance: 98.8
click at [849, 387] on div "Enrolled in automation: 'Style Assignment: 🏃⭐Parkour (Ages [DEMOGRAPHIC_DATA] -…" at bounding box center [1070, 381] width 708 height 28
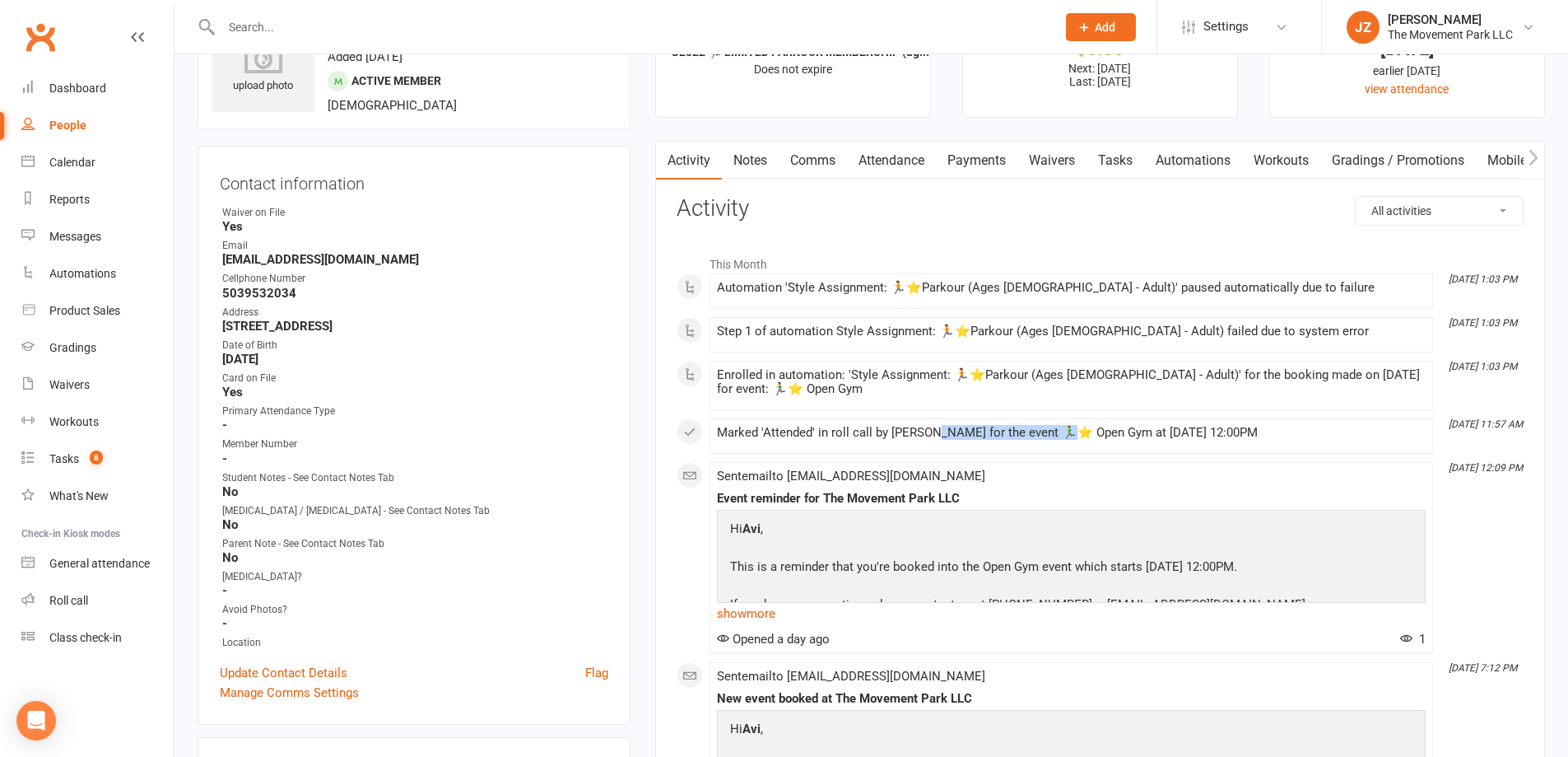
drag, startPoint x: 925, startPoint y: 437, endPoint x: 1040, endPoint y: 437, distance: 115.0
click at [1040, 437] on div "Marked 'Attended' in roll call by [PERSON_NAME] for the event 🏃‍♂️⭐ Open Gym at…" at bounding box center [1070, 432] width 708 height 14
click at [1094, 440] on div "Marked 'Attended' in roll call by [PERSON_NAME] for the event 🏃‍♂️⭐ Open Gym at…" at bounding box center [1070, 435] width 708 height 21
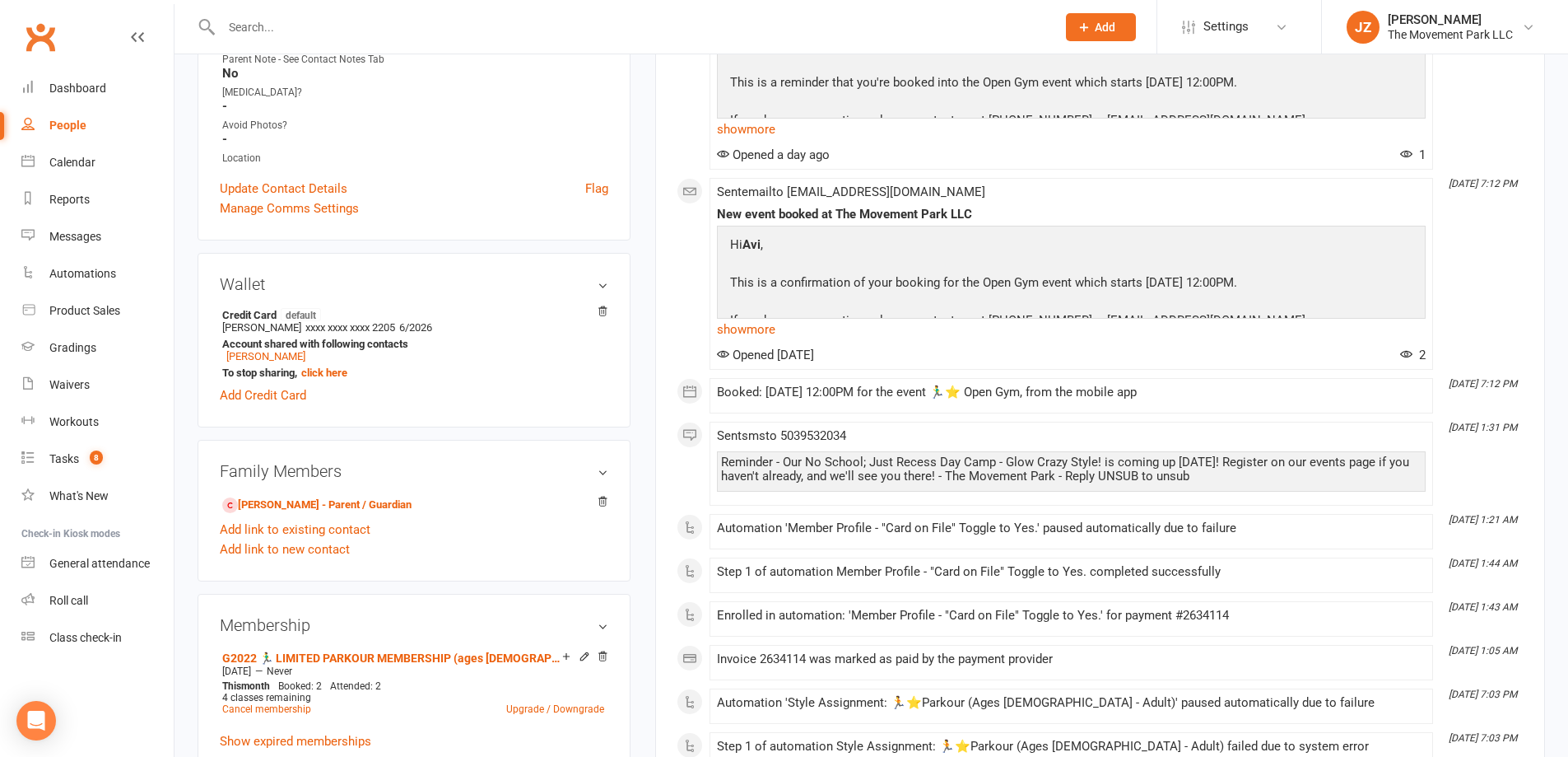
scroll to position [329, 0]
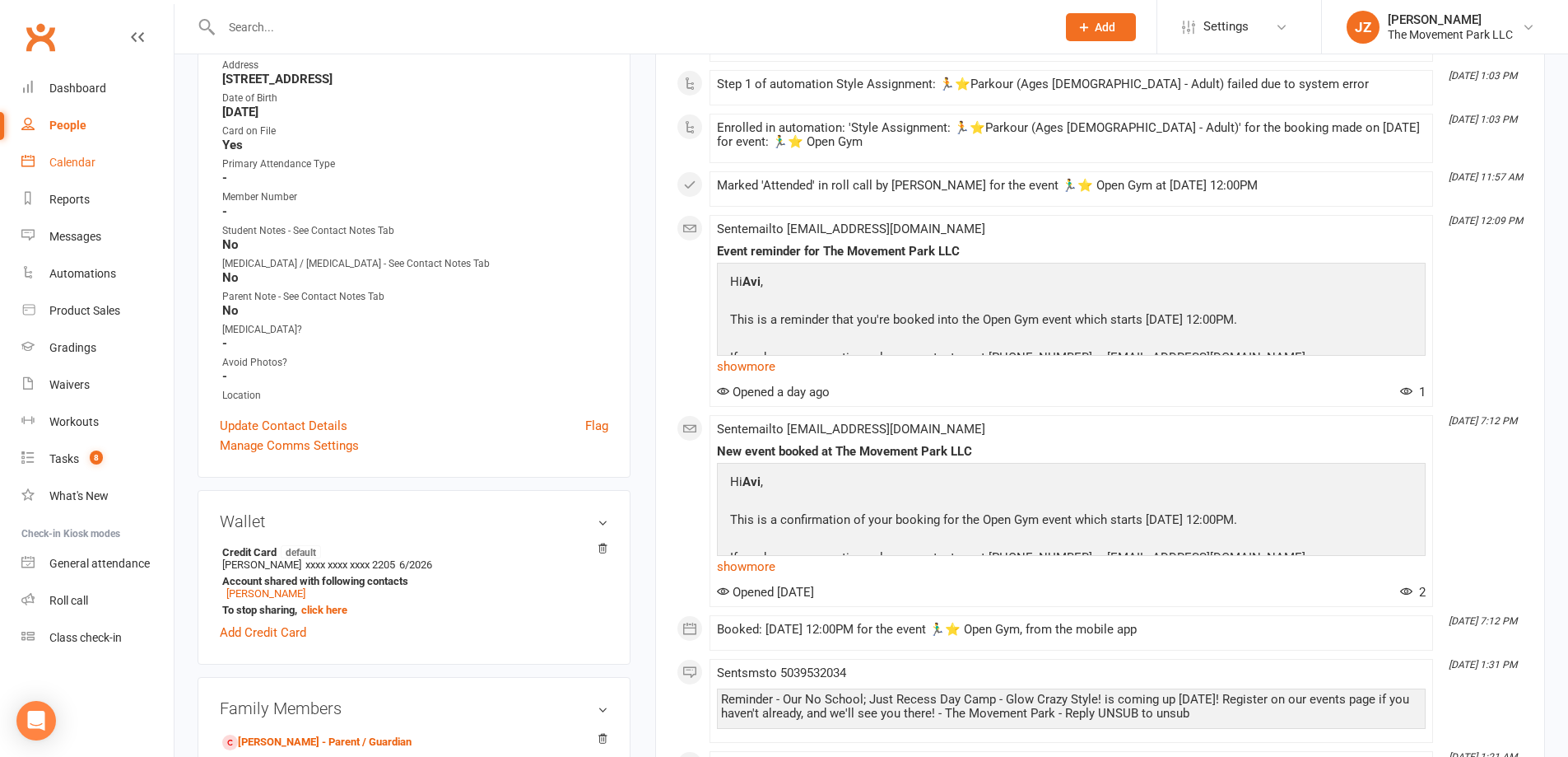
drag, startPoint x: 115, startPoint y: 156, endPoint x: 123, endPoint y: 169, distance: 15.3
click at [115, 157] on link "Calendar" at bounding box center [97, 162] width 152 height 37
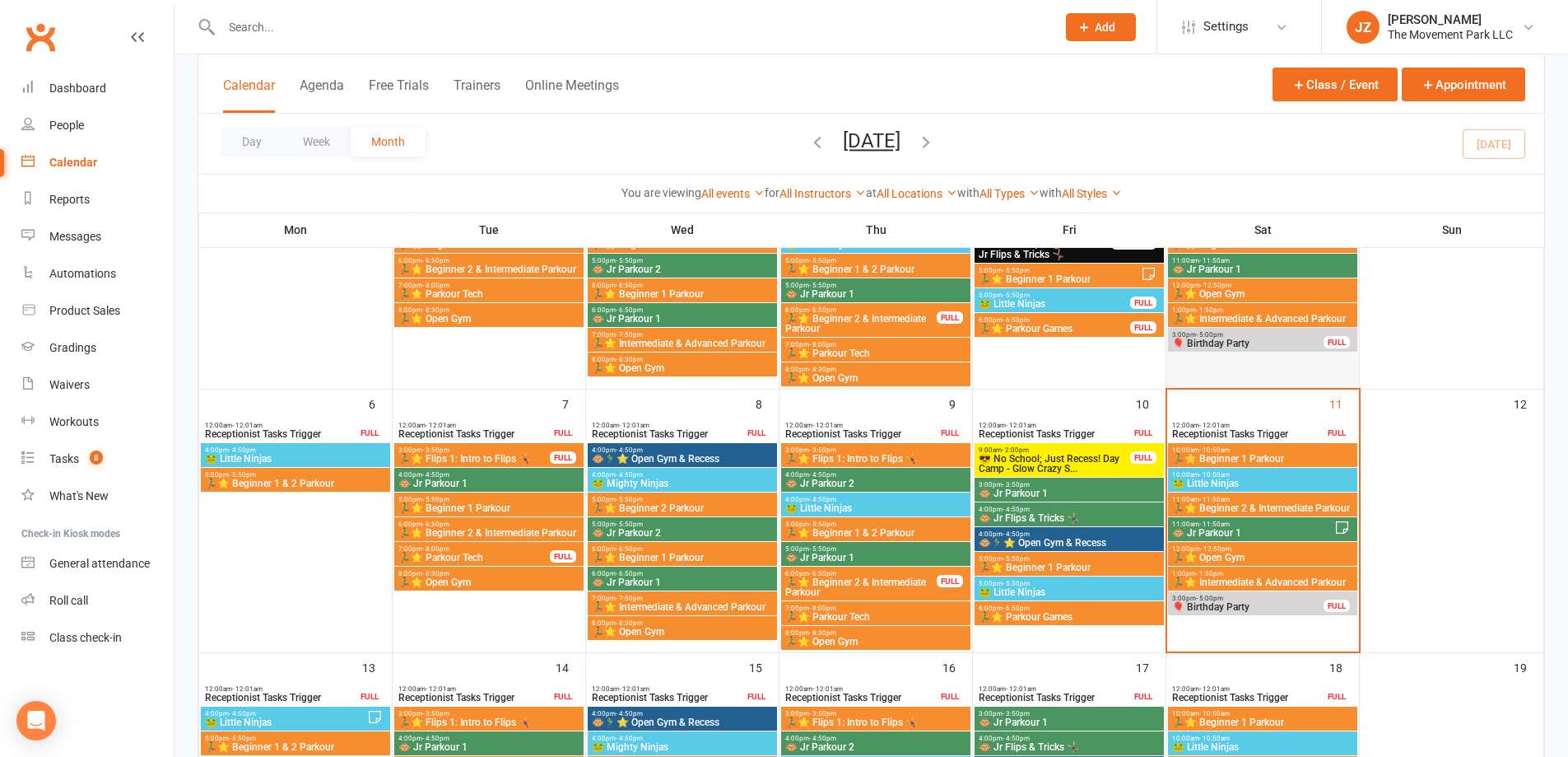
scroll to position [247, 0]
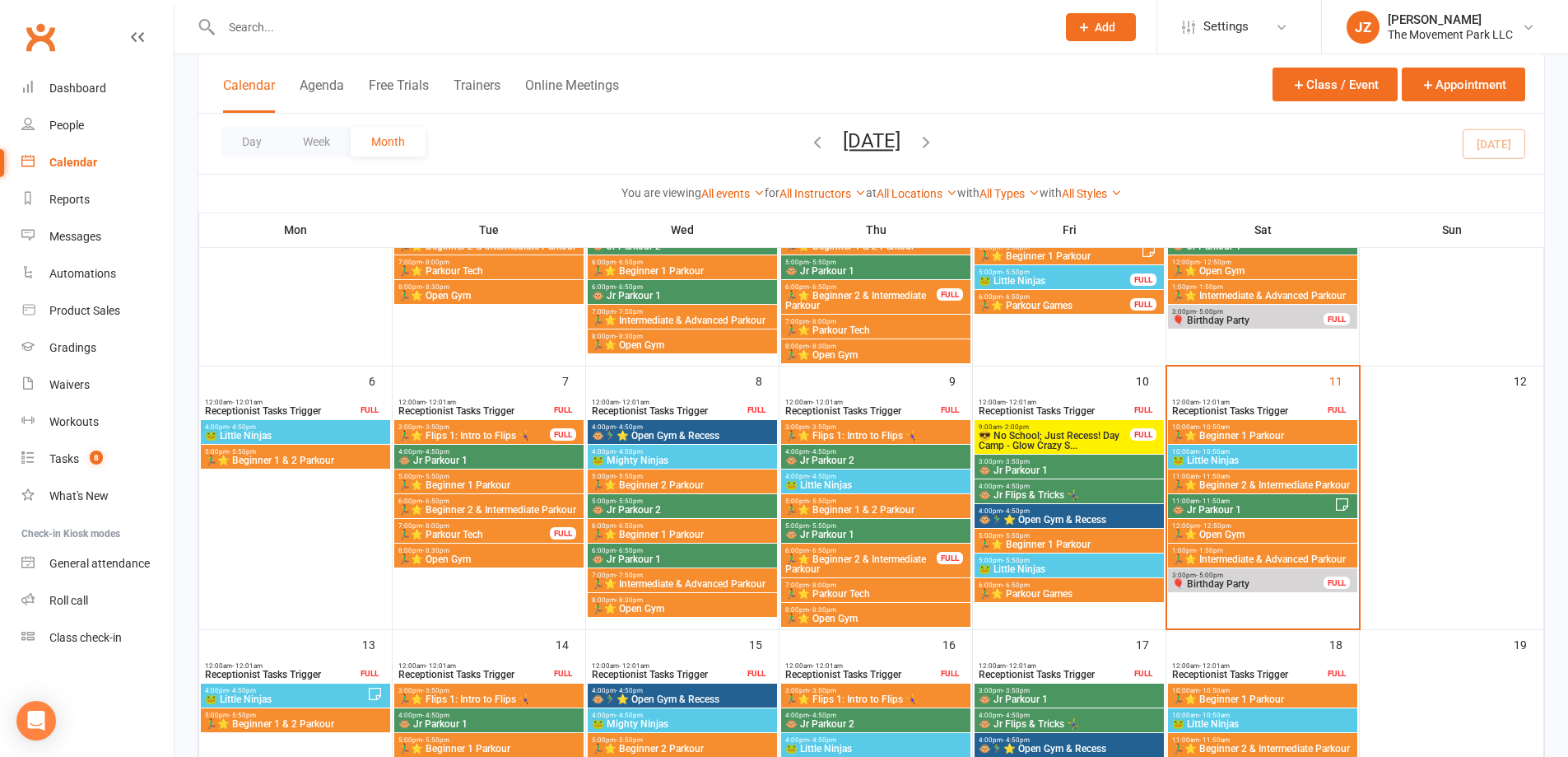
click at [864, 560] on span "🏃‍♂️⭐ Beginner 2 & Intermediate Parkour" at bounding box center [861, 564] width 153 height 20
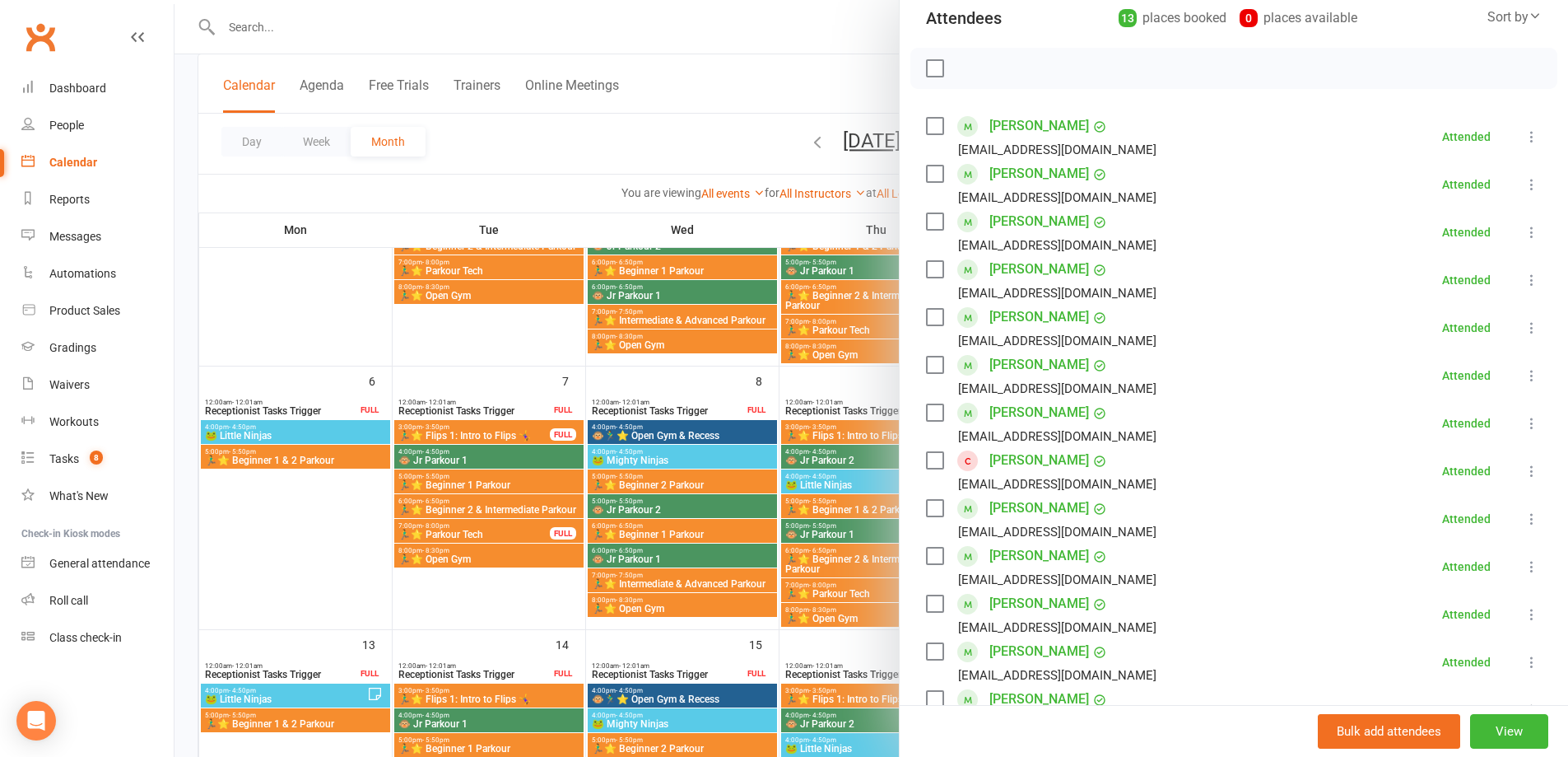
scroll to position [165, 0]
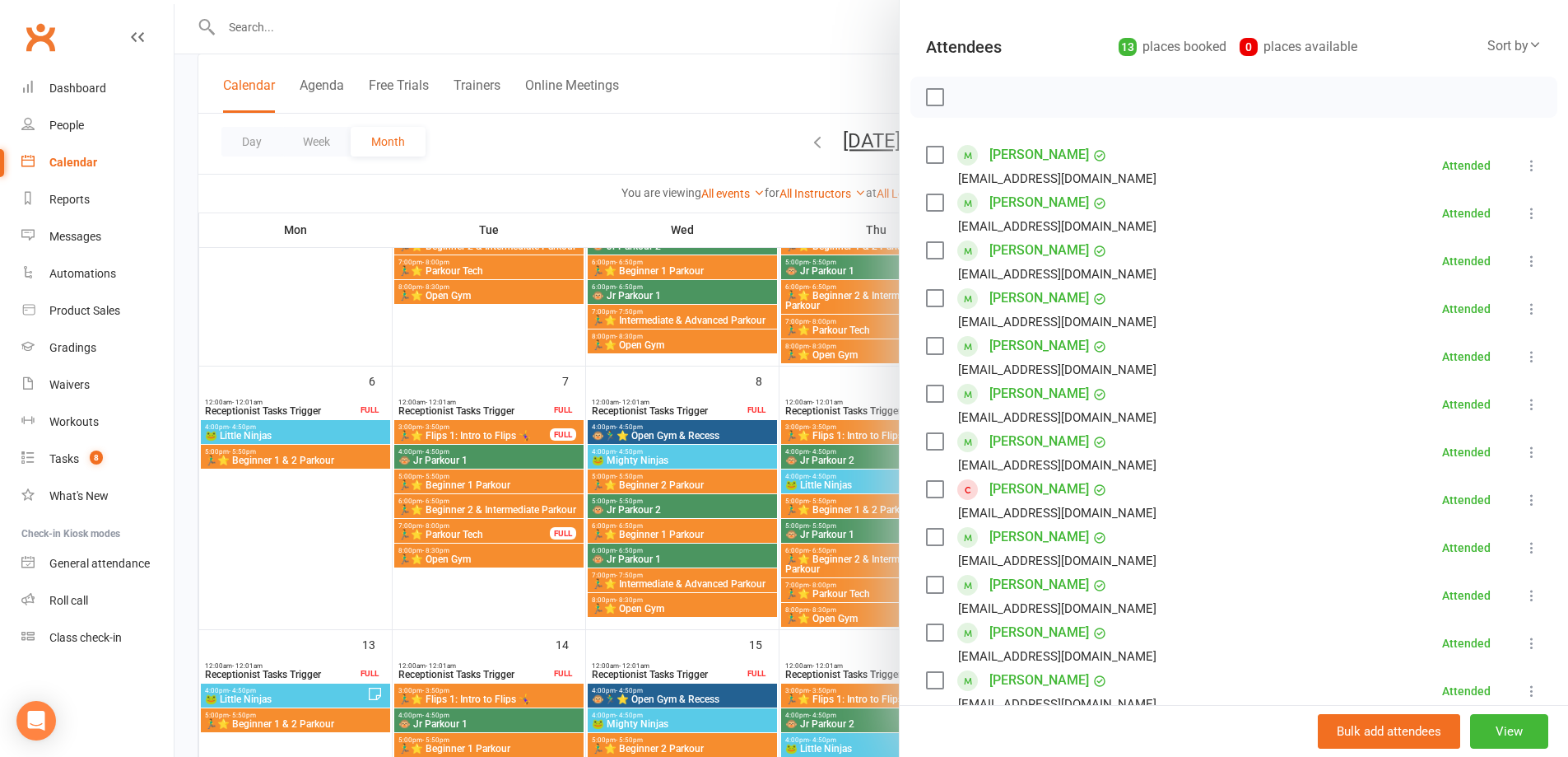
click at [864, 637] on div at bounding box center [871, 378] width 1393 height 757
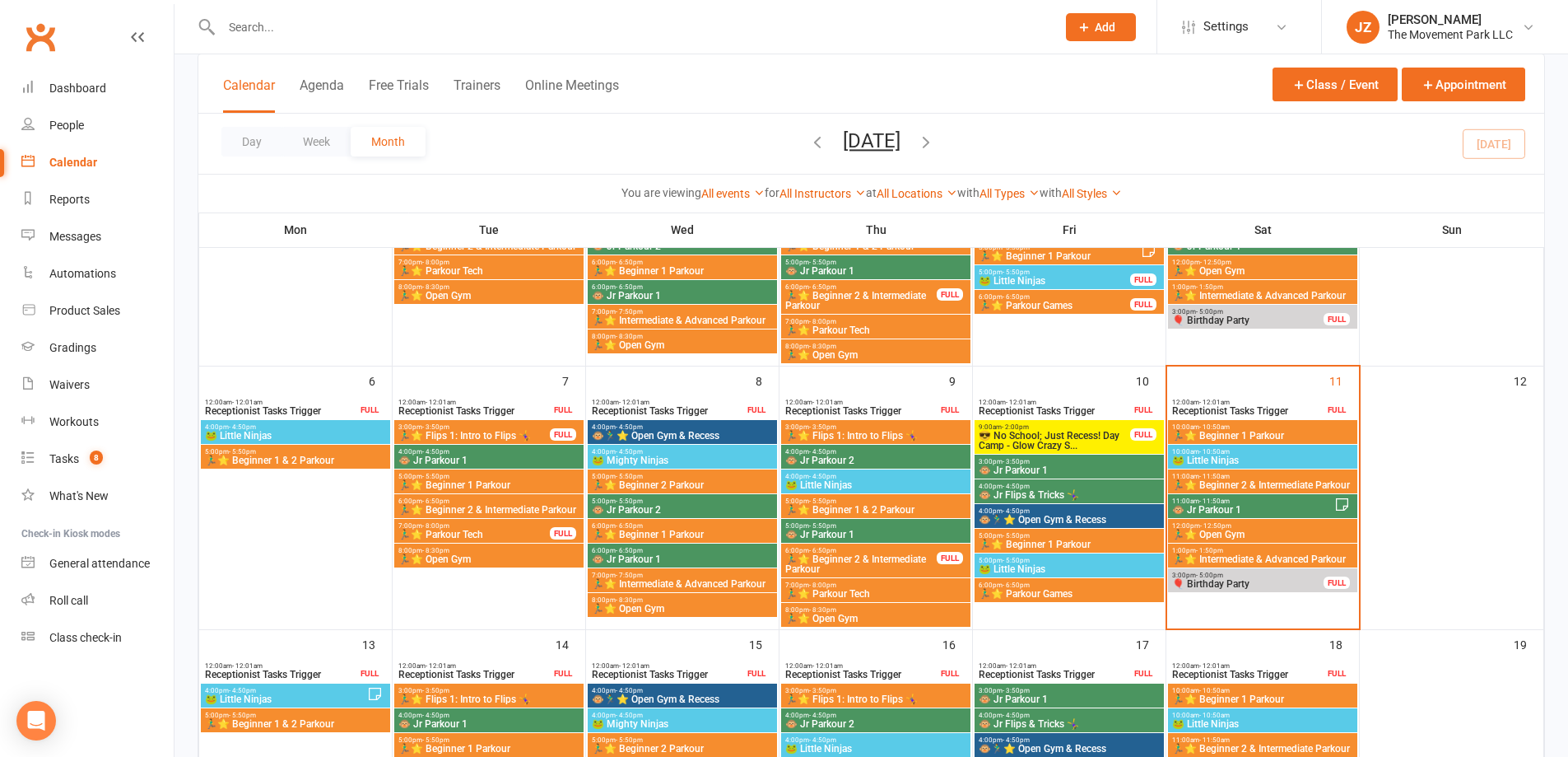
click at [722, 583] on span "🏃‍♂️⭐ Intermediate & Advanced Parkour" at bounding box center [682, 584] width 183 height 10
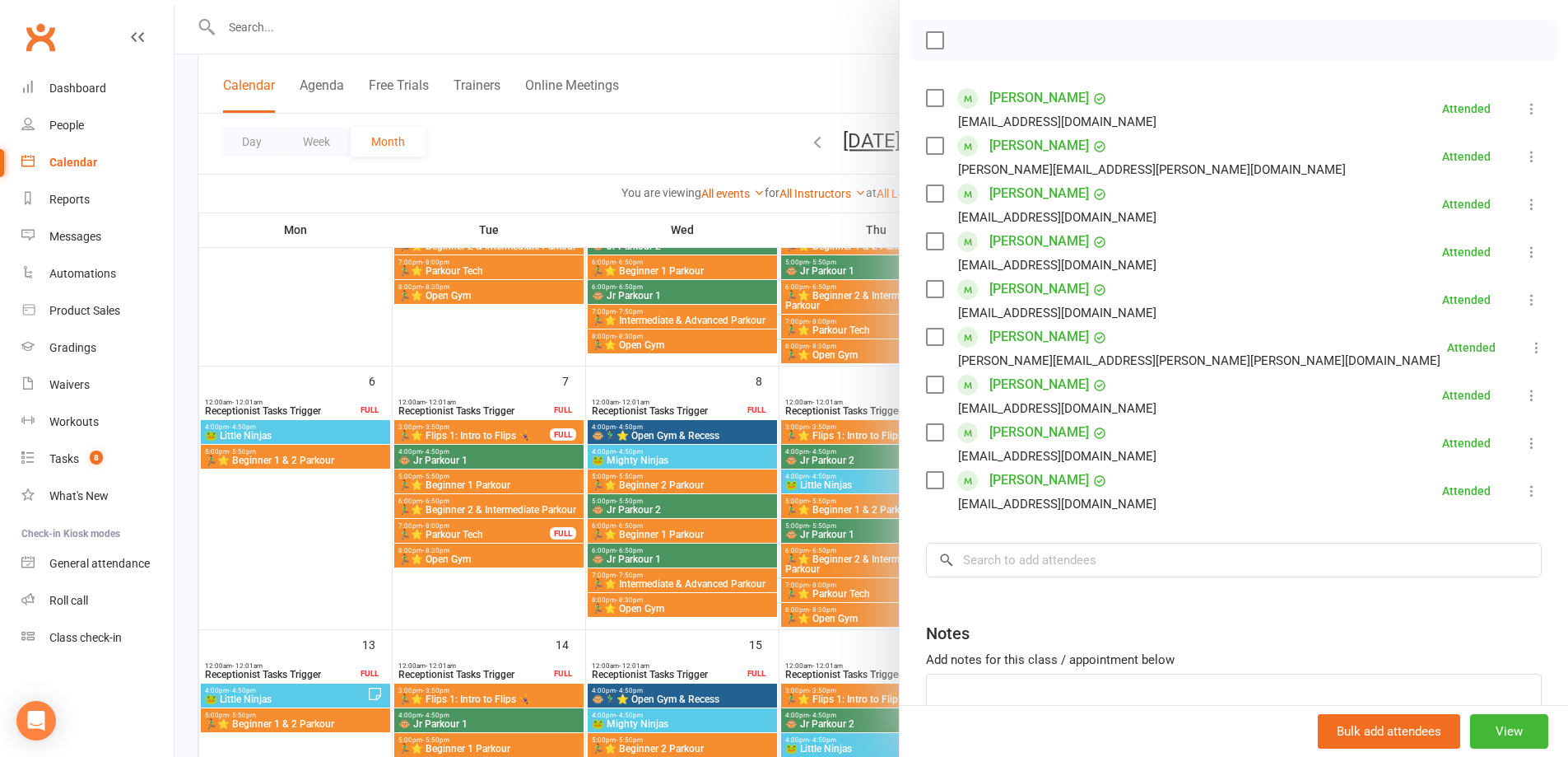
scroll to position [247, 0]
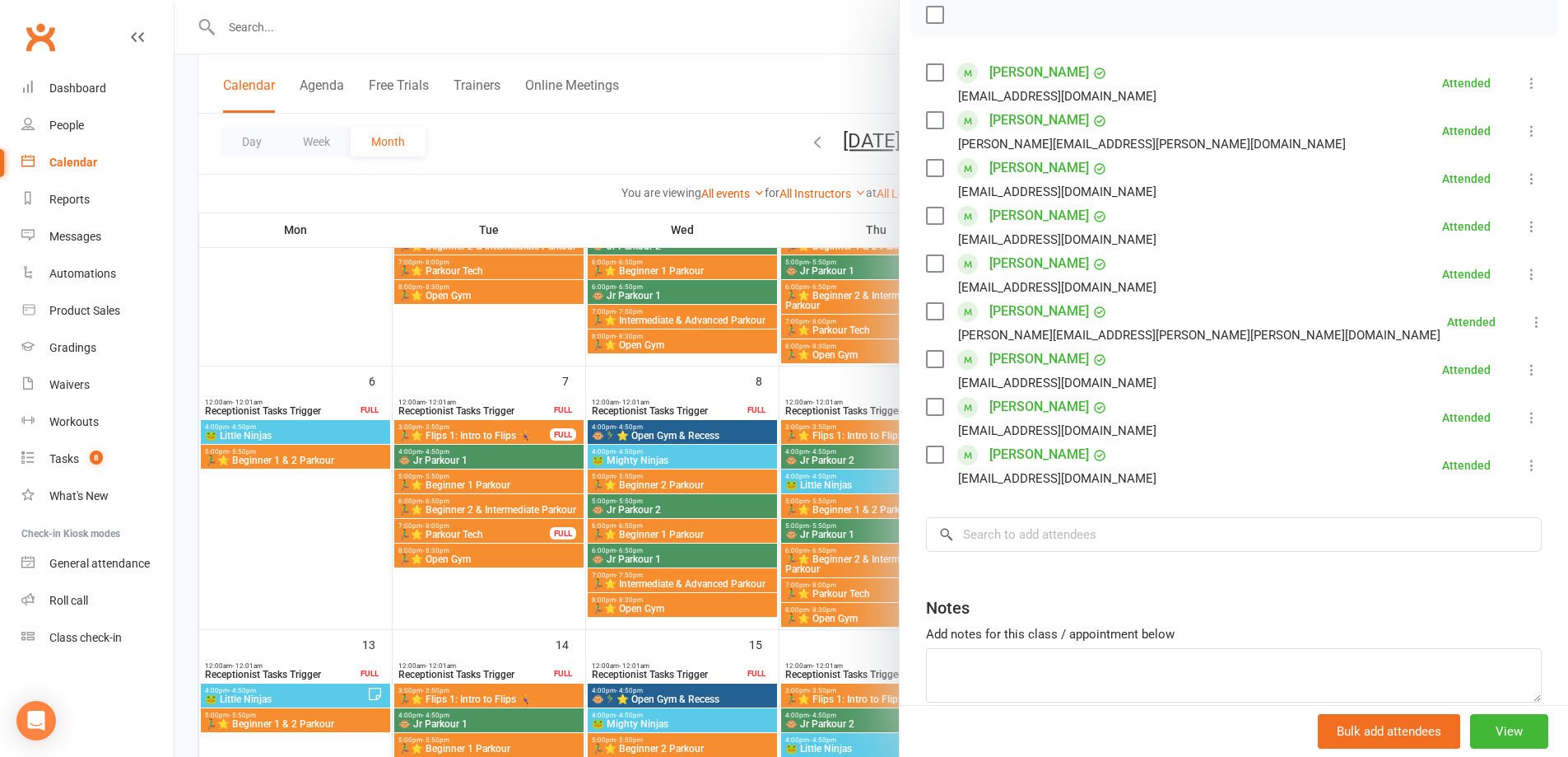
click at [762, 601] on div at bounding box center [871, 378] width 1393 height 757
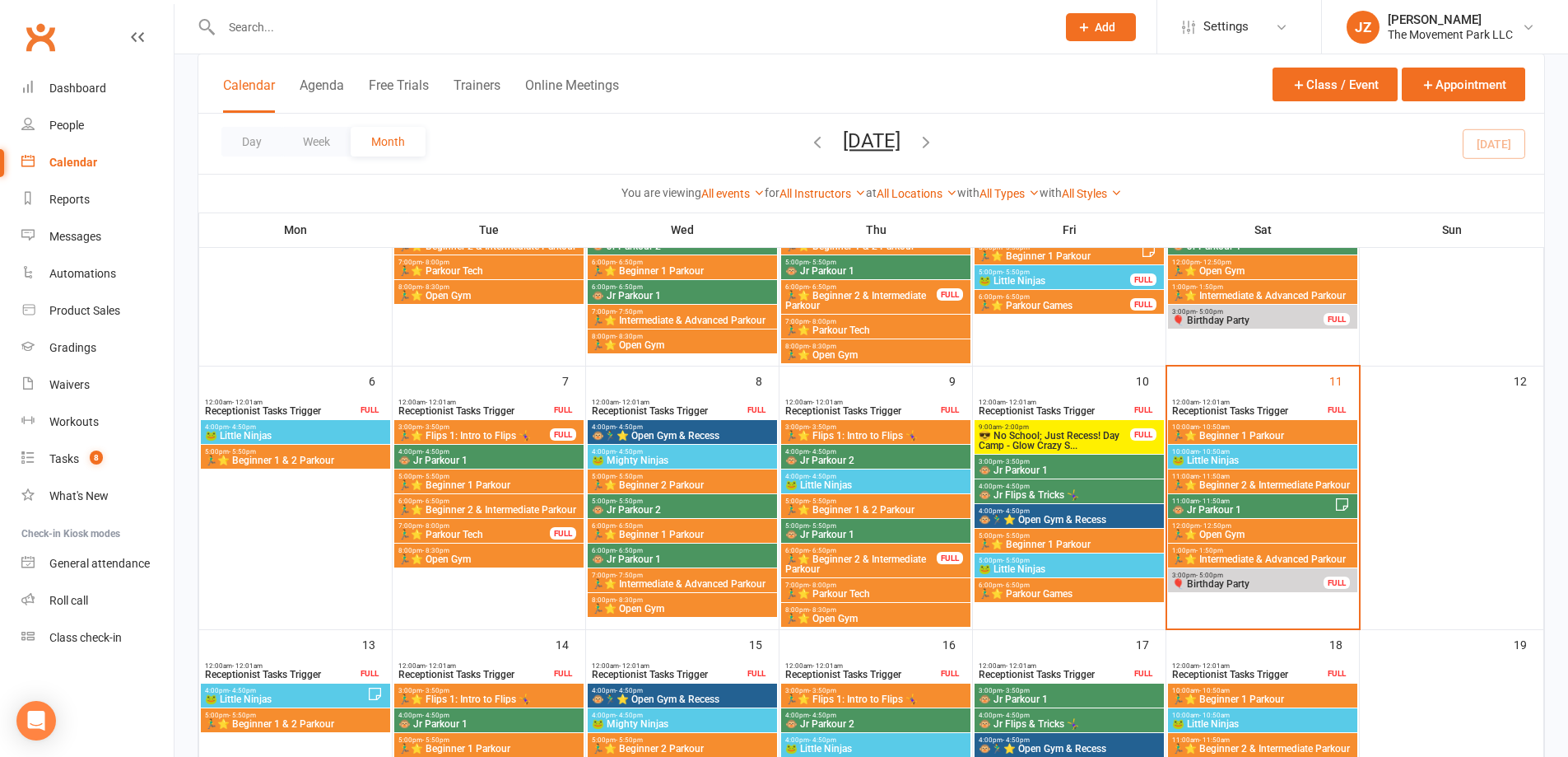
click at [551, 432] on div "FULL" at bounding box center [563, 434] width 27 height 12
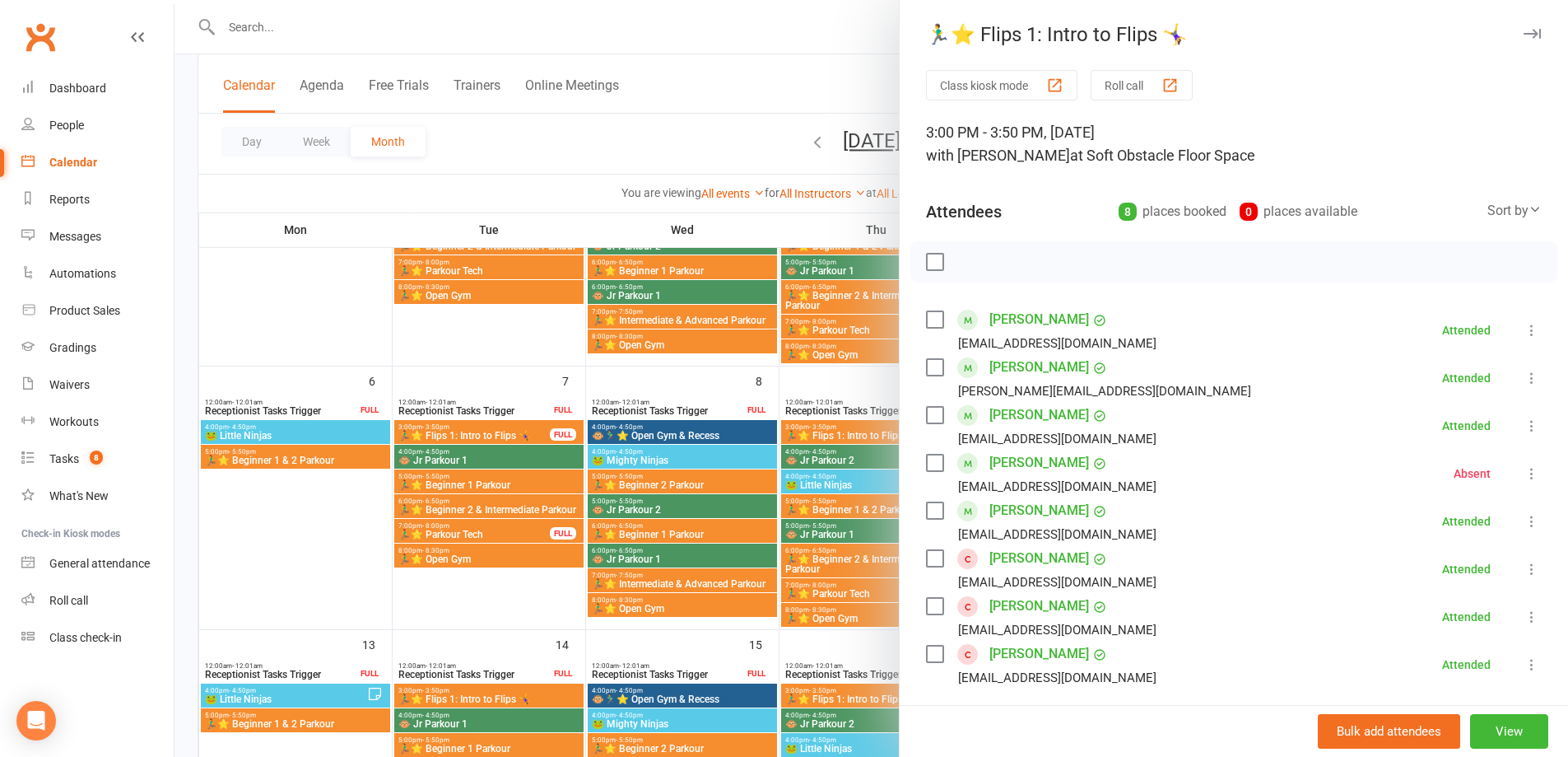
click at [725, 502] on div at bounding box center [871, 378] width 1393 height 757
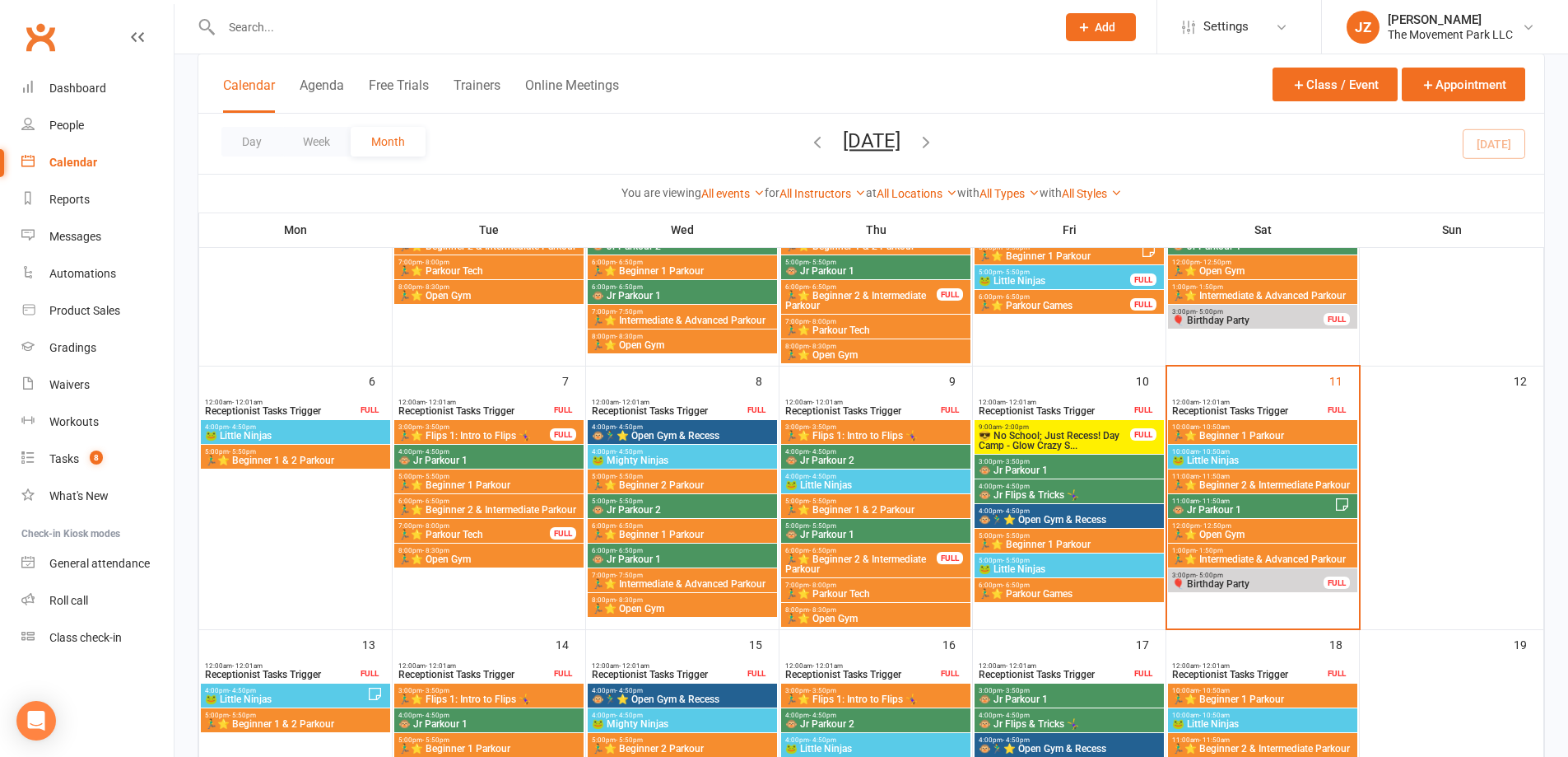
click at [530, 524] on span "7:00pm - 8:00pm" at bounding box center [474, 525] width 153 height 7
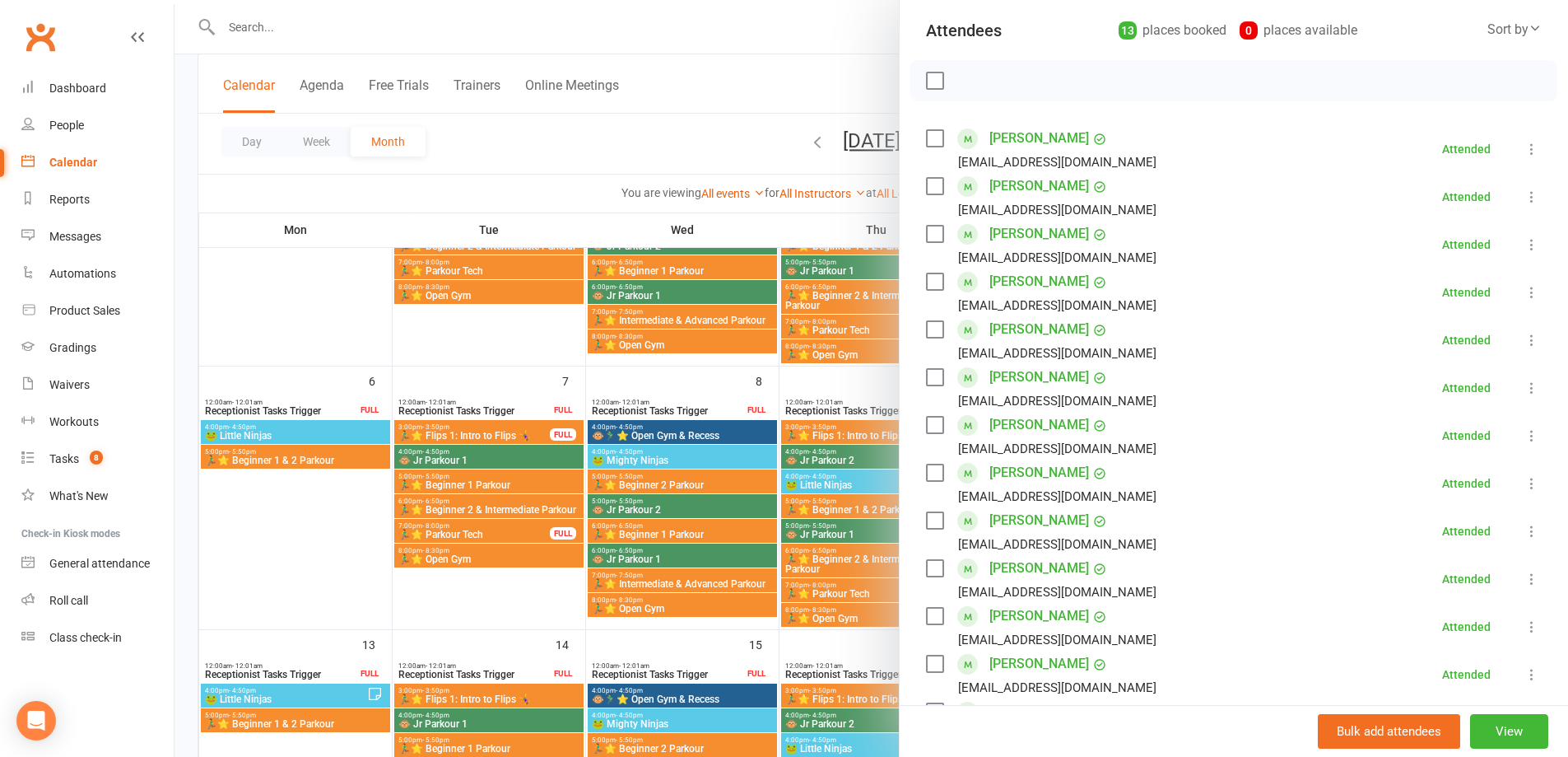
scroll to position [0, 0]
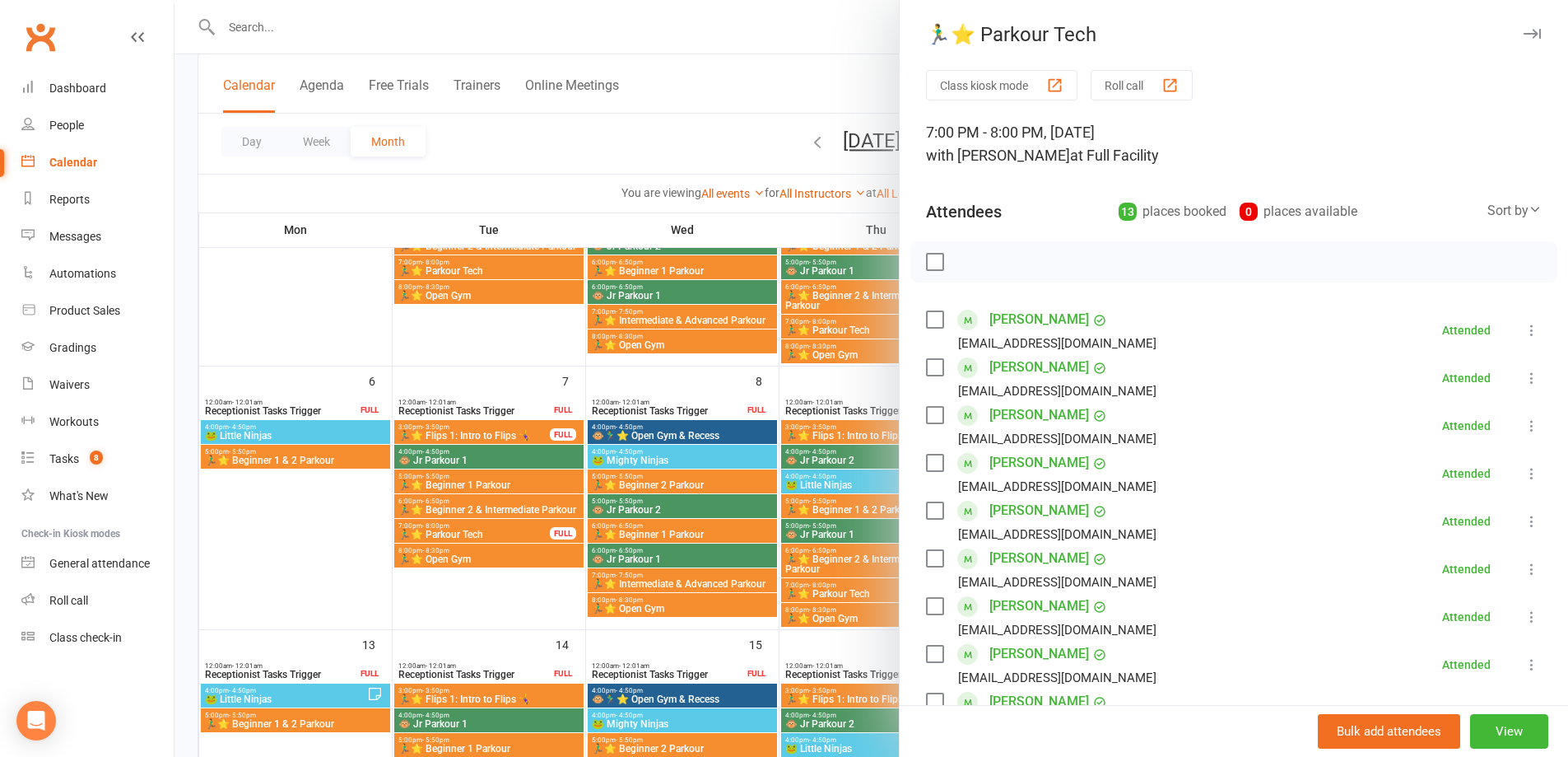
click at [485, 581] on div at bounding box center [871, 378] width 1393 height 757
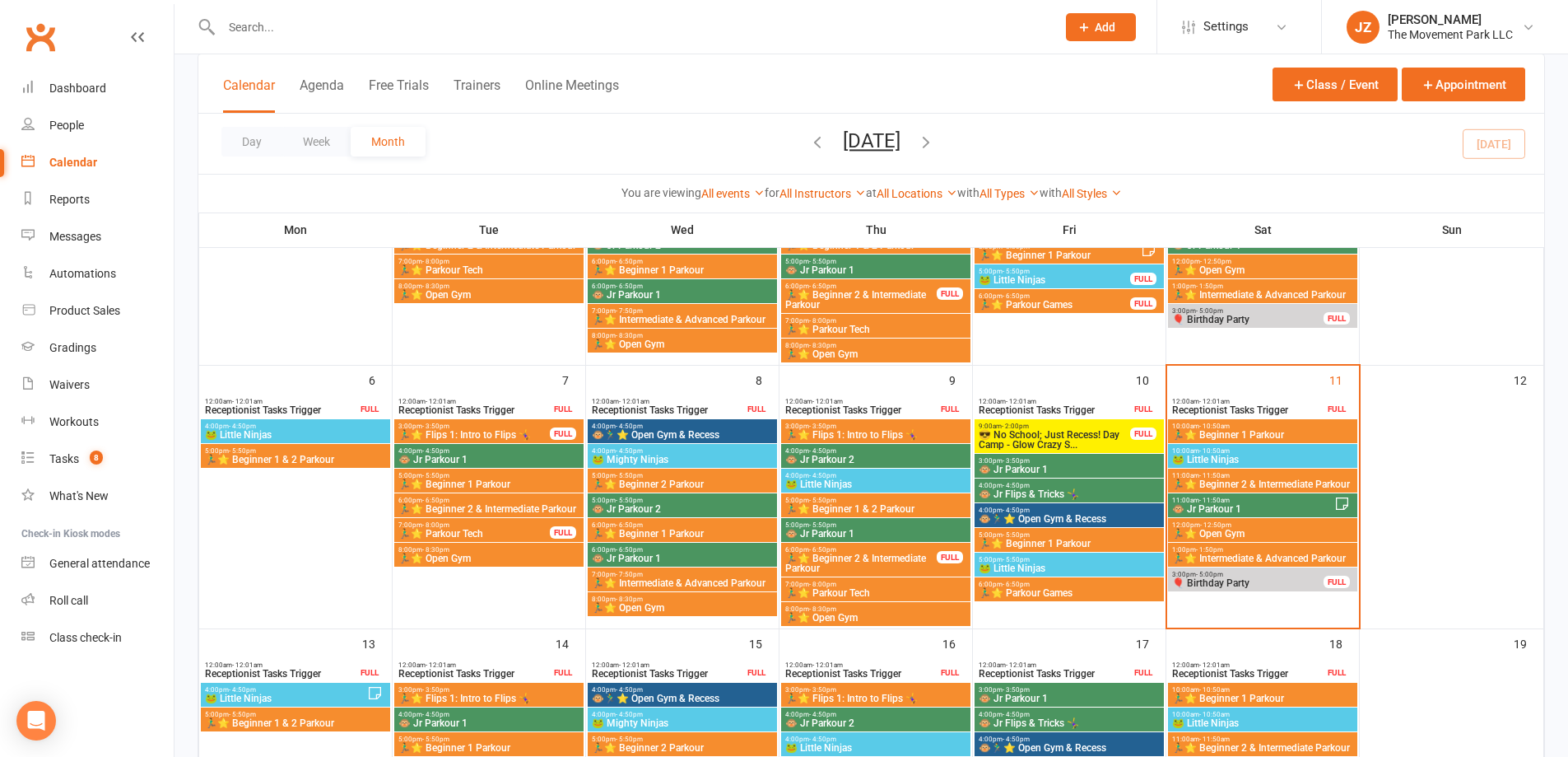
scroll to position [247, 0]
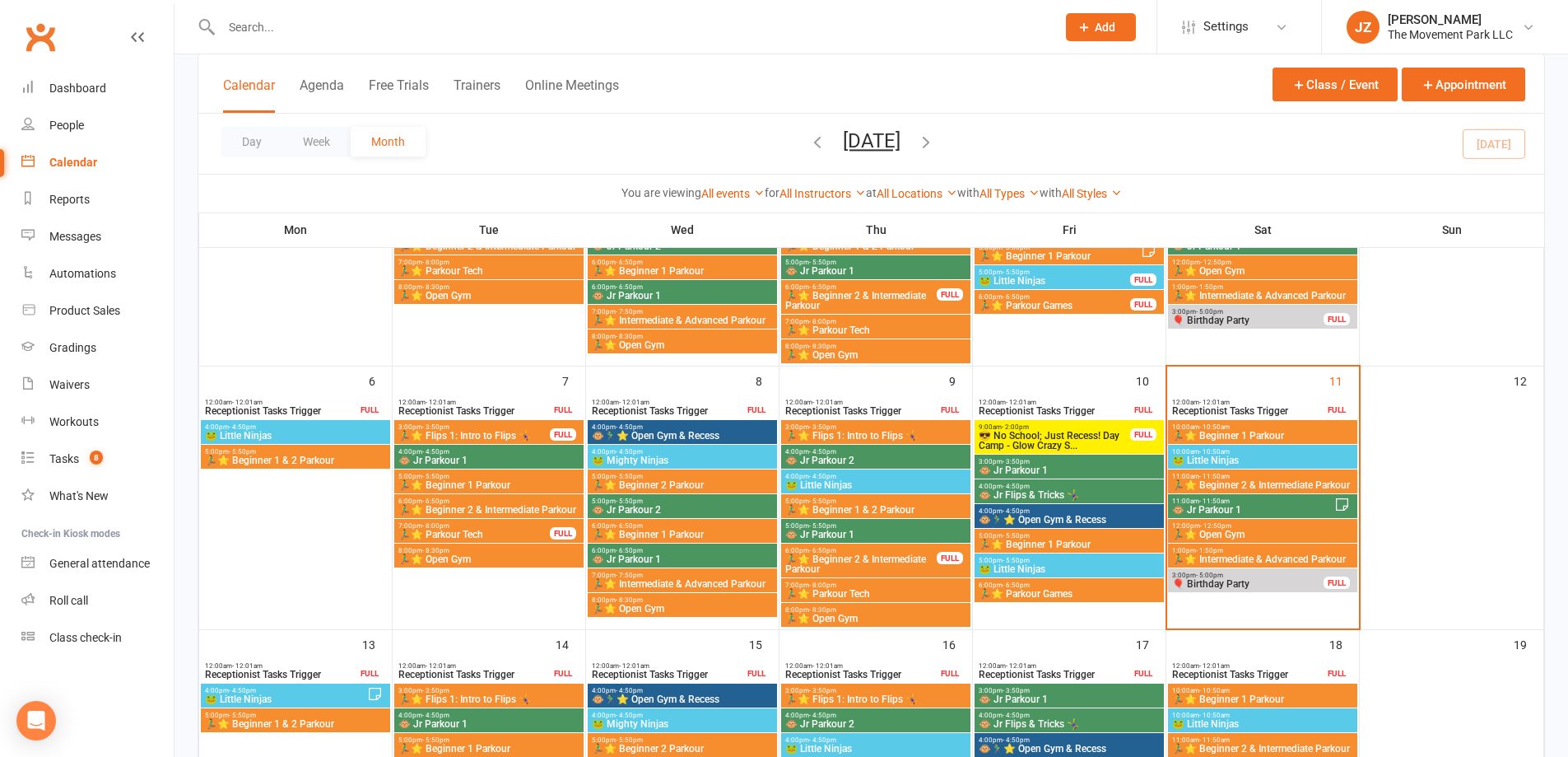
drag, startPoint x: 665, startPoint y: 29, endPoint x: 663, endPoint y: 90, distance: 61.0
click at [664, 29] on input "text" at bounding box center [631, 27] width 828 height 23
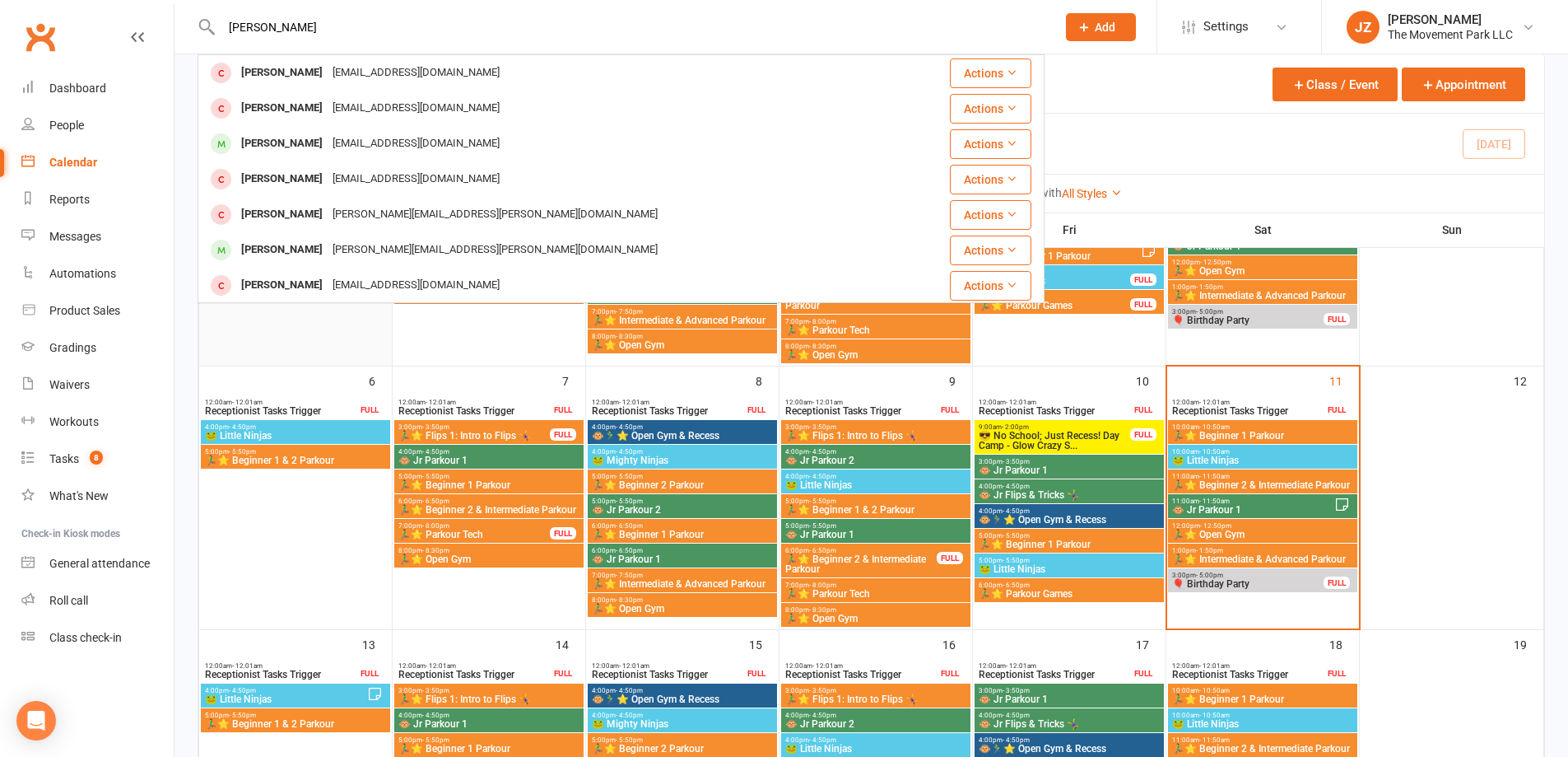
type input "[PERSON_NAME]"
click at [255, 324] on div at bounding box center [295, 248] width 190 height 232
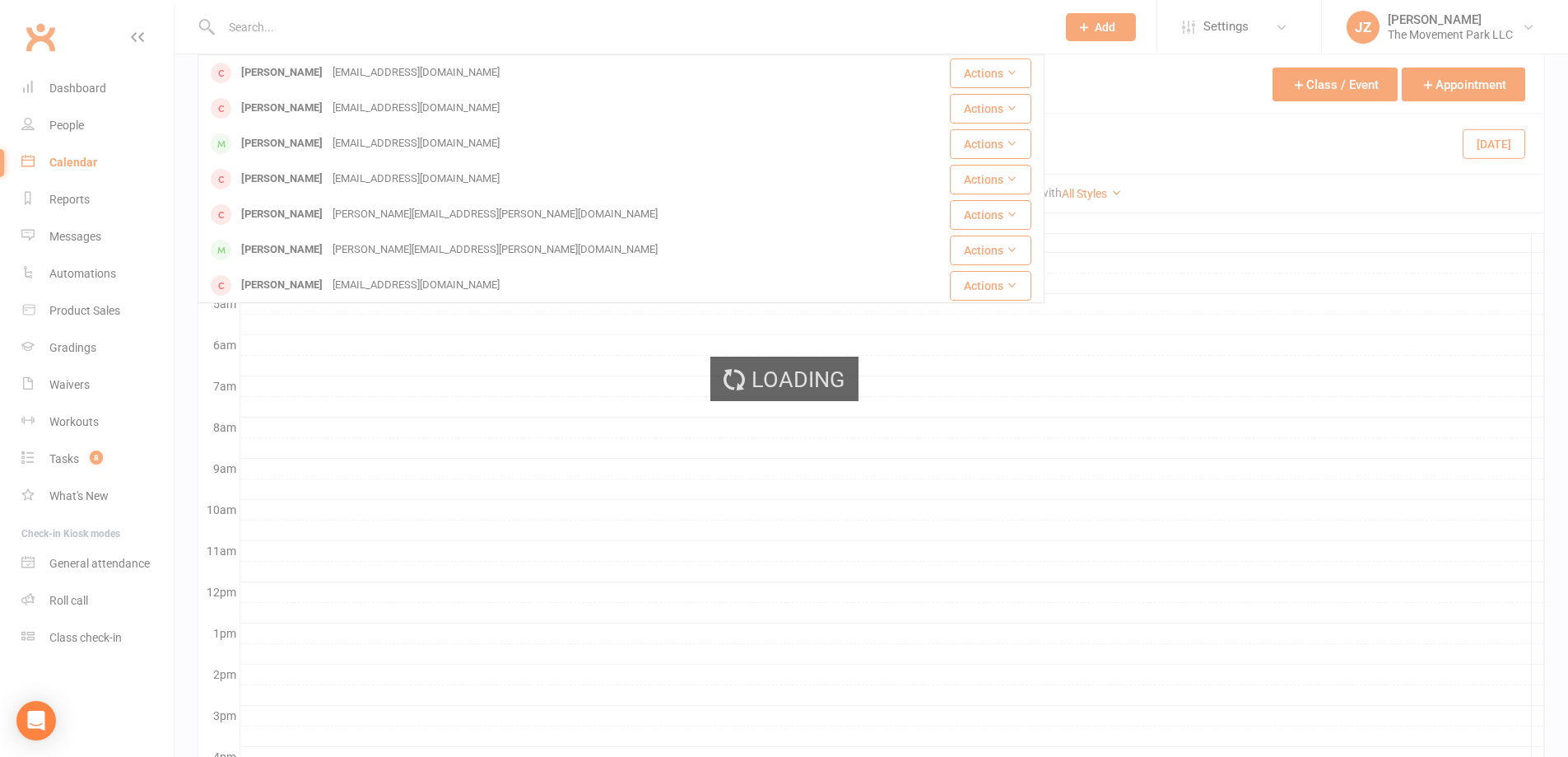
scroll to position [0, 0]
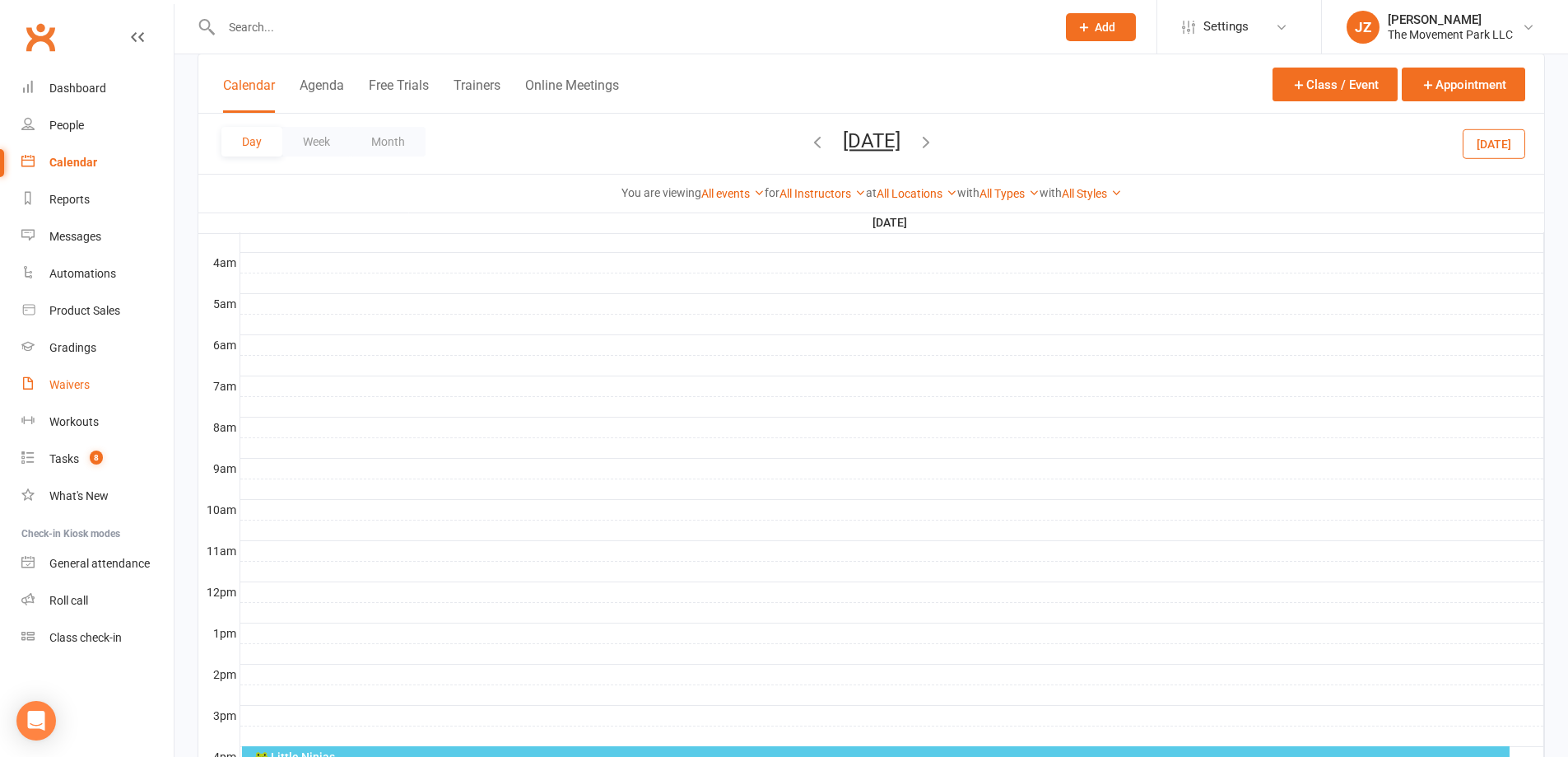
click at [87, 386] on div "Waivers" at bounding box center [70, 383] width 41 height 13
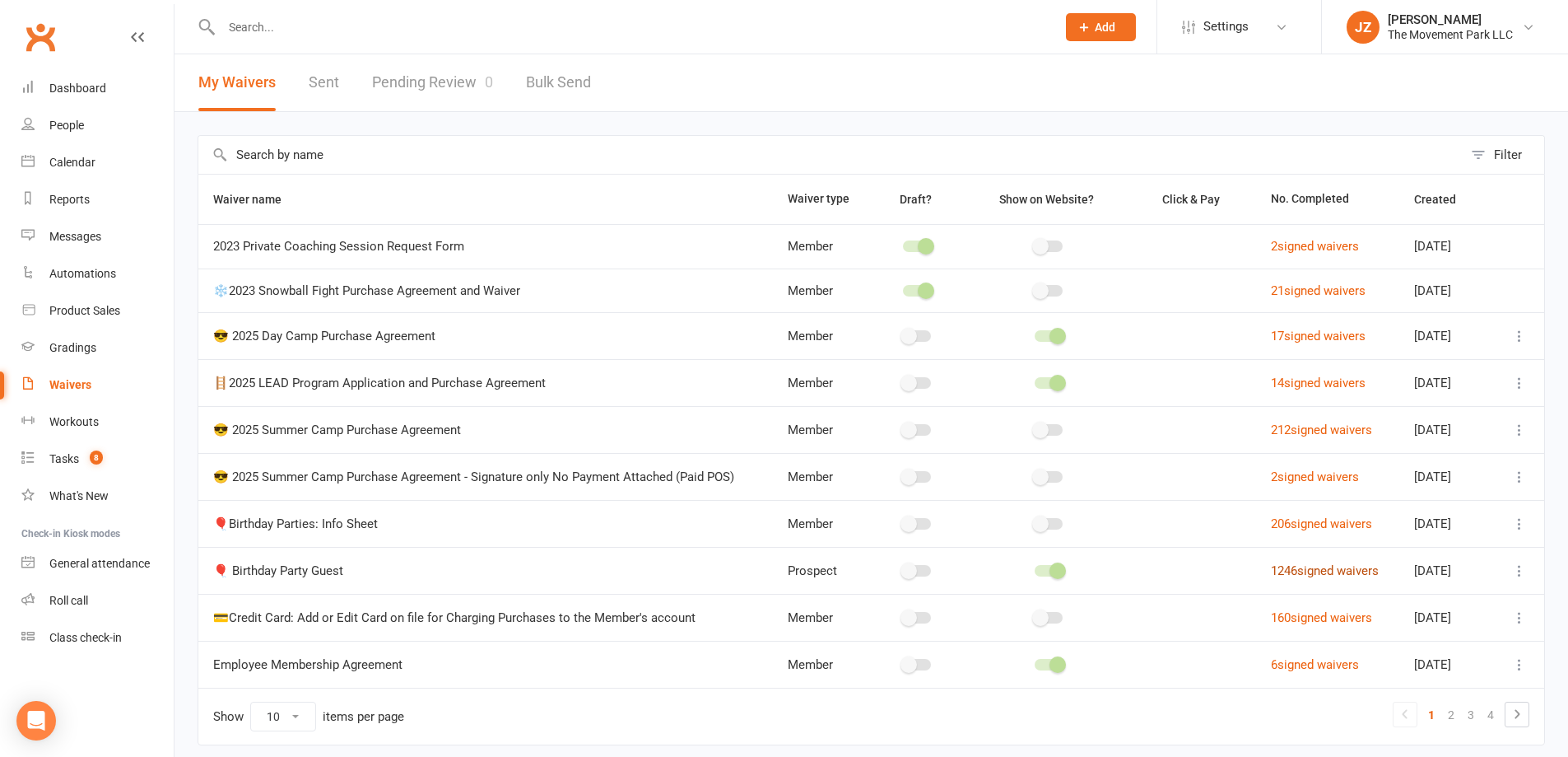
click at [1298, 576] on link "1246 signed waivers" at bounding box center [1324, 570] width 108 height 15
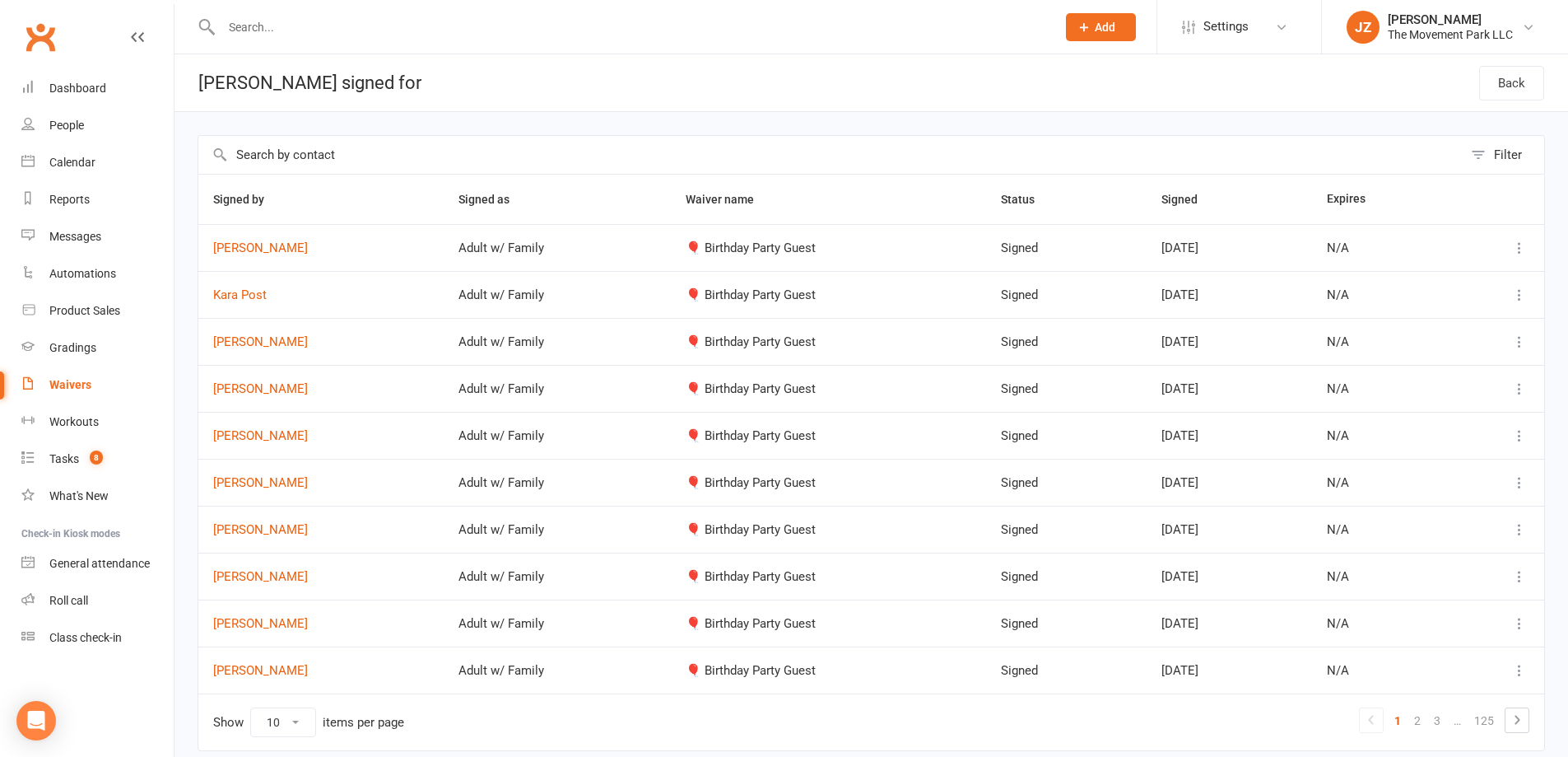
click at [293, 22] on input "text" at bounding box center [631, 27] width 828 height 23
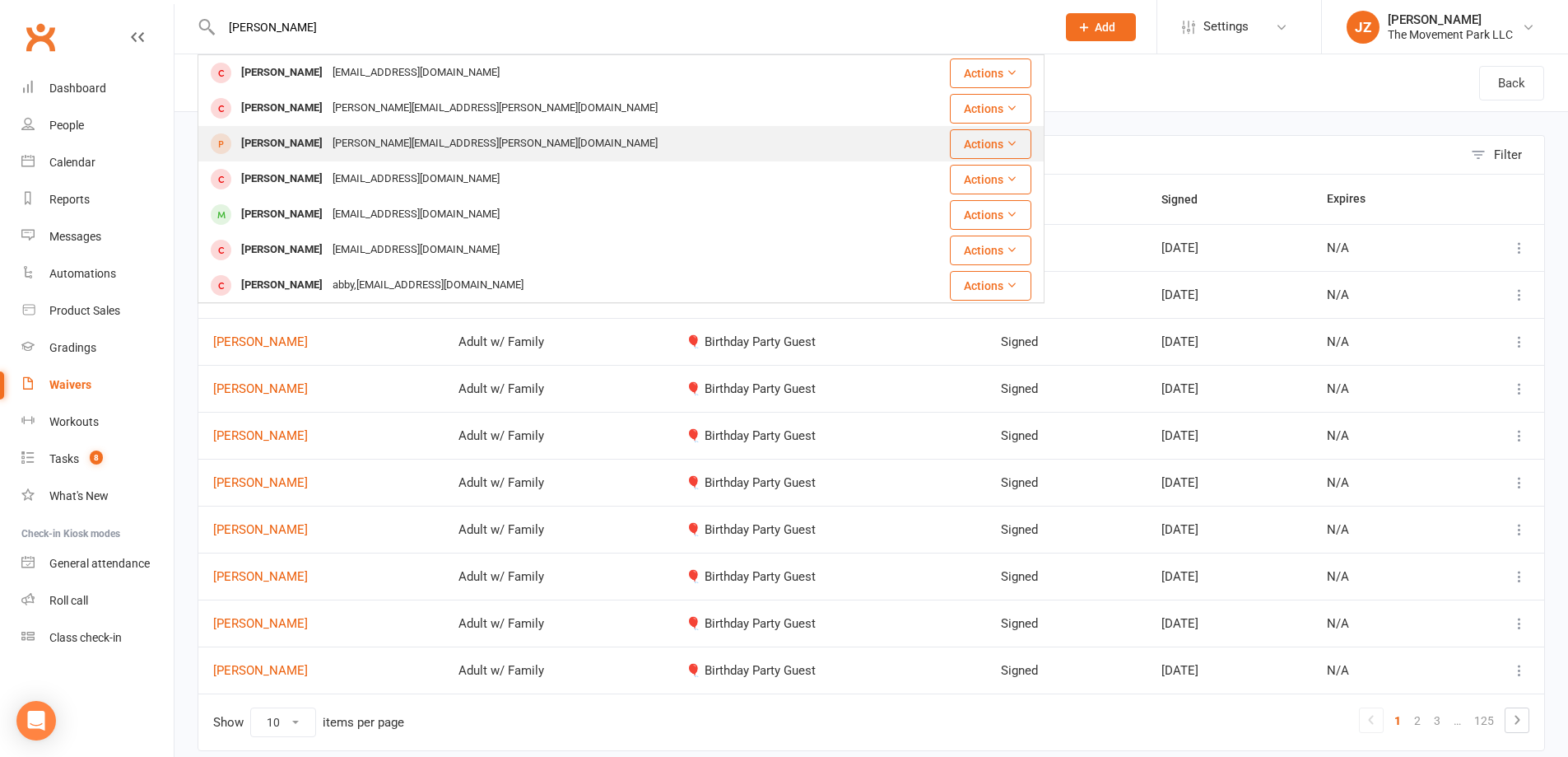
type input "[PERSON_NAME]"
click at [293, 142] on div "[PERSON_NAME]" at bounding box center [282, 144] width 91 height 24
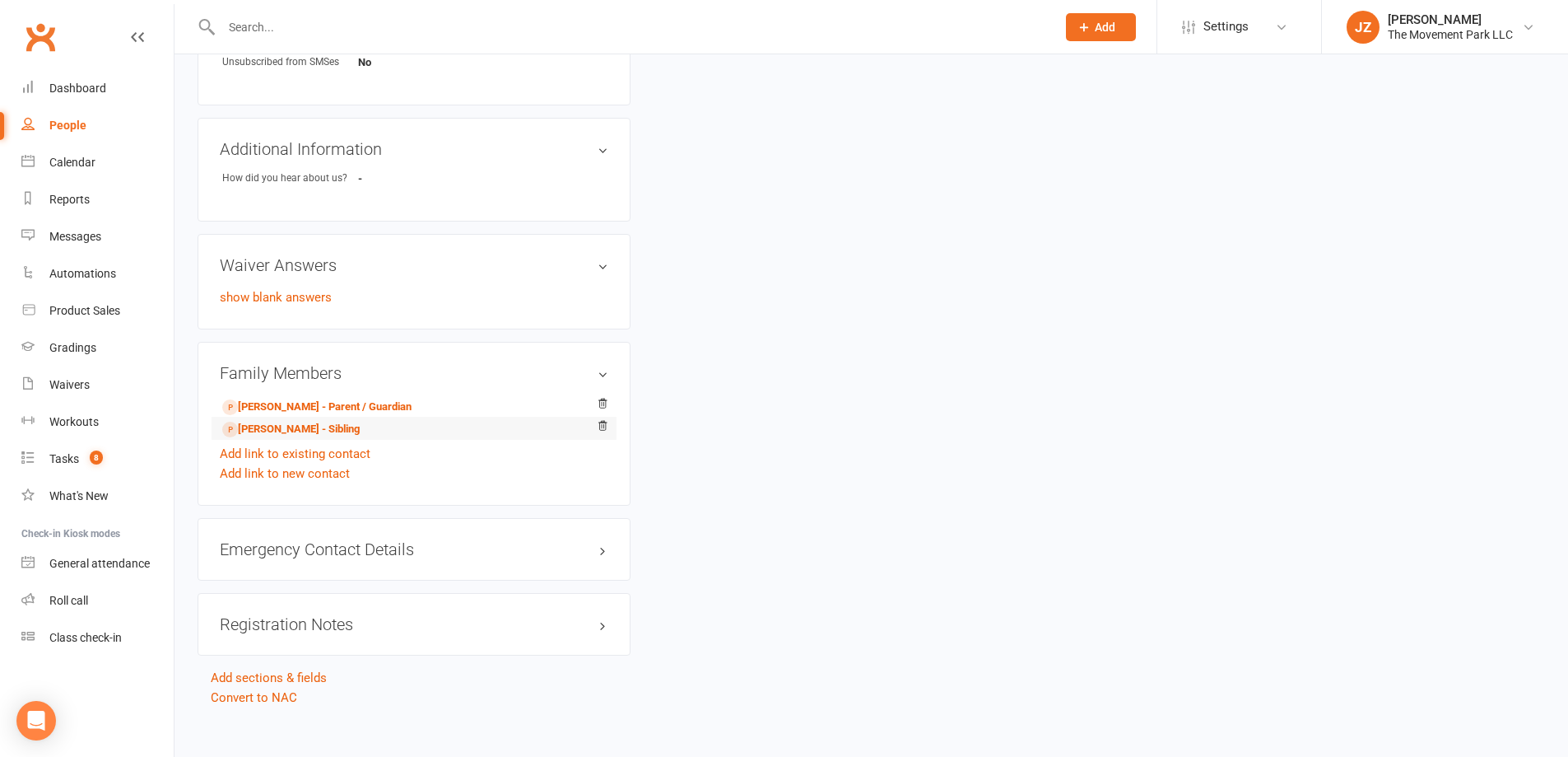
scroll to position [850, 0]
click at [122, 80] on link "Dashboard" at bounding box center [97, 87] width 152 height 37
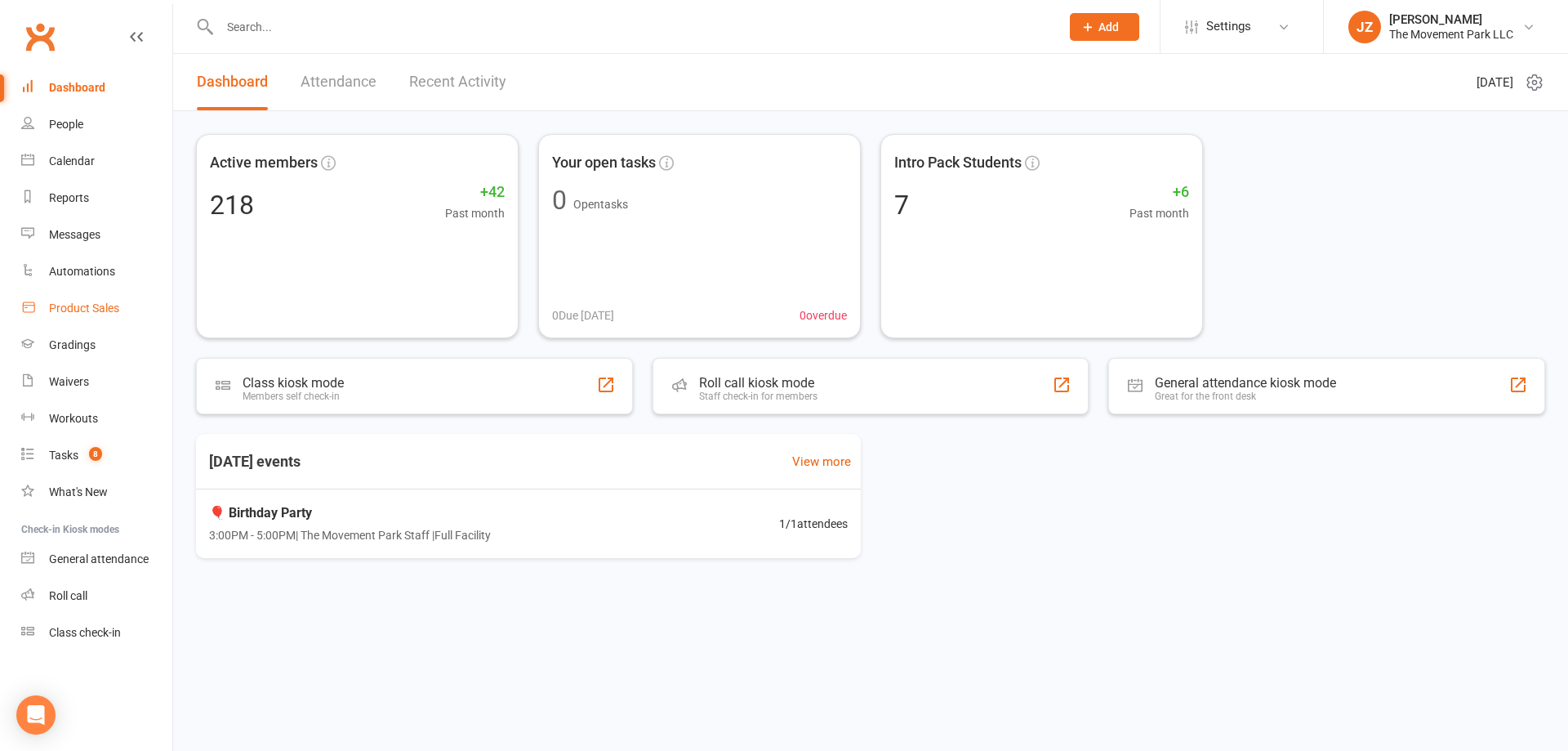
click at [119, 304] on link "Product Sales" at bounding box center [97, 307] width 151 height 36
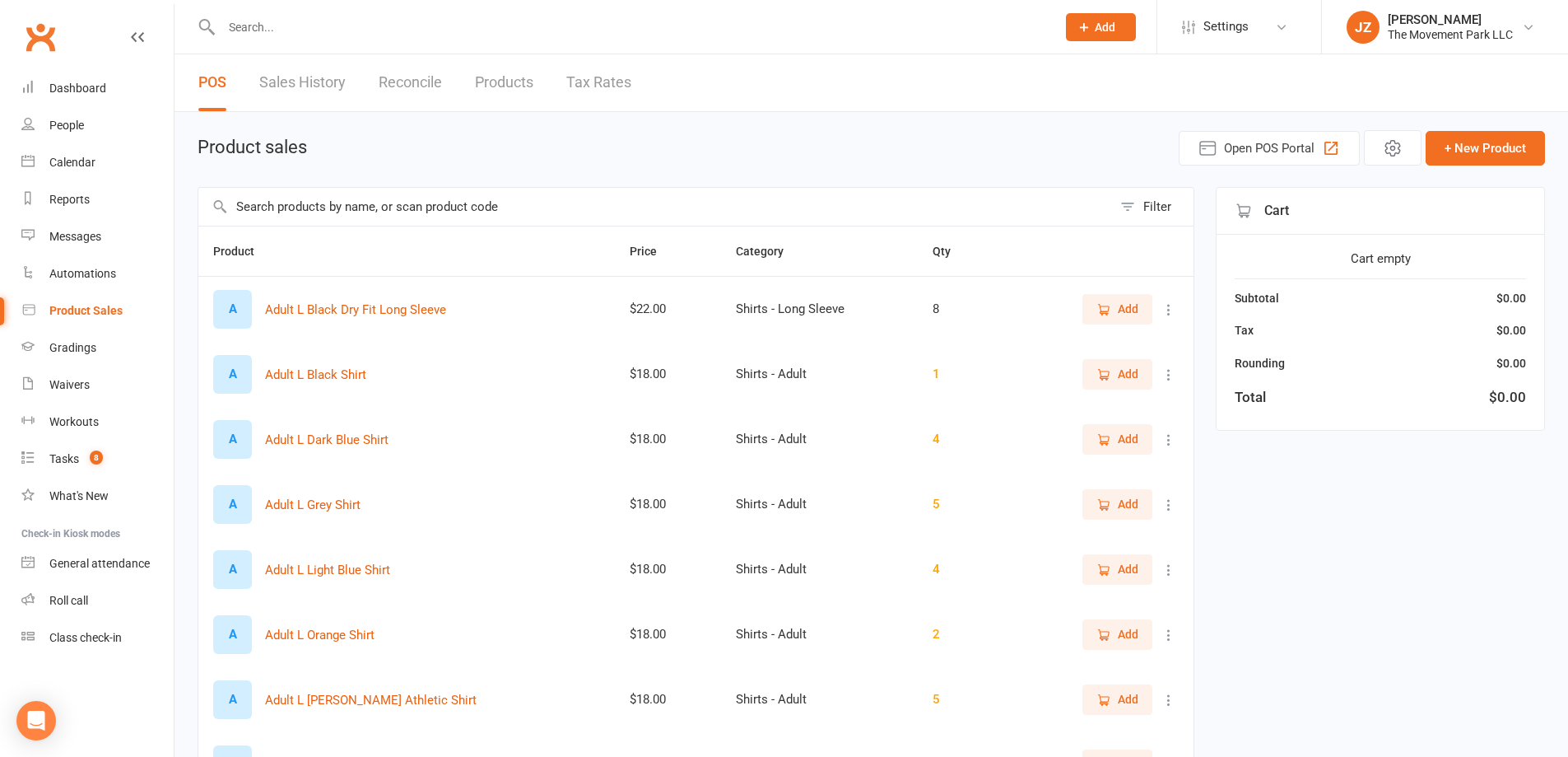
click at [415, 214] on input "text" at bounding box center [655, 207] width 914 height 38
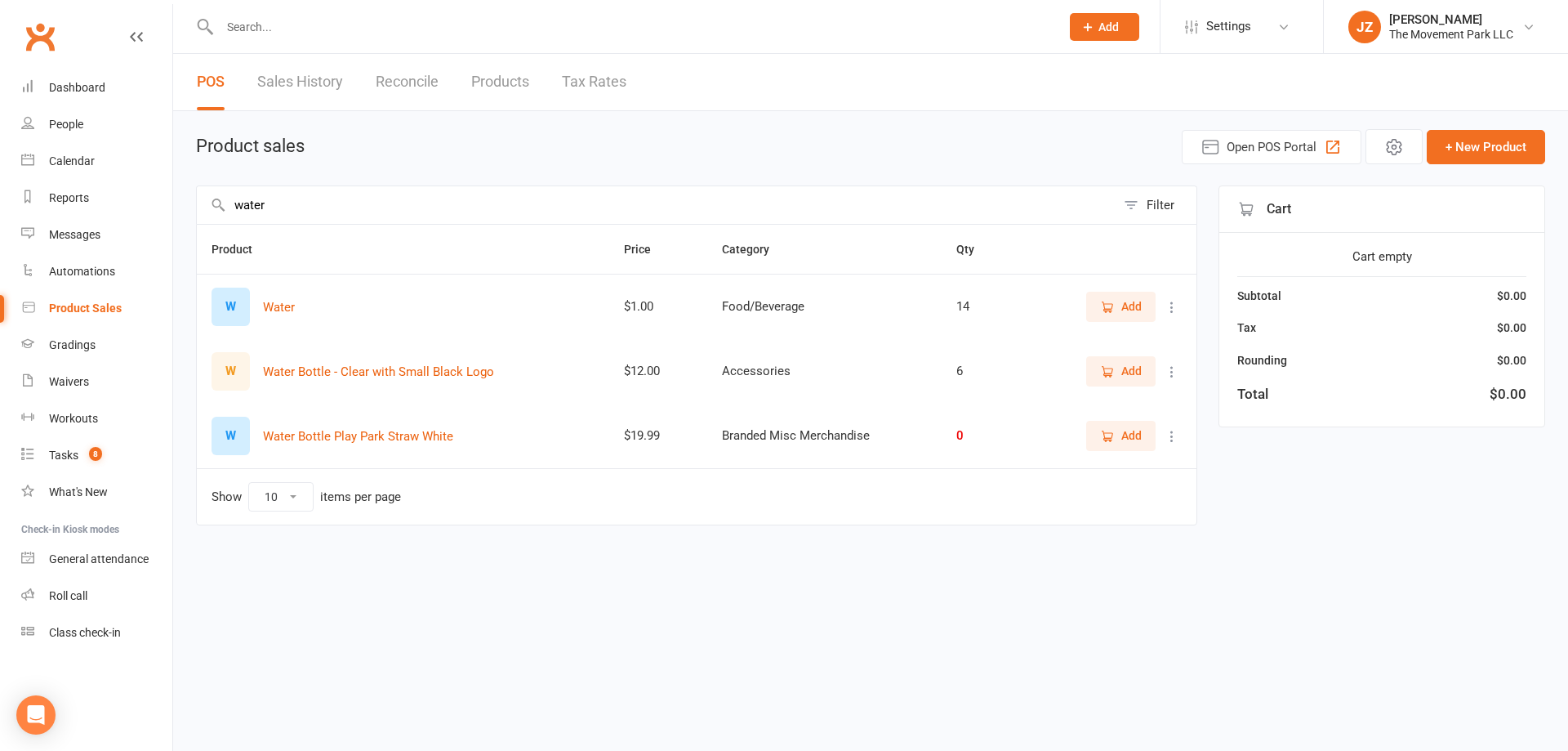
type input "water"
click at [1111, 310] on icon "button" at bounding box center [1107, 306] width 9 height 9
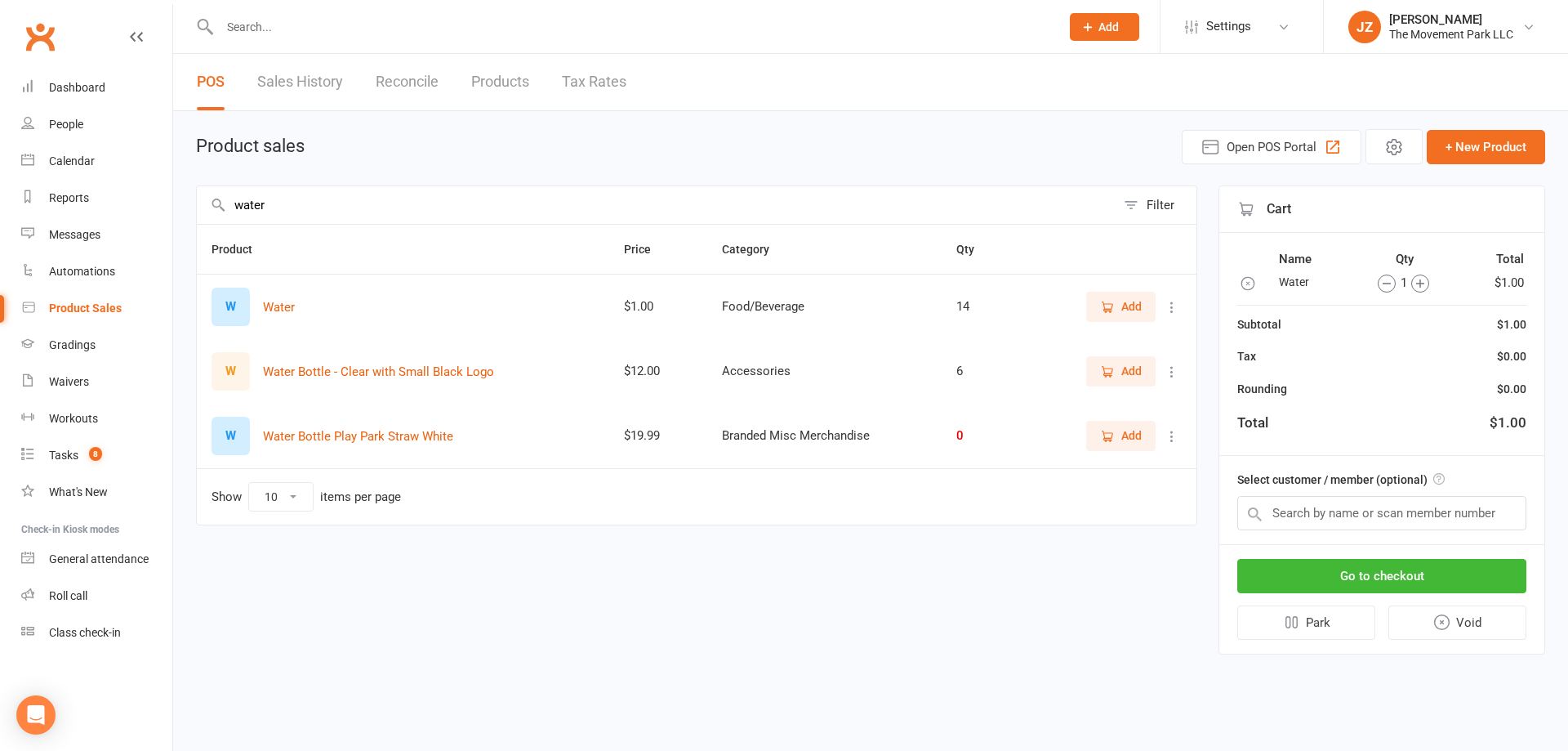
click at [1118, 306] on span "Add" at bounding box center [1121, 307] width 41 height 18
click at [1437, 565] on button "Go to checkout" at bounding box center [1381, 576] width 289 height 34
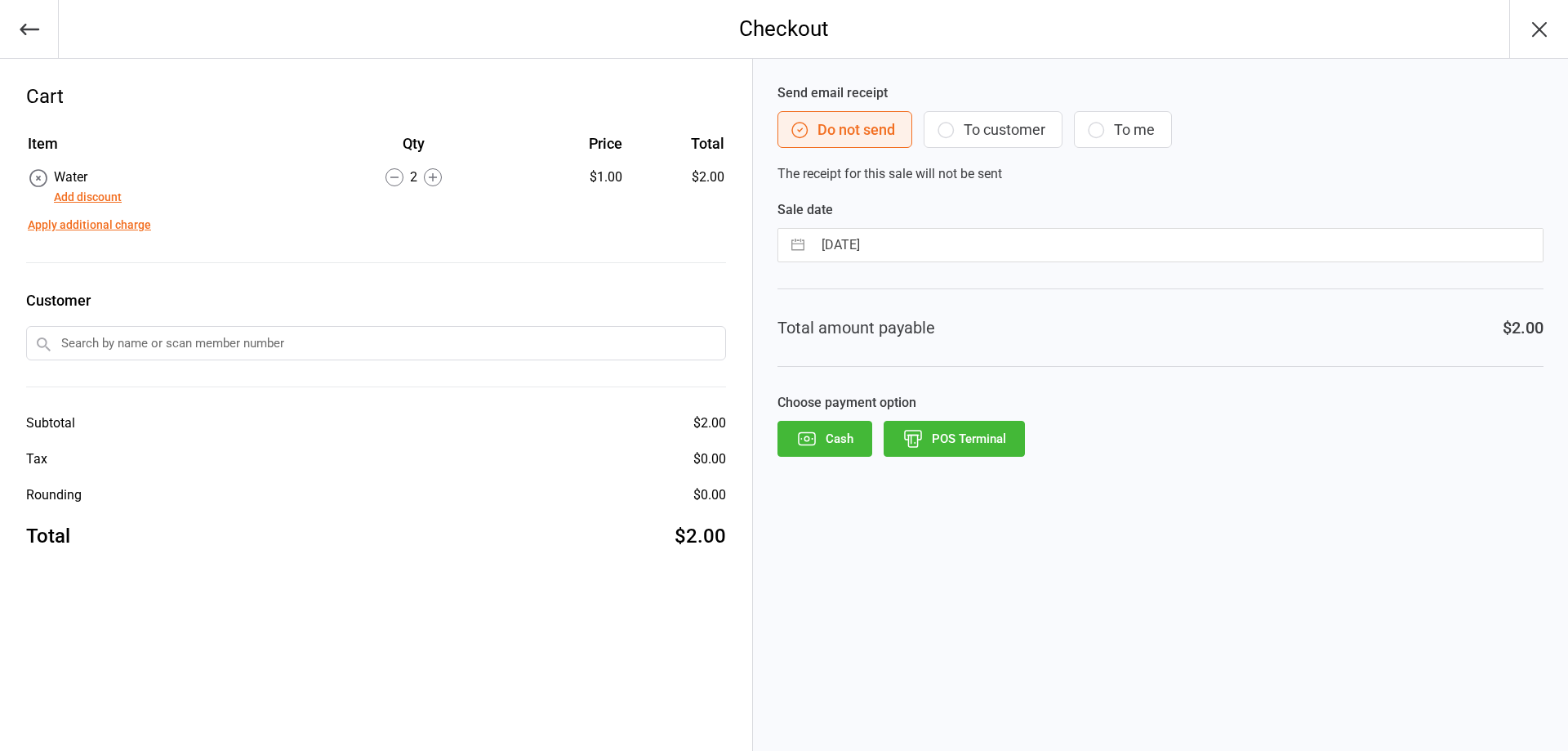
click at [43, 35] on button "button" at bounding box center [30, 29] width 59 height 58
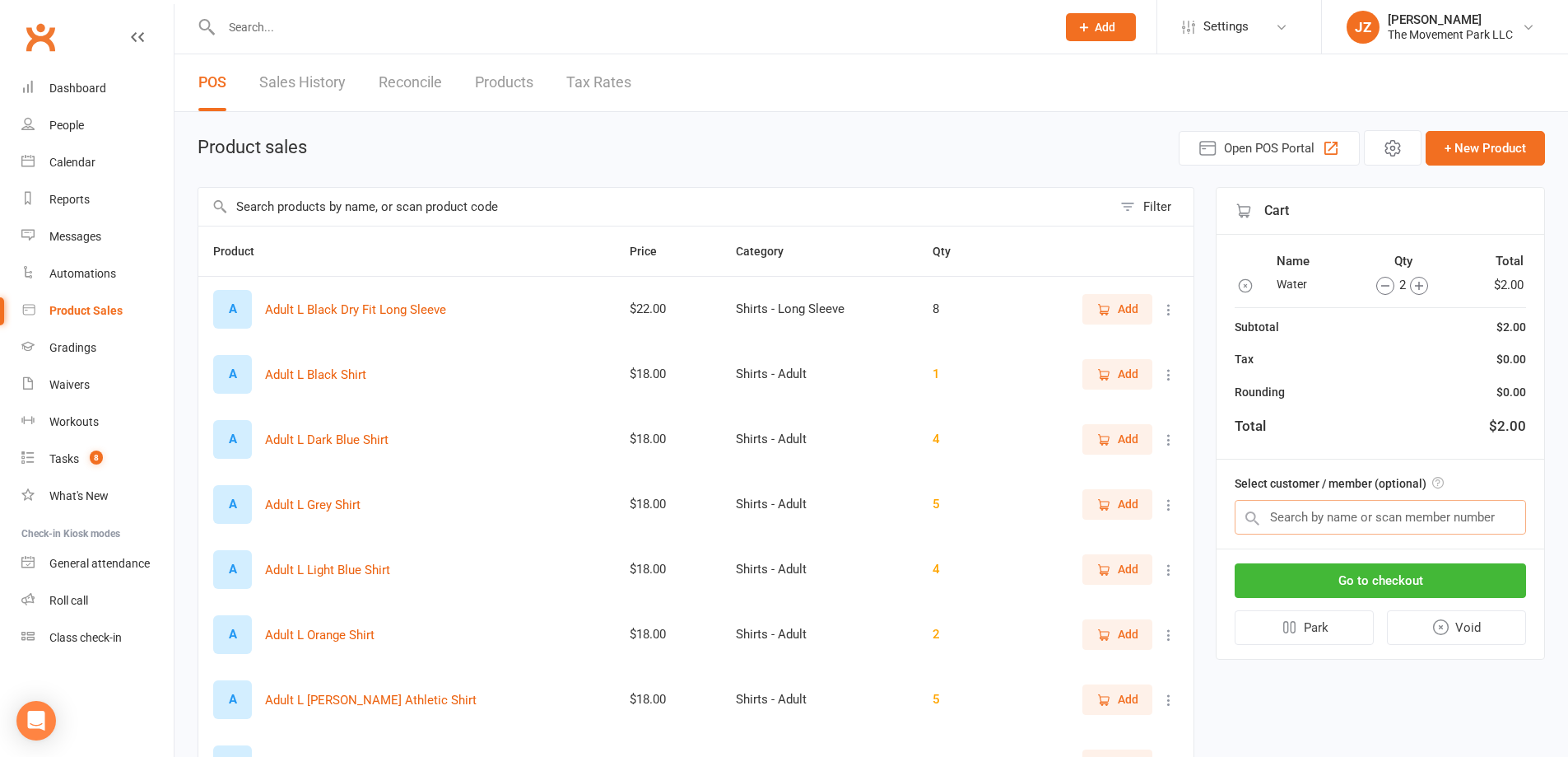
click at [1374, 520] on input "text" at bounding box center [1379, 517] width 291 height 35
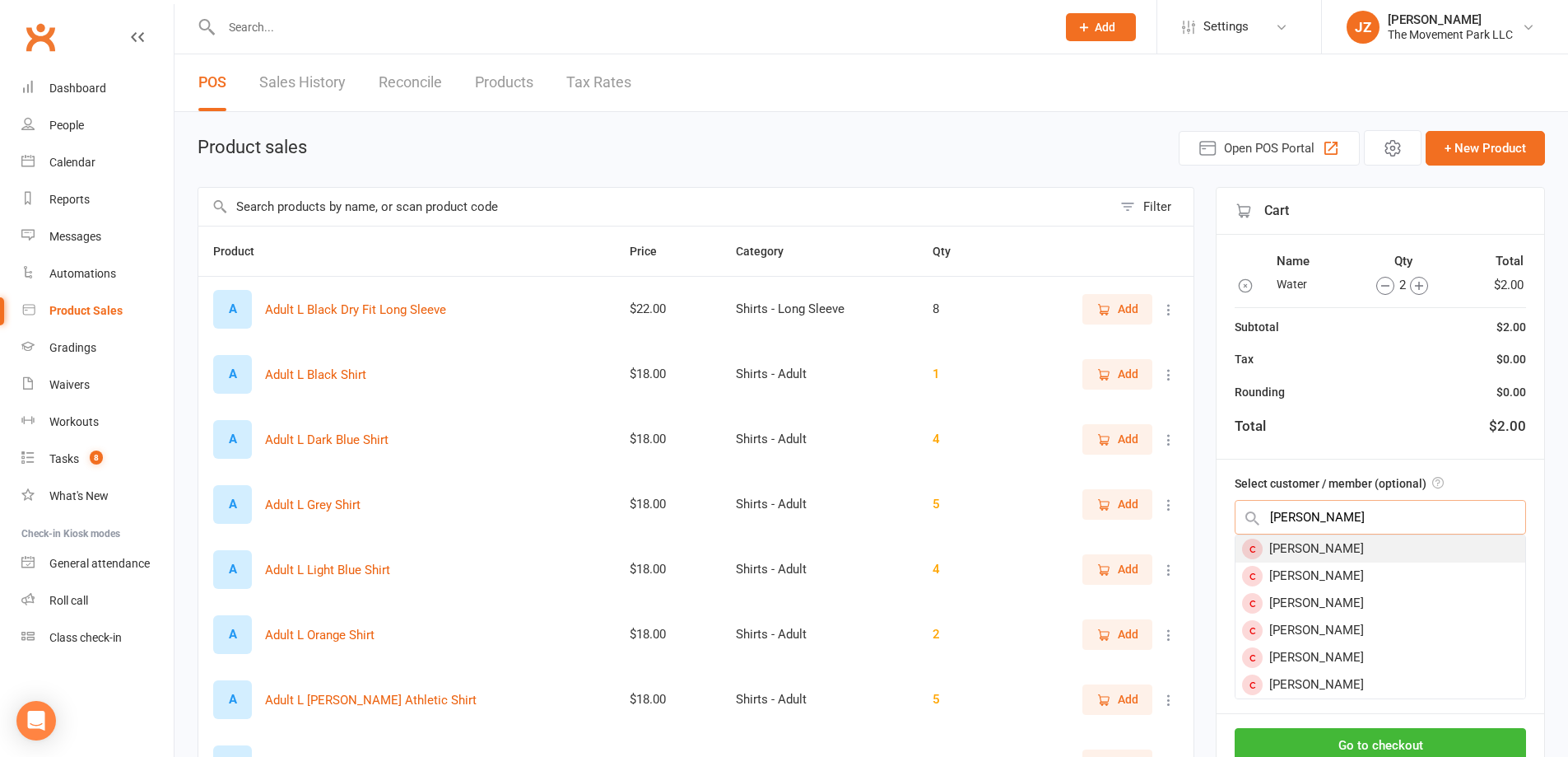
type input "alijah gon"
click at [1408, 552] on div "Alijah Gonzalez" at bounding box center [1380, 548] width 290 height 27
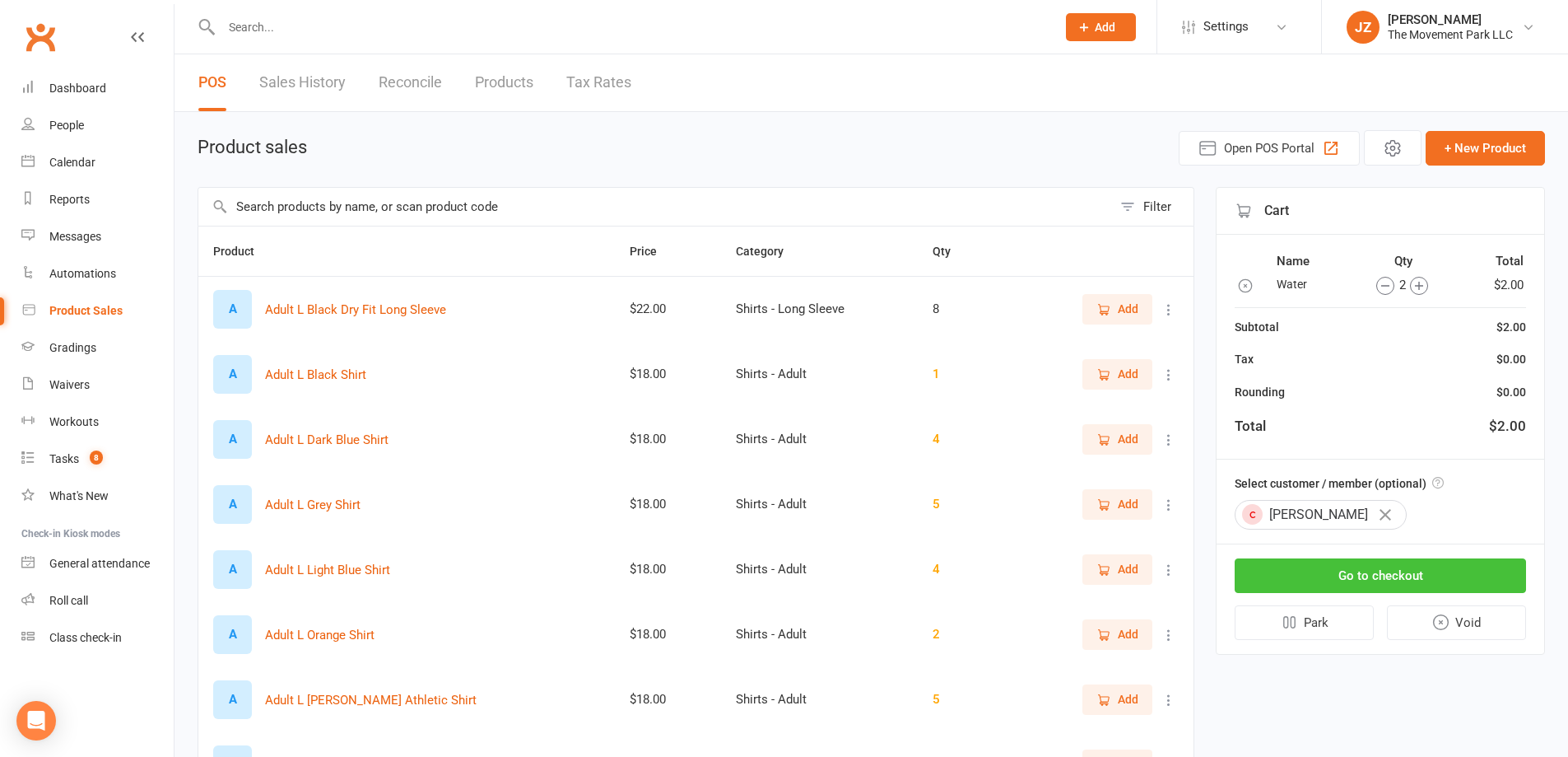
click at [1397, 579] on button "Go to checkout" at bounding box center [1379, 575] width 291 height 35
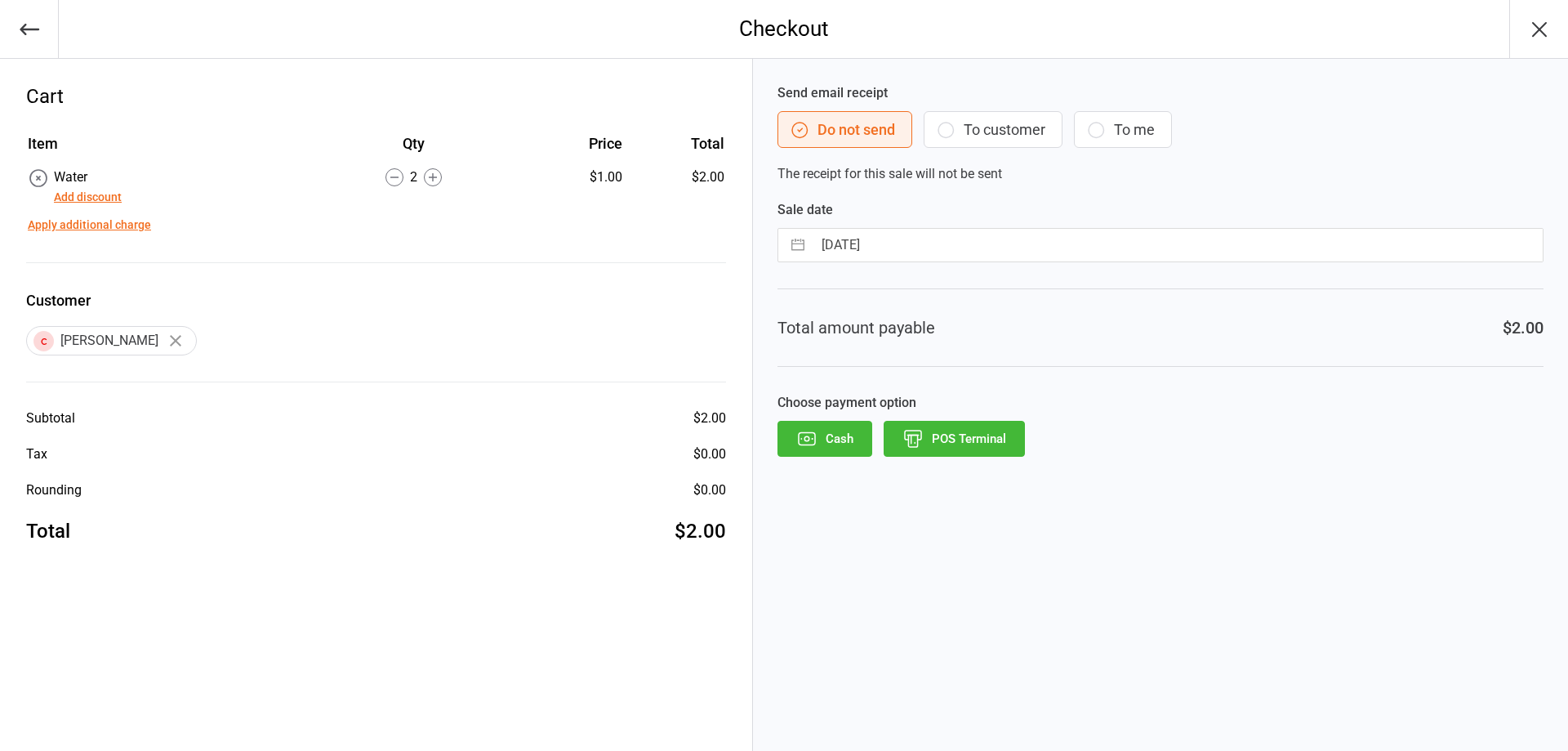
click at [1017, 142] on button "To customer" at bounding box center [992, 129] width 139 height 36
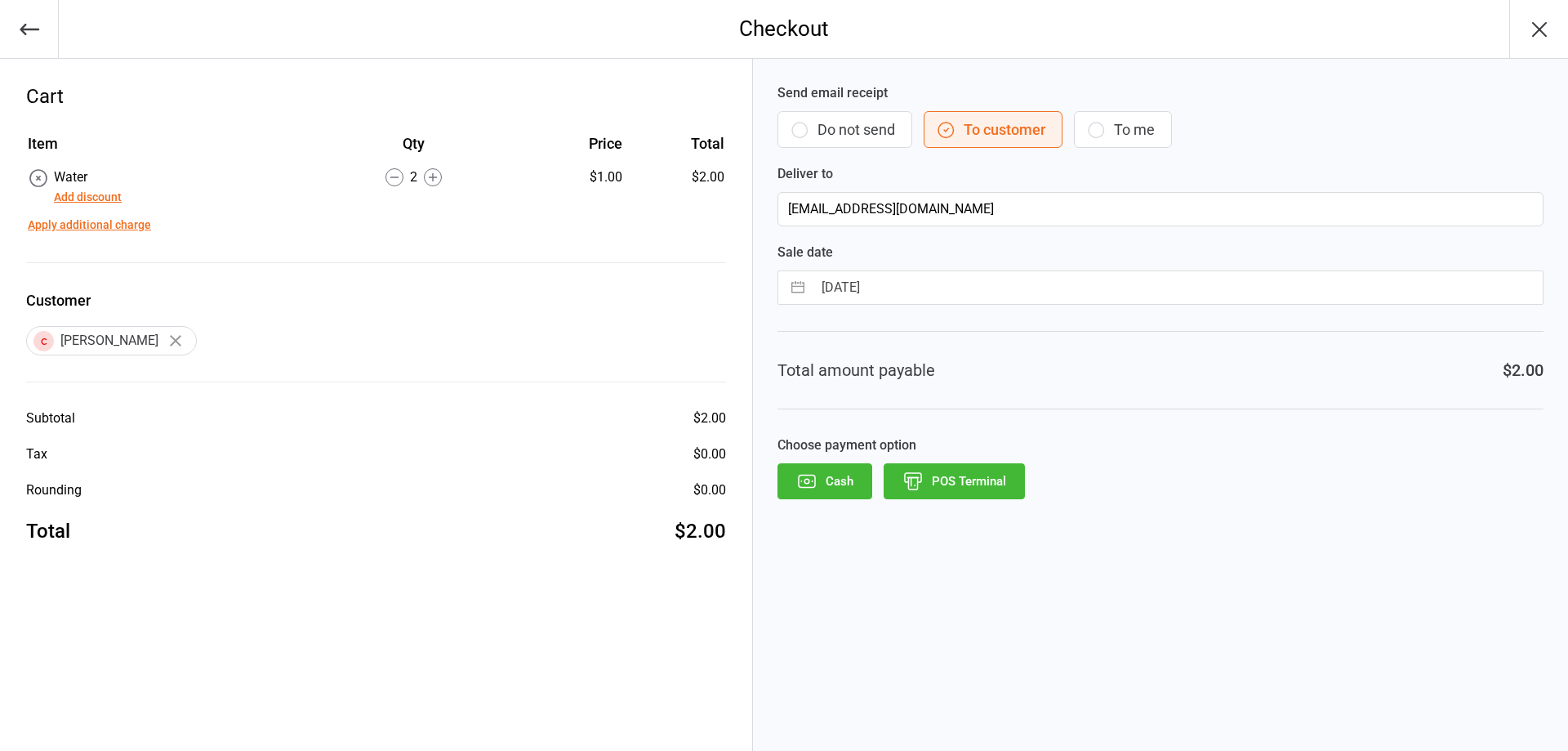
click at [976, 474] on button "POS Terminal" at bounding box center [954, 481] width 141 height 35
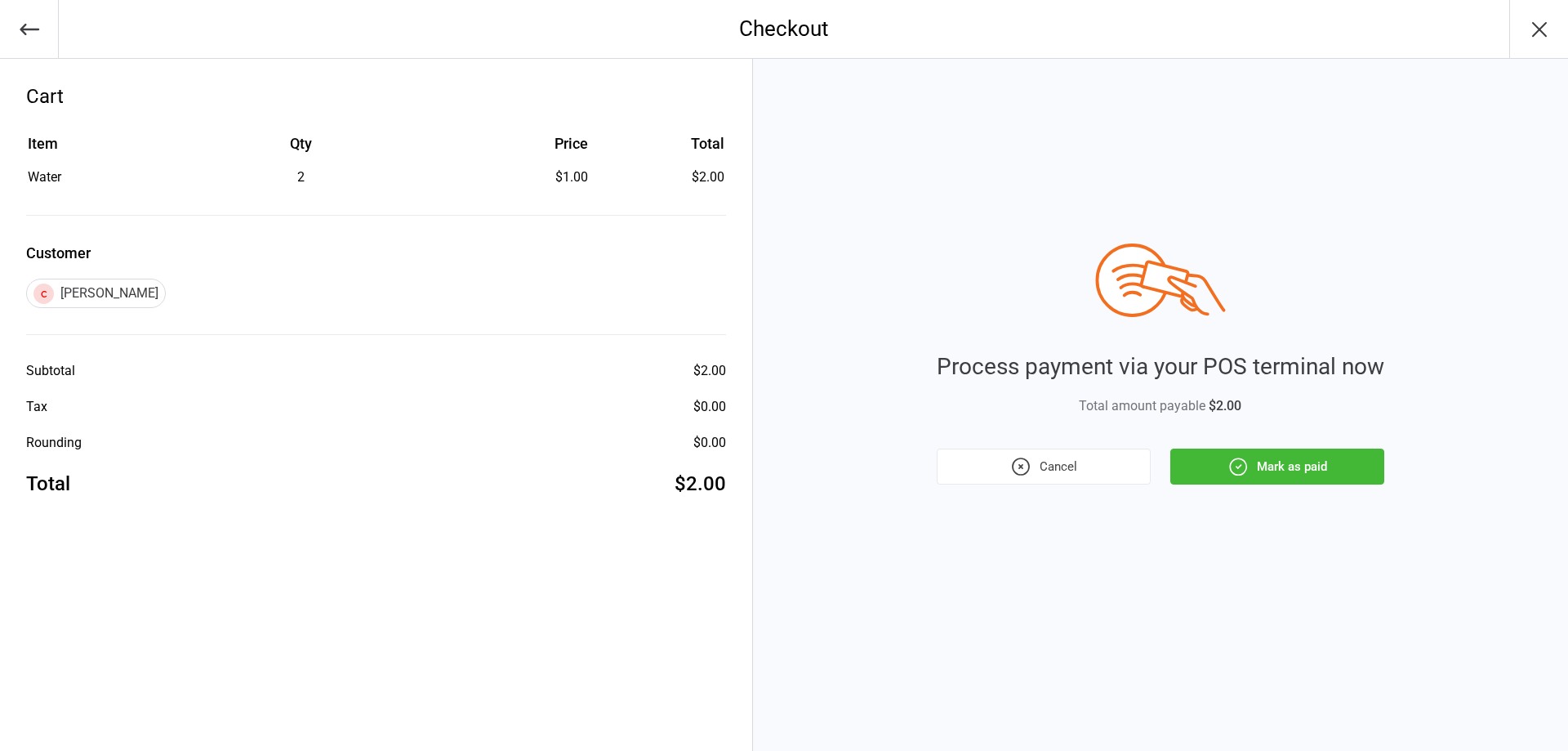
click at [1273, 450] on button "Mark as paid" at bounding box center [1276, 466] width 214 height 35
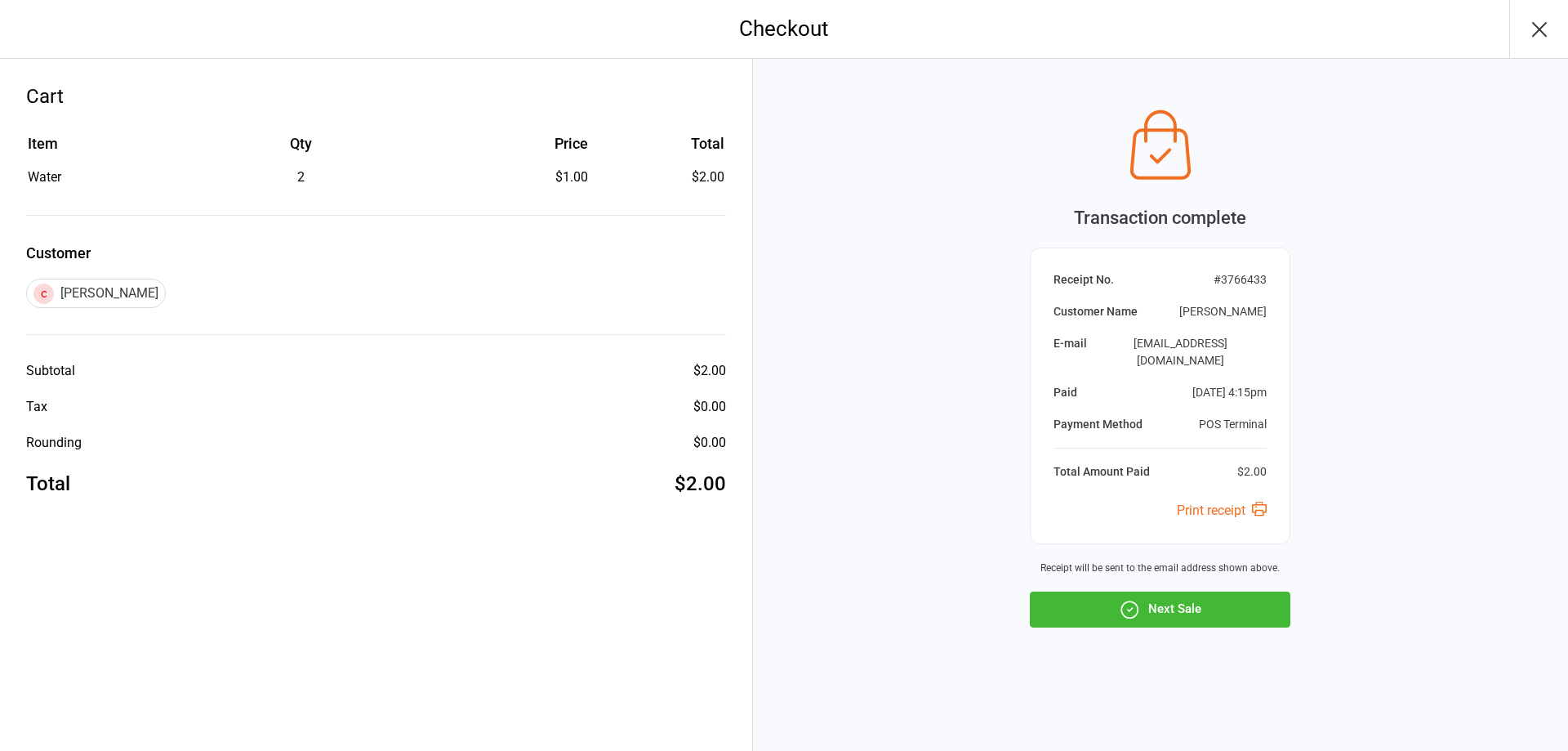
click at [1189, 607] on button "Next Sale" at bounding box center [1160, 609] width 260 height 35
